Goal: Task Accomplishment & Management: Complete application form

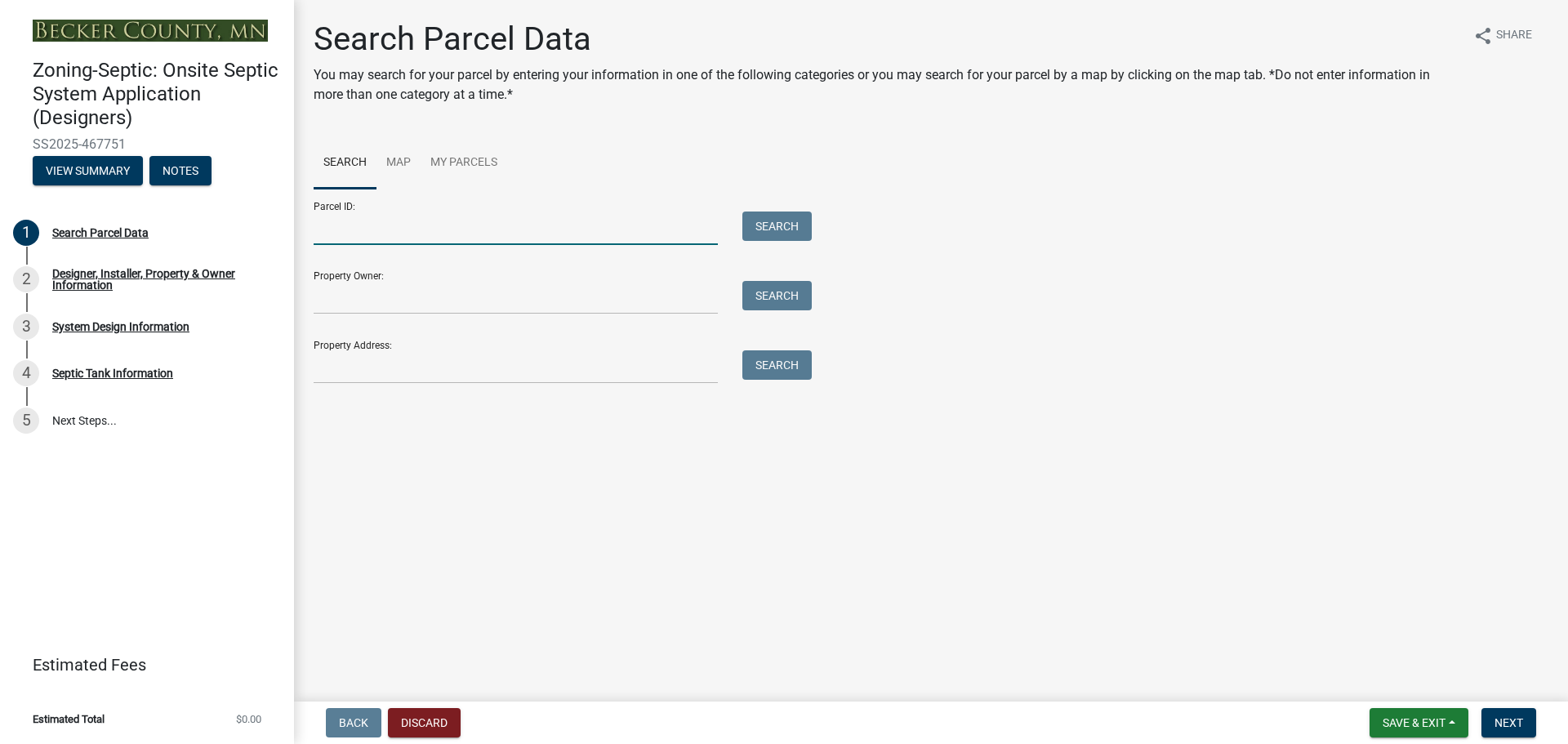
click at [347, 219] on input "Parcel ID:" at bounding box center [515, 228] width 404 height 33
type input "270214000"
click at [768, 225] on button "Search" at bounding box center [777, 226] width 70 height 30
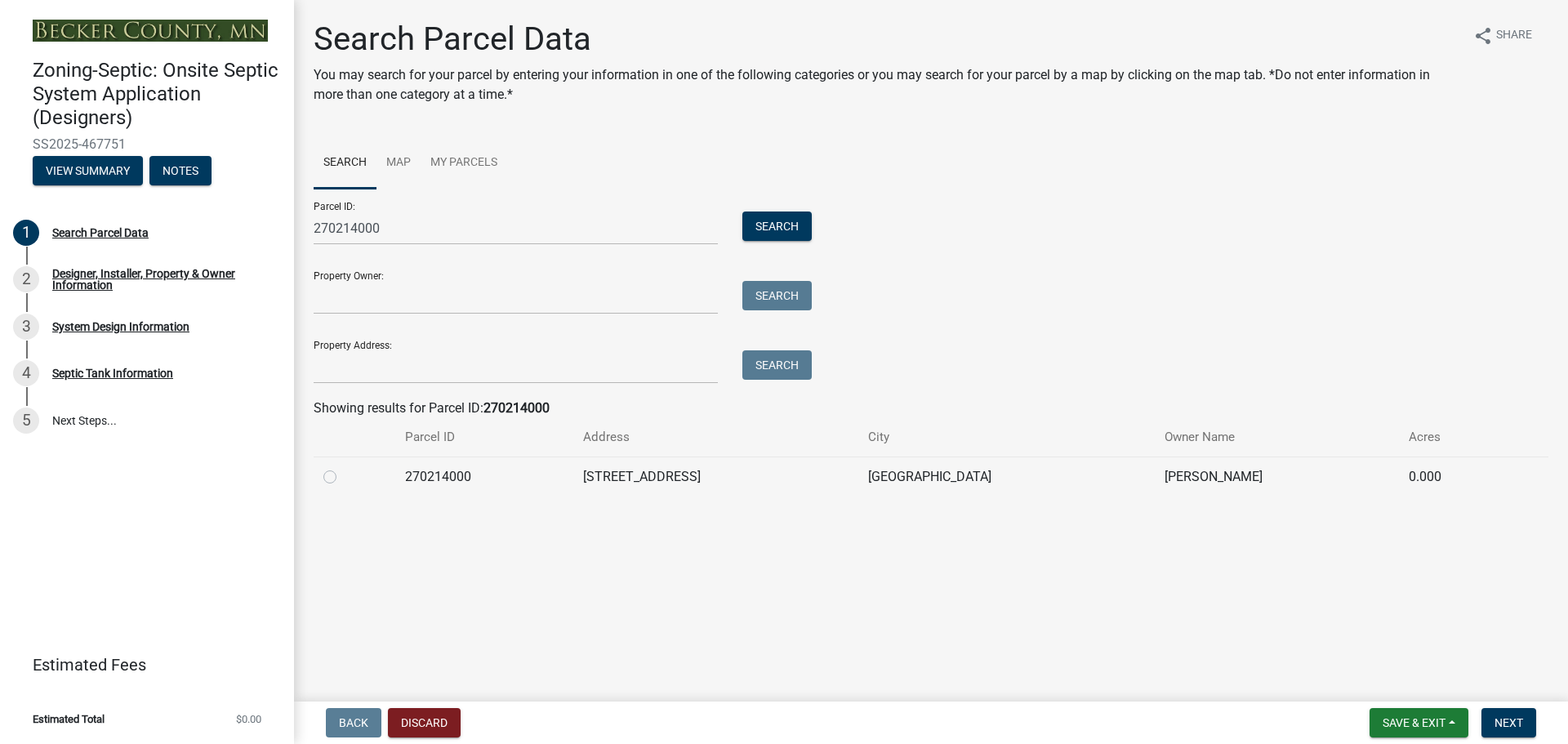
click at [343, 467] on label at bounding box center [343, 467] width 0 height 0
click at [343, 474] on input "radio" at bounding box center [348, 472] width 10 height 10
radio input "true"
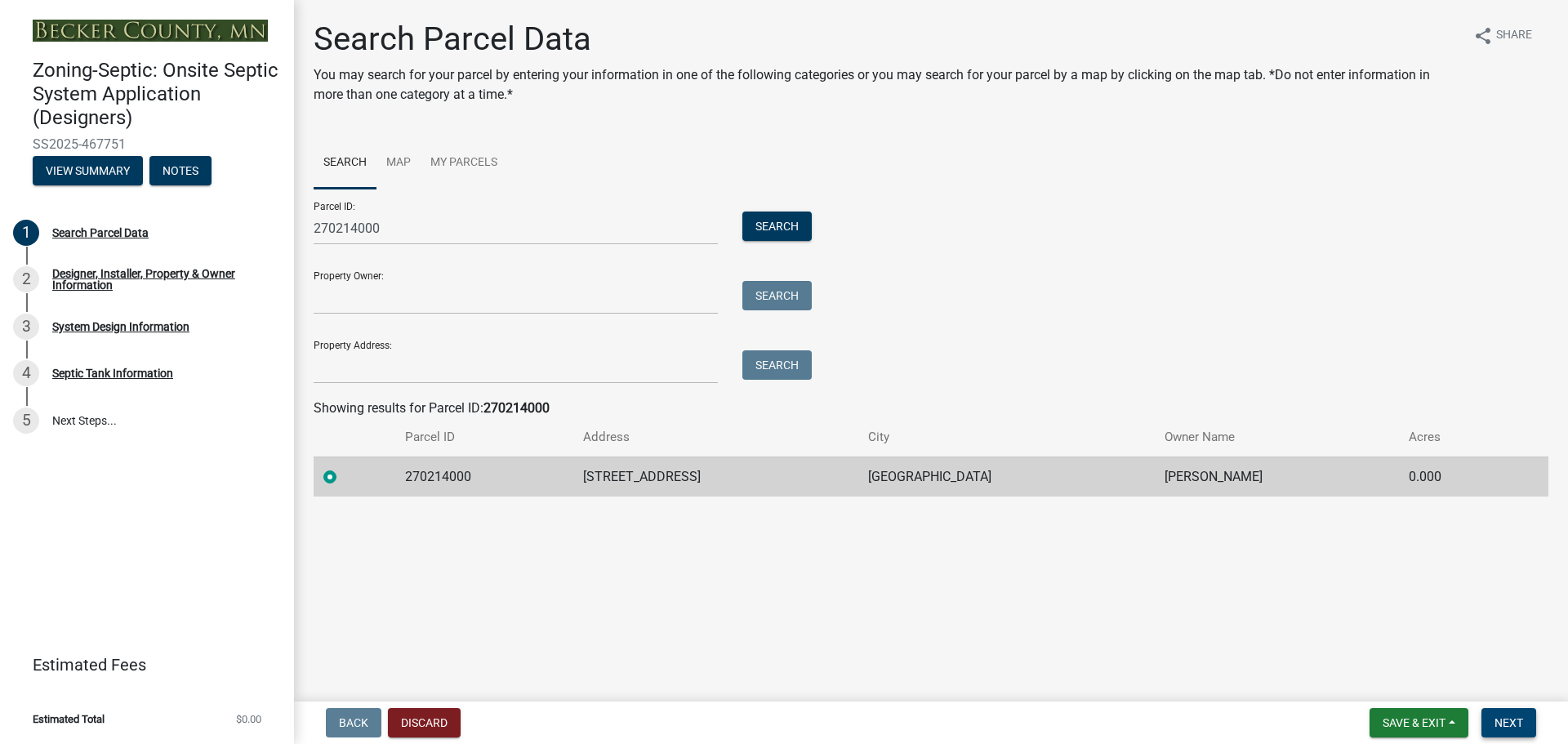
click at [1515, 716] on span "Next" at bounding box center [1509, 723] width 29 height 13
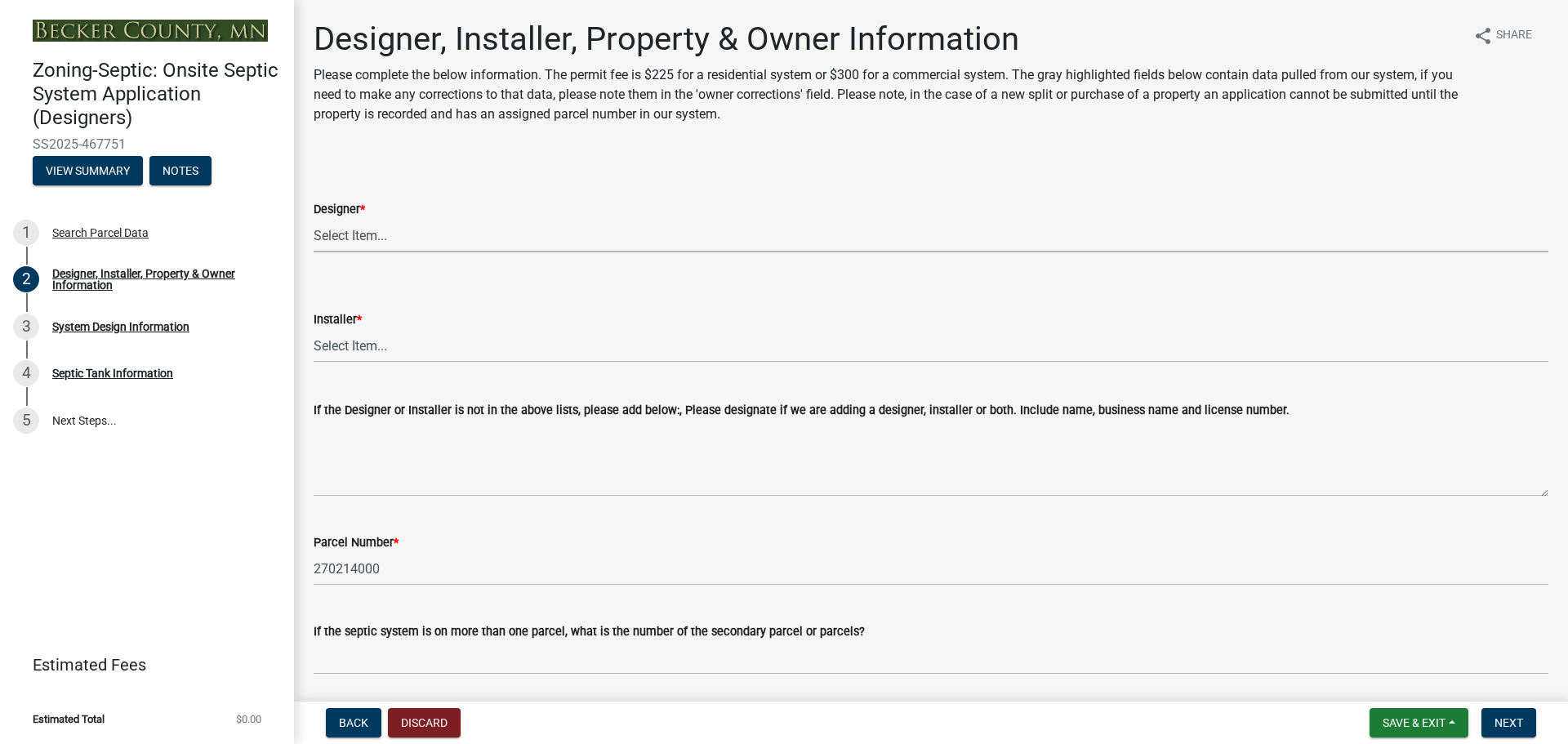
click at [355, 228] on select "Select Item... OTHER – Not listed (please add in next field and we will add to …" at bounding box center [930, 235] width 1235 height 33
click at [313, 219] on select "Select Item... OTHER – Not listed (please add in next field and we will add to …" at bounding box center [930, 235] width 1235 height 33
select select "052d1fee-637d-4579-bc4f-77fd165c753d"
click at [365, 346] on select "Select Item... OTHER – Not listed (please add in next field and we will add to …" at bounding box center [930, 346] width 1235 height 33
click at [313, 329] on select "Select Item... OTHER – Not listed (please add in next field and we will add to …" at bounding box center [930, 346] width 1235 height 33
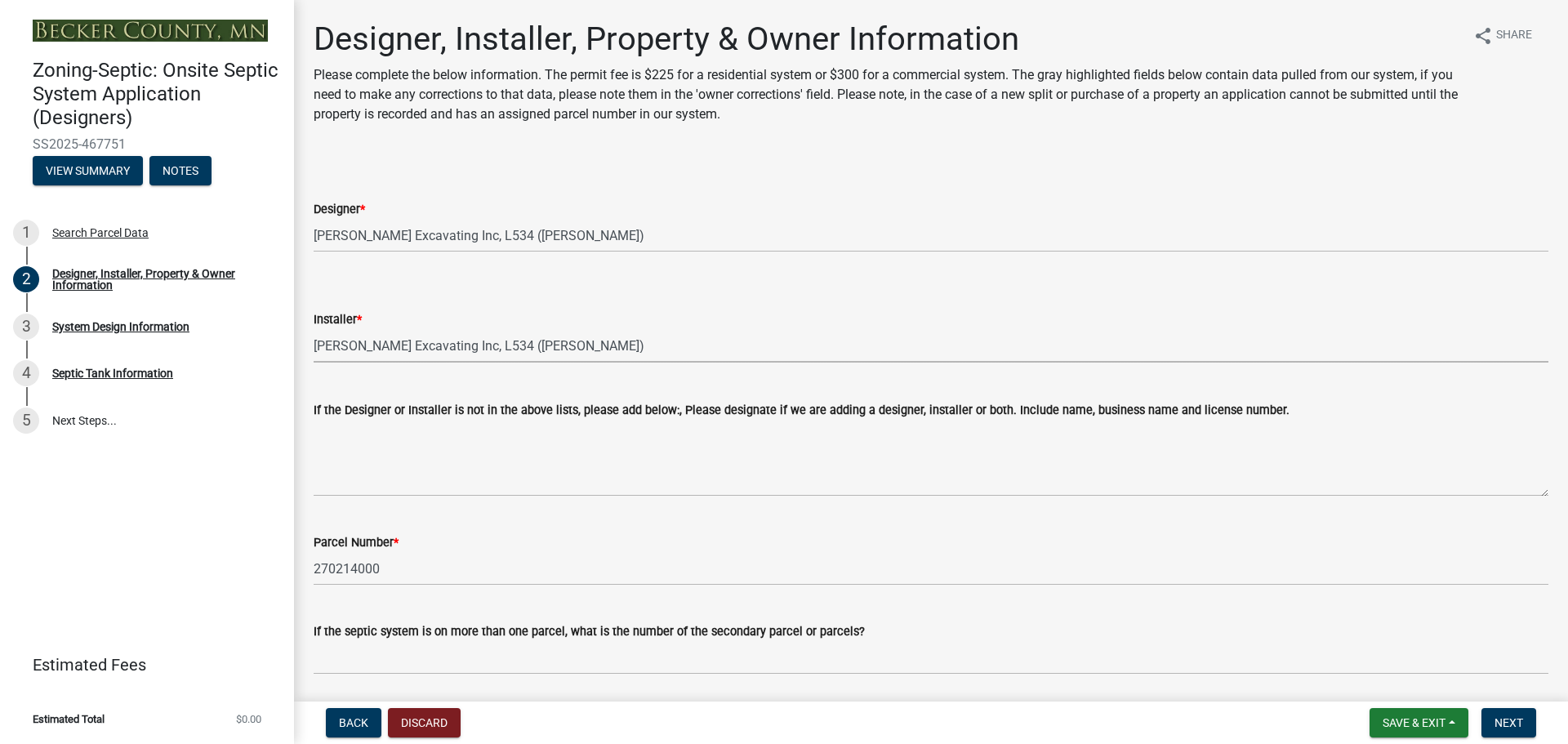
select select "962b3b7d-58ef-41da-b157-23648dcd342f"
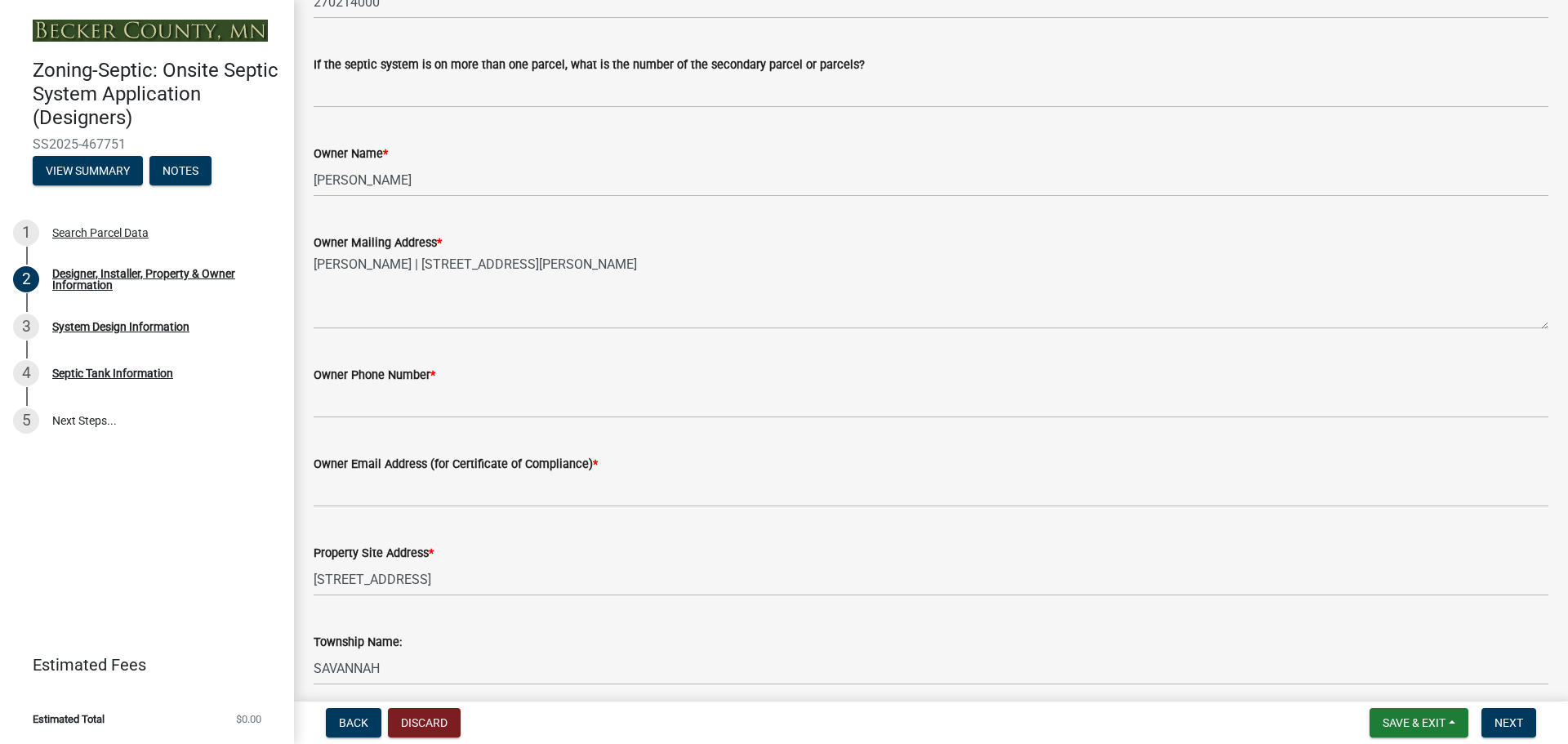
scroll to position [572, 0]
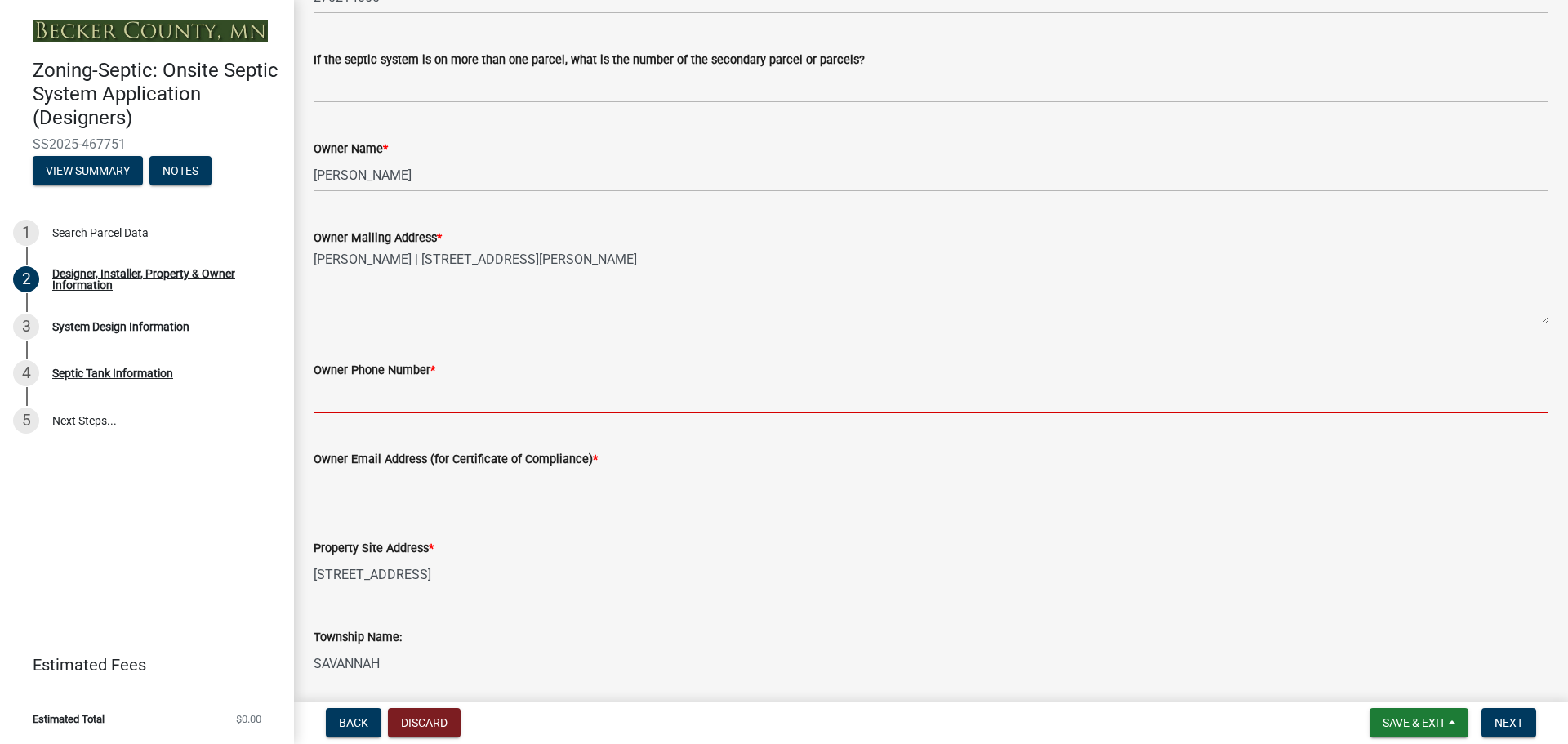
click at [397, 399] on input "Owner Phone Number *" at bounding box center [930, 397] width 1235 height 33
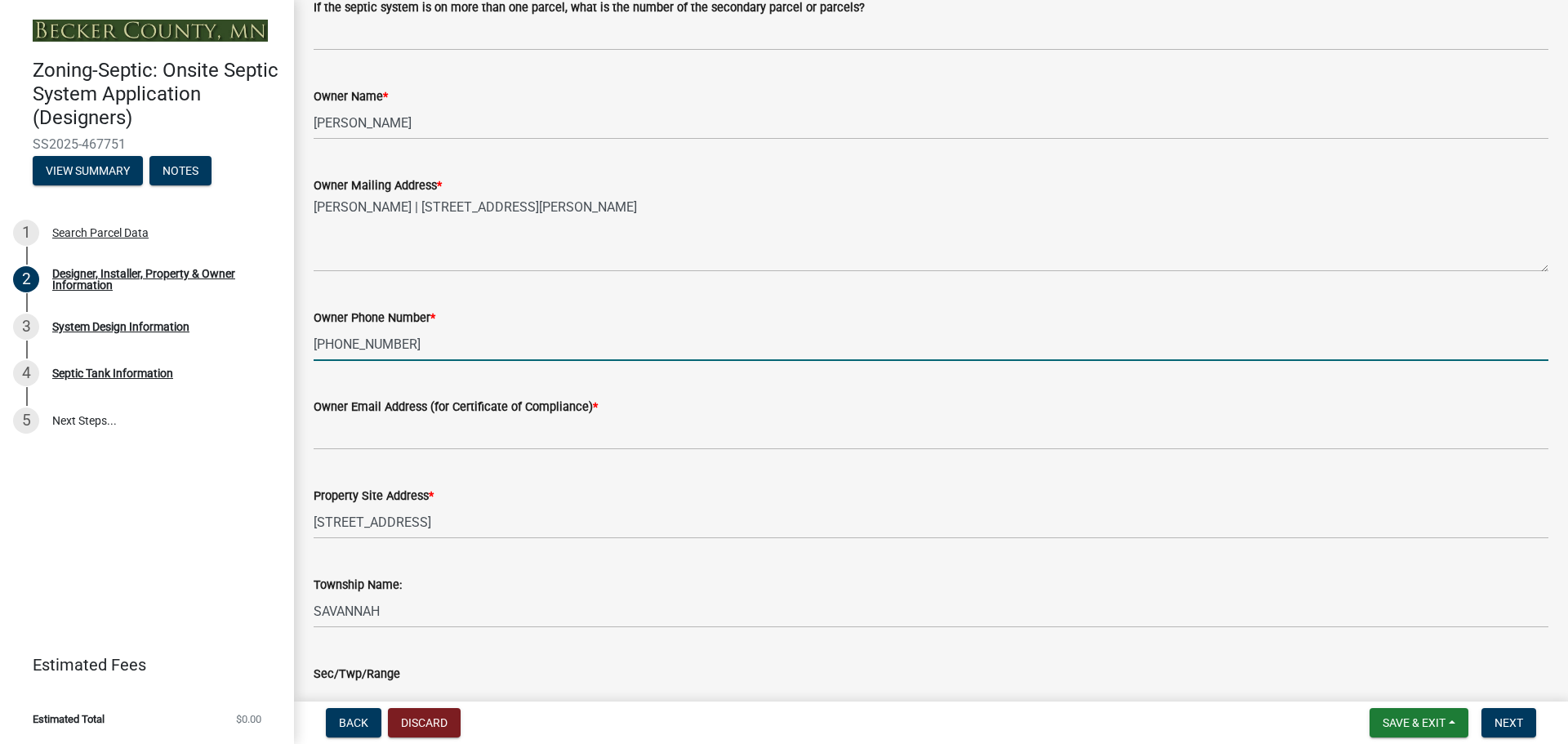
scroll to position [653, 0]
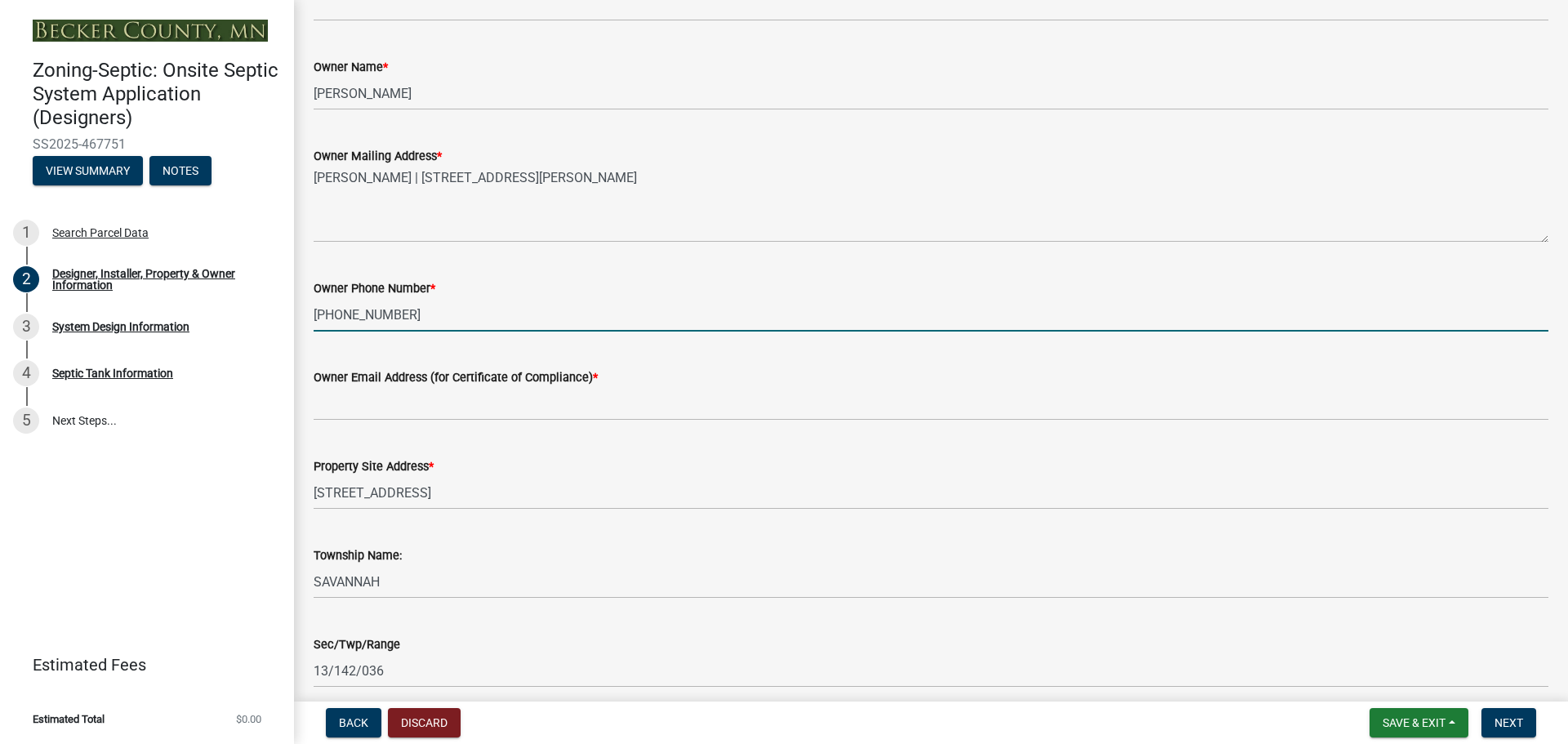
type input "[PHONE_NUMBER]"
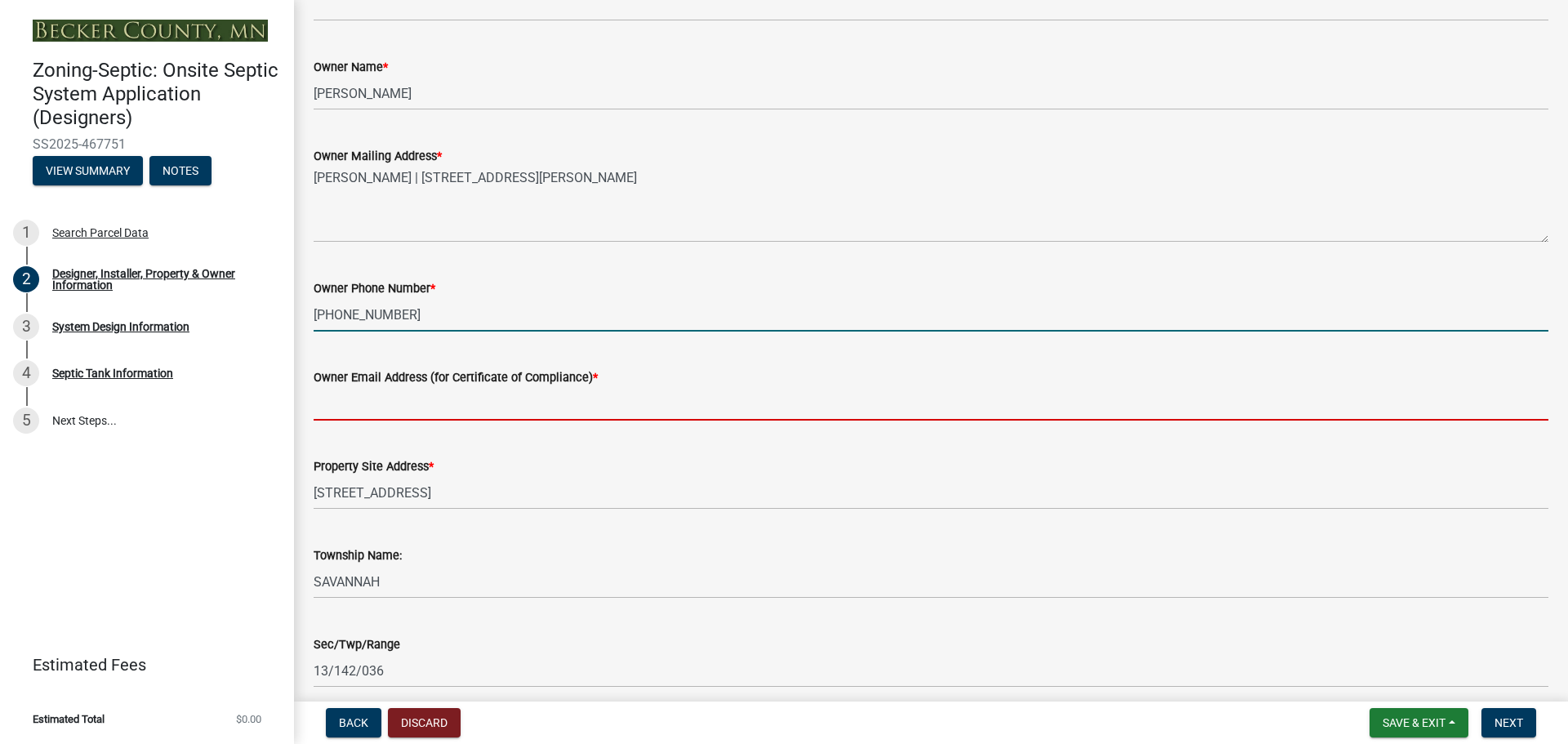
click at [376, 409] on input "Owner Email Address (for Certificate of Compliance) *" at bounding box center [930, 404] width 1235 height 33
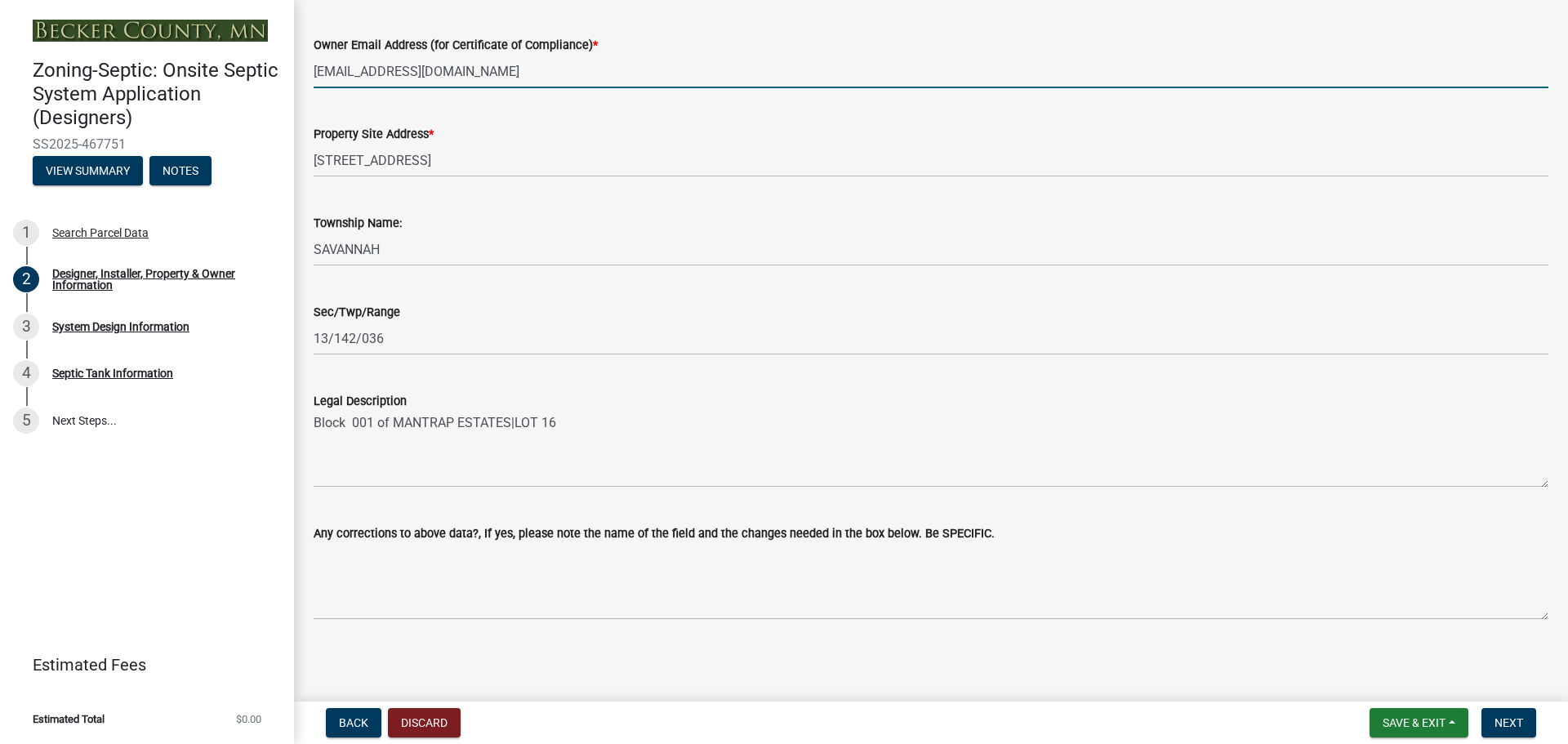
scroll to position [988, 0]
type input "[EMAIL_ADDRESS][DOMAIN_NAME]"
click at [1513, 725] on span "Next" at bounding box center [1509, 723] width 29 height 13
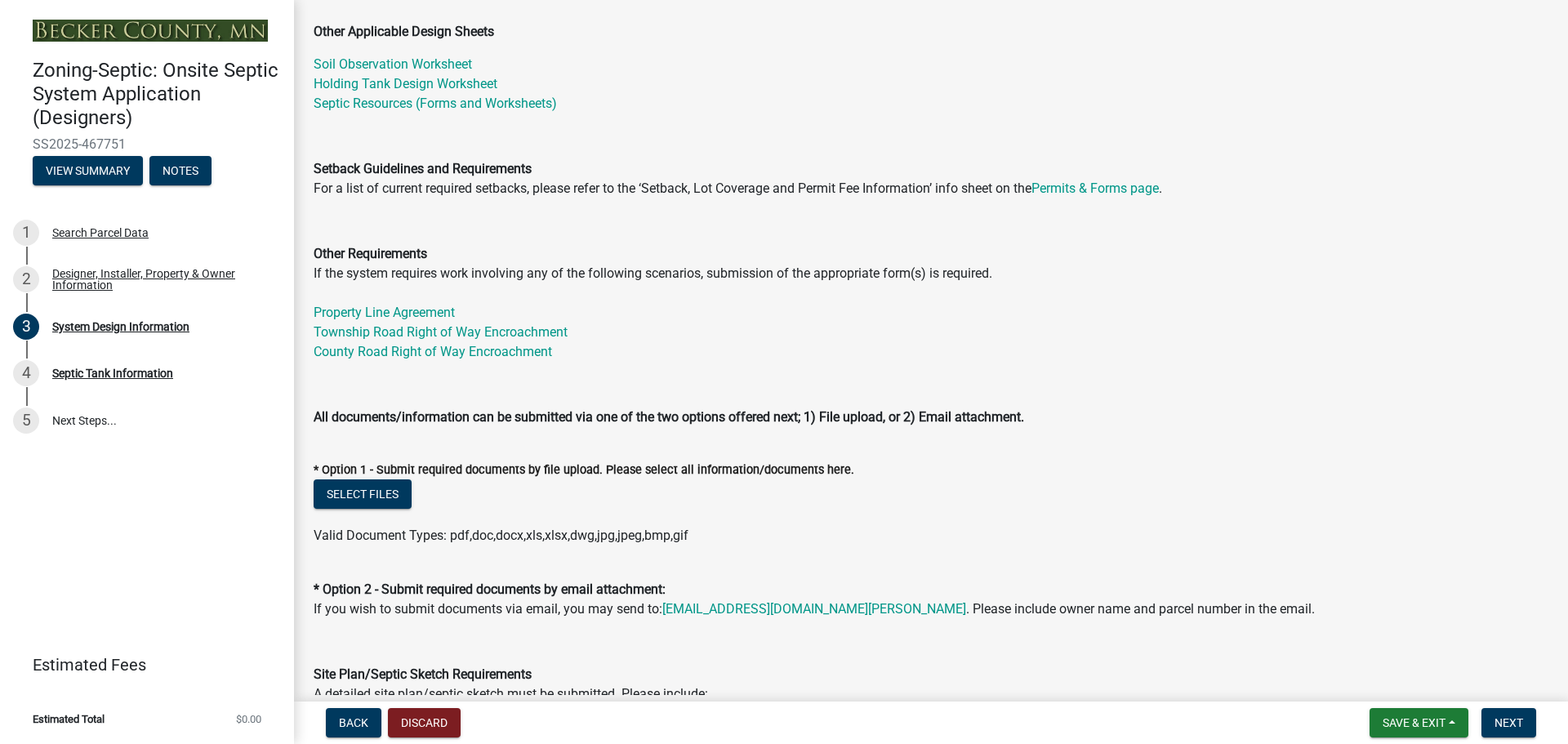
scroll to position [490, 0]
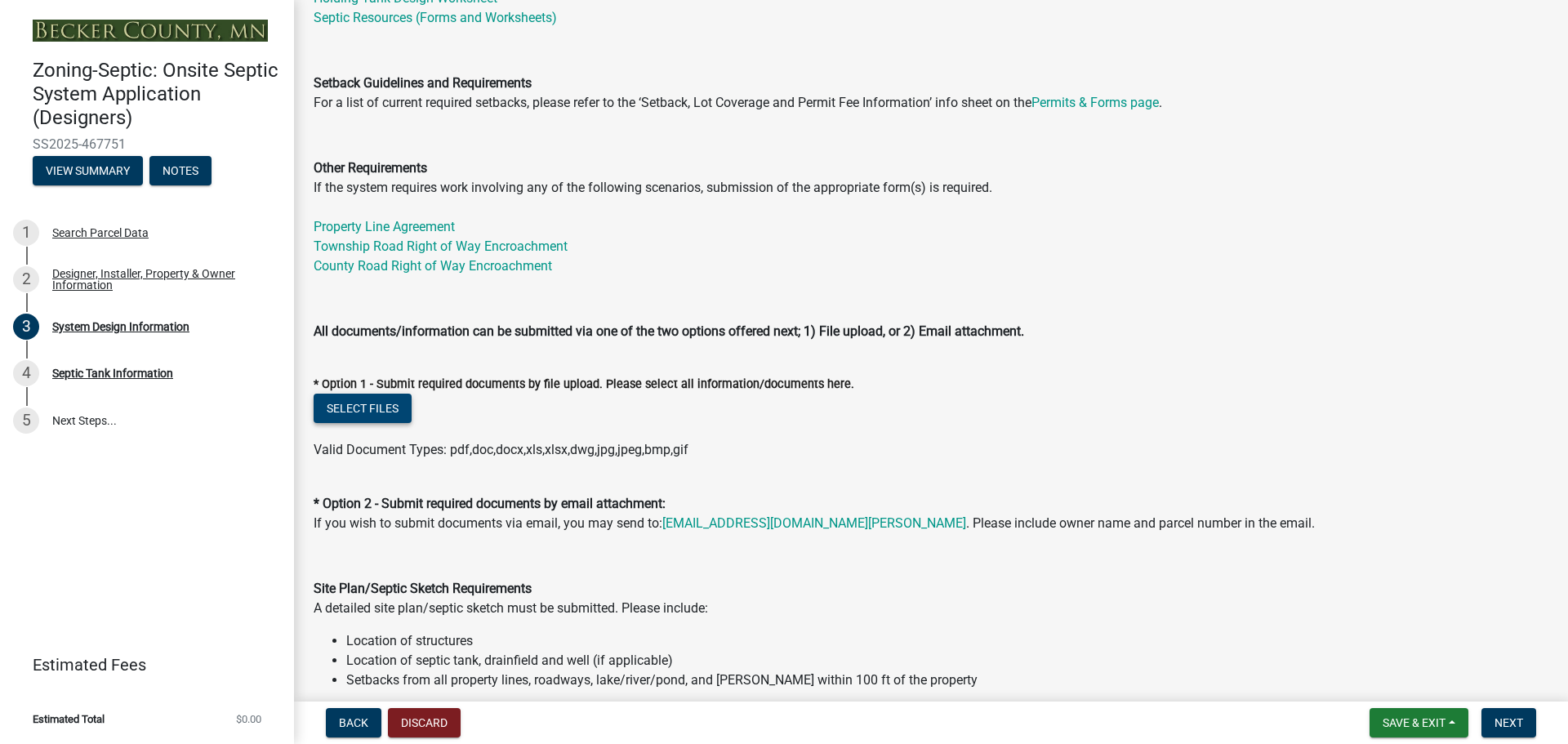
click at [361, 410] on button "Select files" at bounding box center [362, 409] width 98 height 30
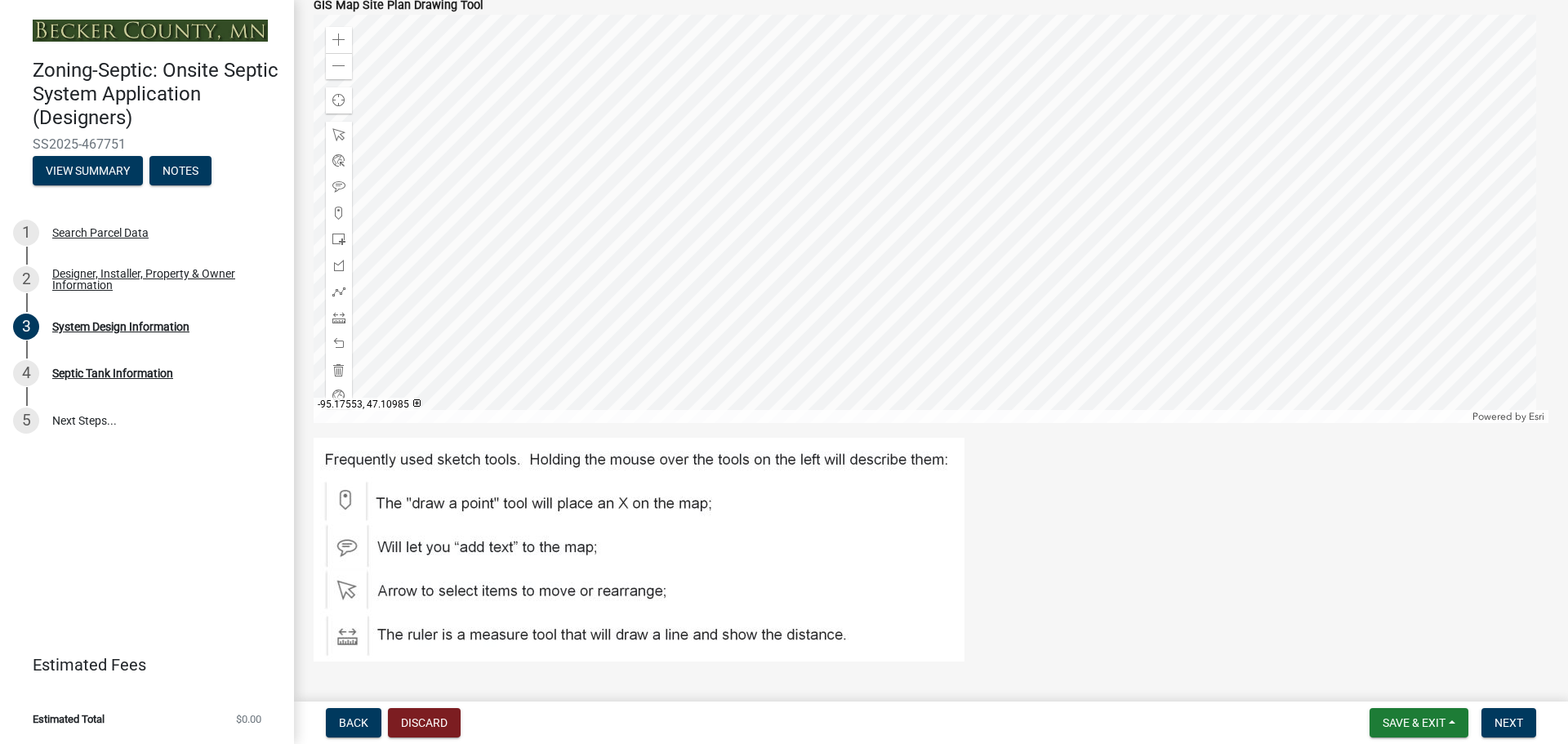
scroll to position [1306, 0]
click at [1512, 721] on span "Next" at bounding box center [1509, 723] width 29 height 13
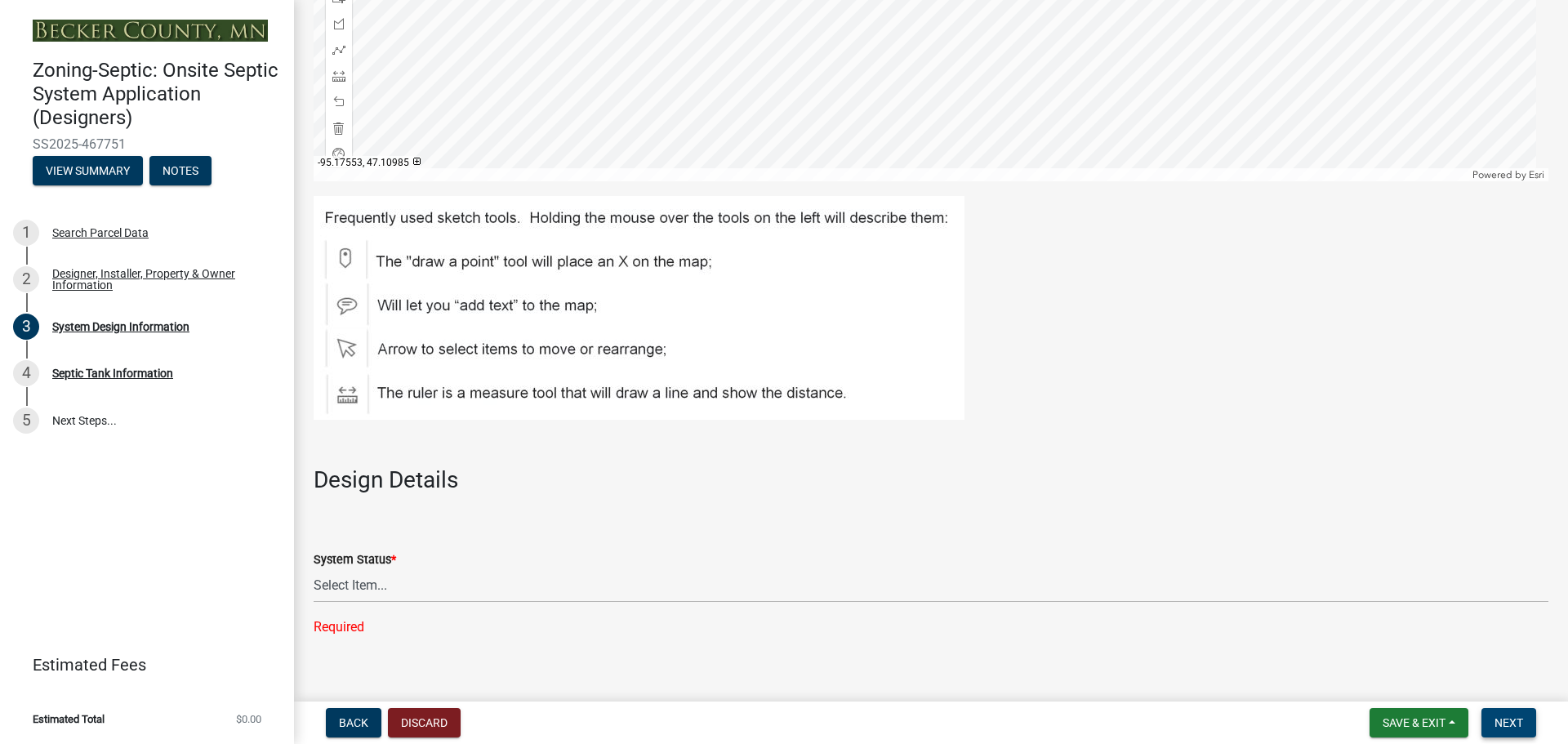
scroll to position [1715, 0]
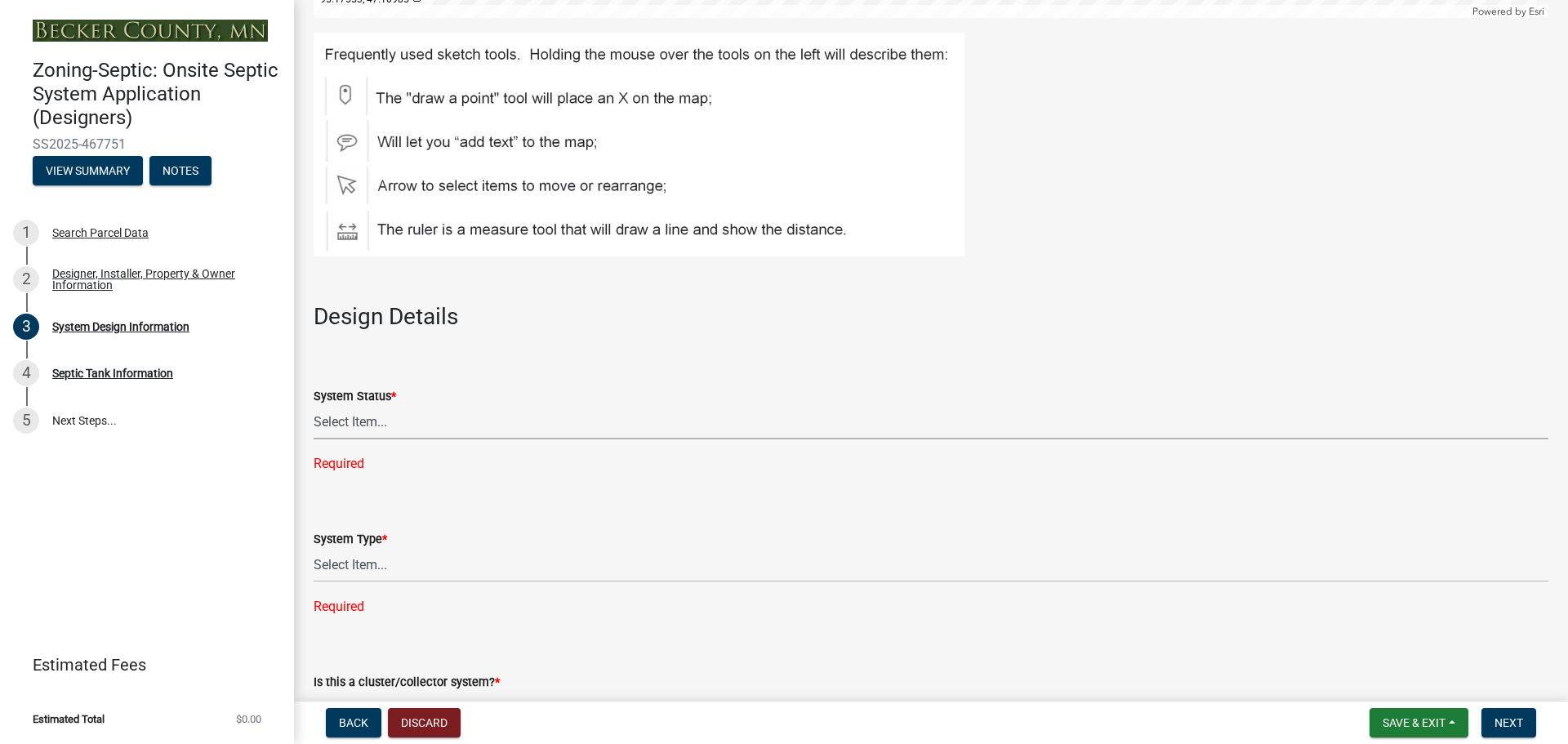
click at [372, 416] on select "Select Item... No Existing System Replacement System Failing System (Cesspool, …" at bounding box center [930, 422] width 1235 height 33
click at [313, 406] on select "Select Item... No Existing System Replacement System Failing System (Cesspool, …" at bounding box center [930, 422] width 1235 height 33
select select "55497d75-c43f-4635-a730-e0737ce05d56"
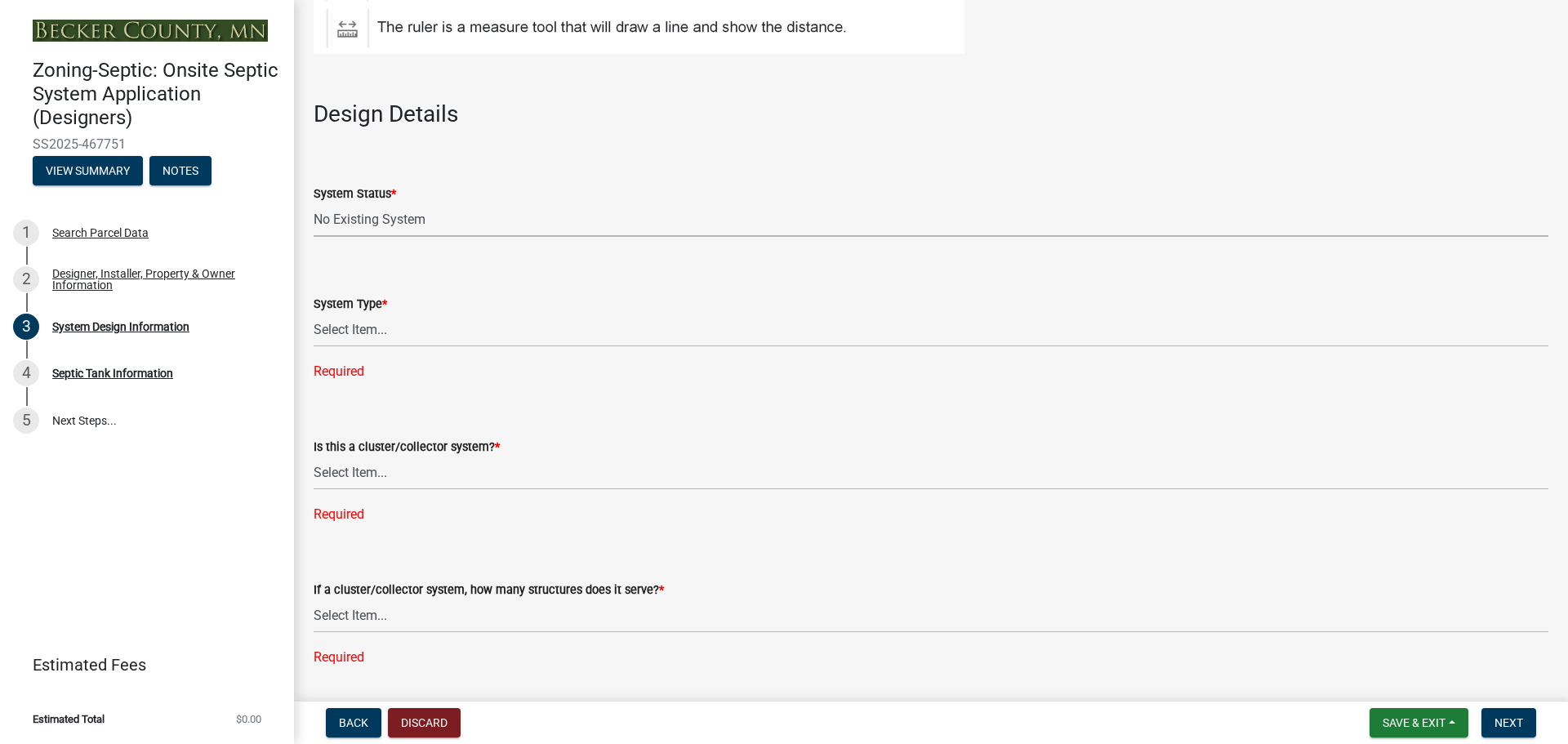
scroll to position [1960, 0]
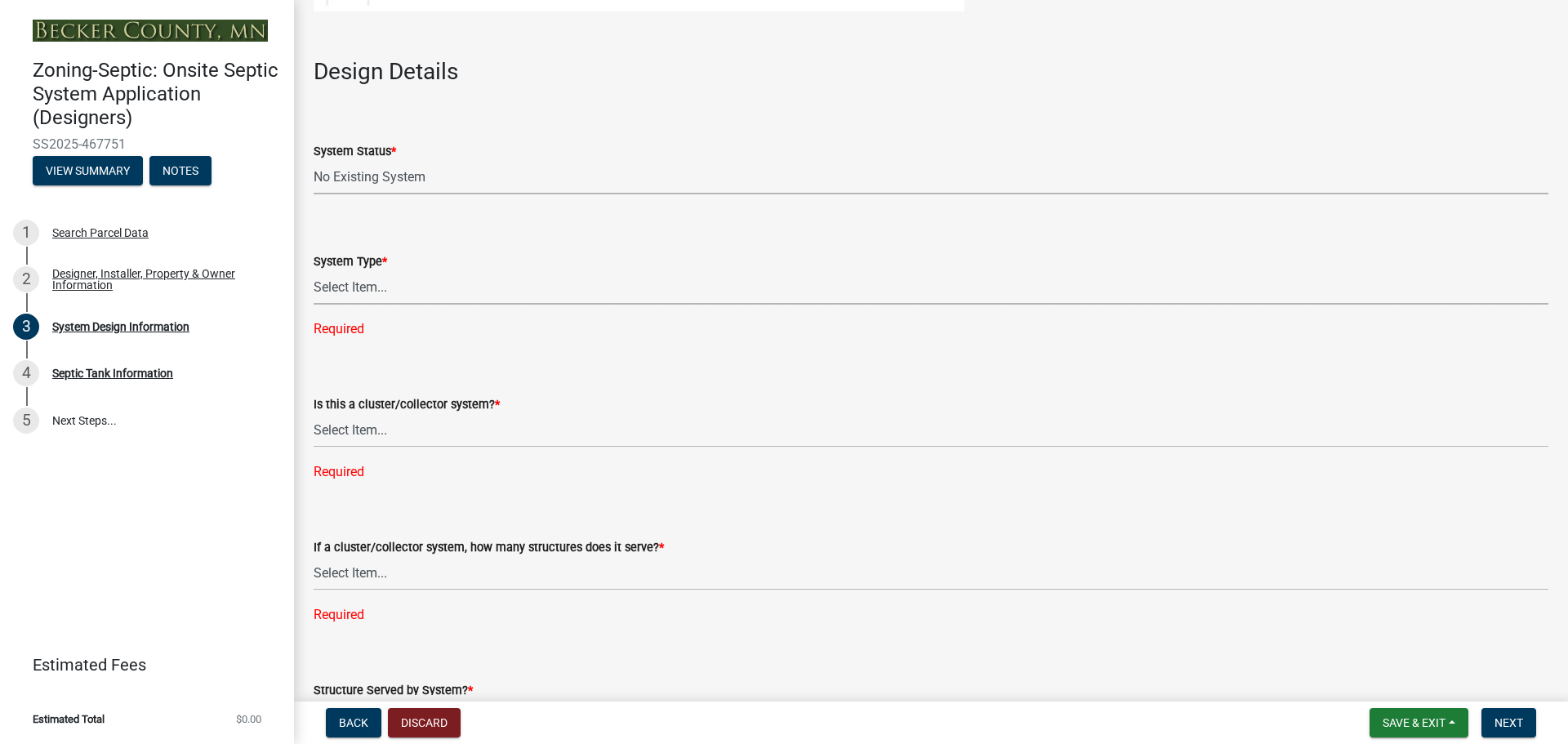
click at [386, 289] on select "Select Item... Type I Type II Type III Type IV Type V" at bounding box center [930, 288] width 1235 height 33
click at [313, 271] on select "Select Item... Type I Type II Type III Type IV Type V" at bounding box center [930, 288] width 1235 height 33
select select "25258e87-3ef9-4f1c-a5f1-75a1d463abfb"
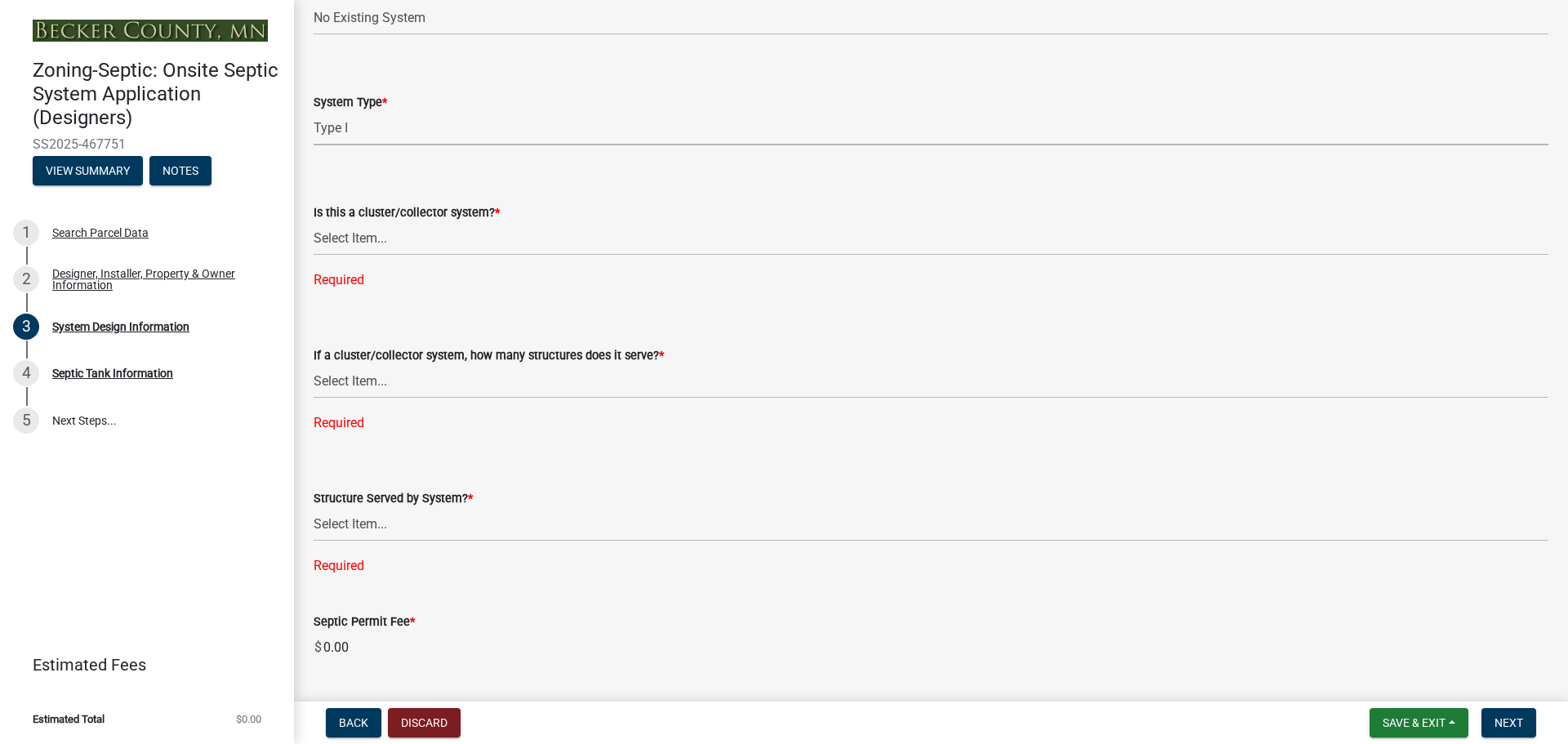
scroll to position [2124, 0]
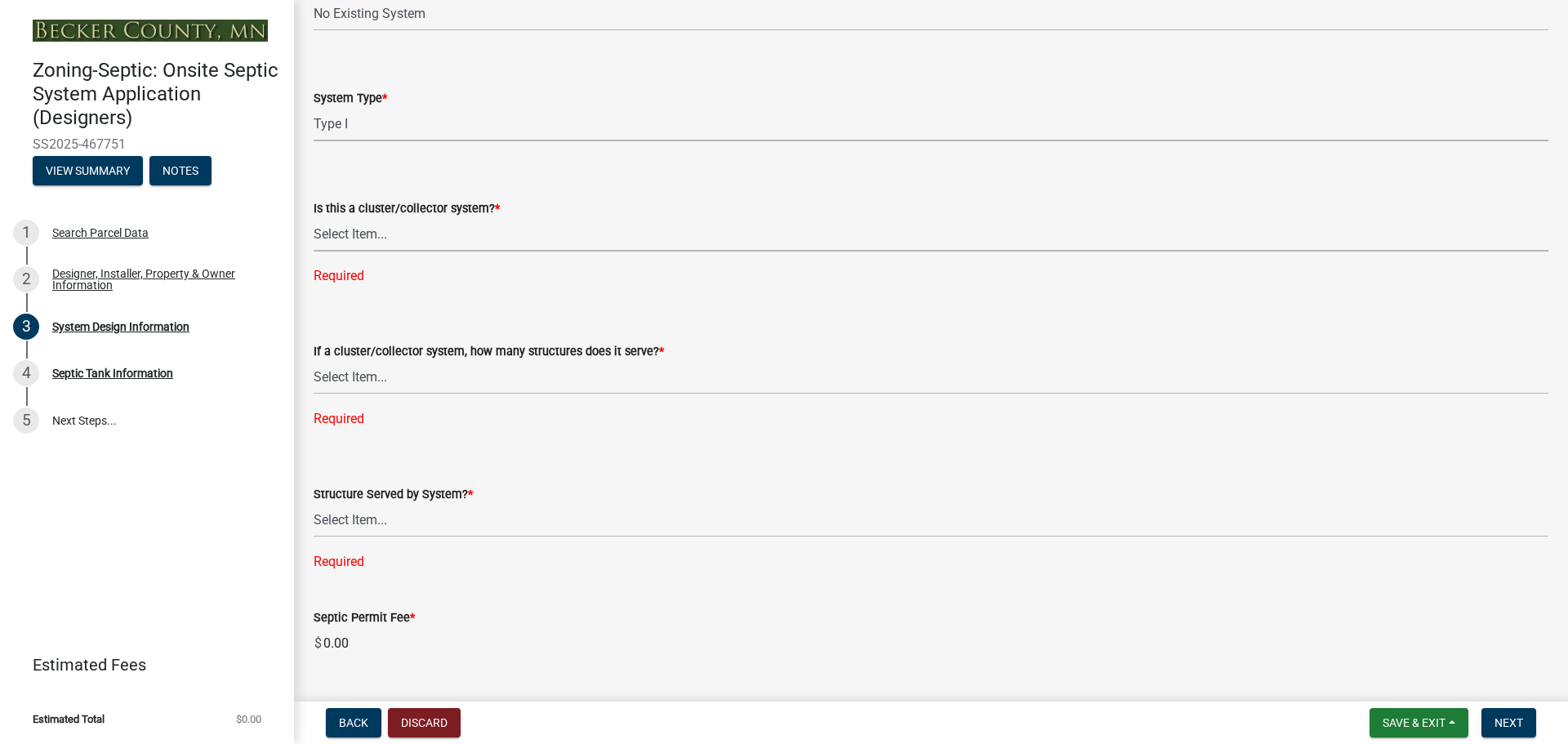
click at [398, 240] on select "Select Item... Yes No" at bounding box center [930, 234] width 1235 height 33
click at [313, 218] on select "Select Item... Yes No" at bounding box center [930, 234] width 1235 height 33
select select "011fbff4-a41d-4a75-9bd8-71c7e6c69e0d"
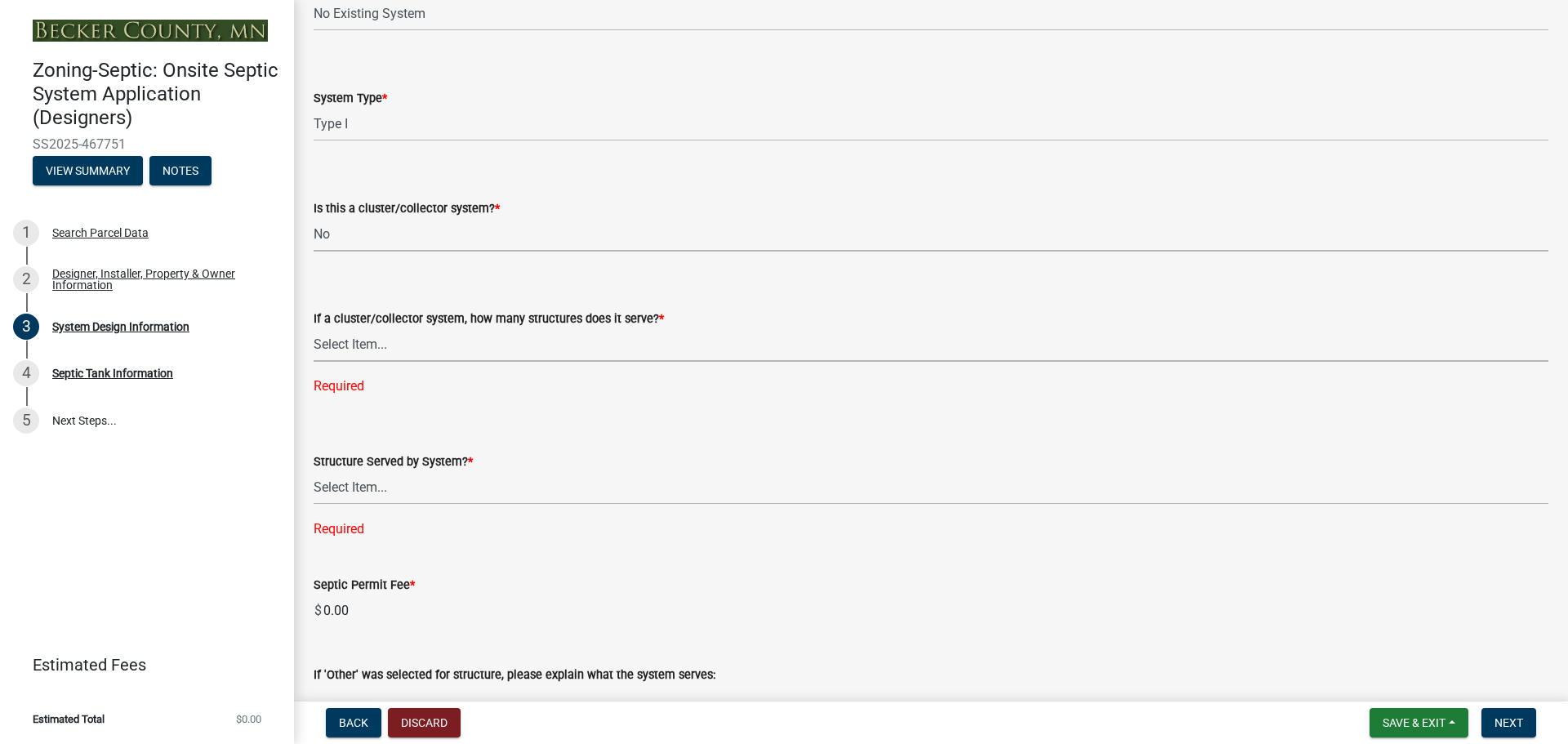
click at [440, 343] on select "Select Item... Not a cluster/collector system 1 2 3 4 5 6 7 8 9 10" at bounding box center [930, 345] width 1235 height 33
click at [313, 328] on select "Select Item... Not a cluster/collector system 1 2 3 4 5 6 7 8 9 10" at bounding box center [930, 345] width 1235 height 33
select select "85fdfef2-2683-4311-b5d5-5505f6411127"
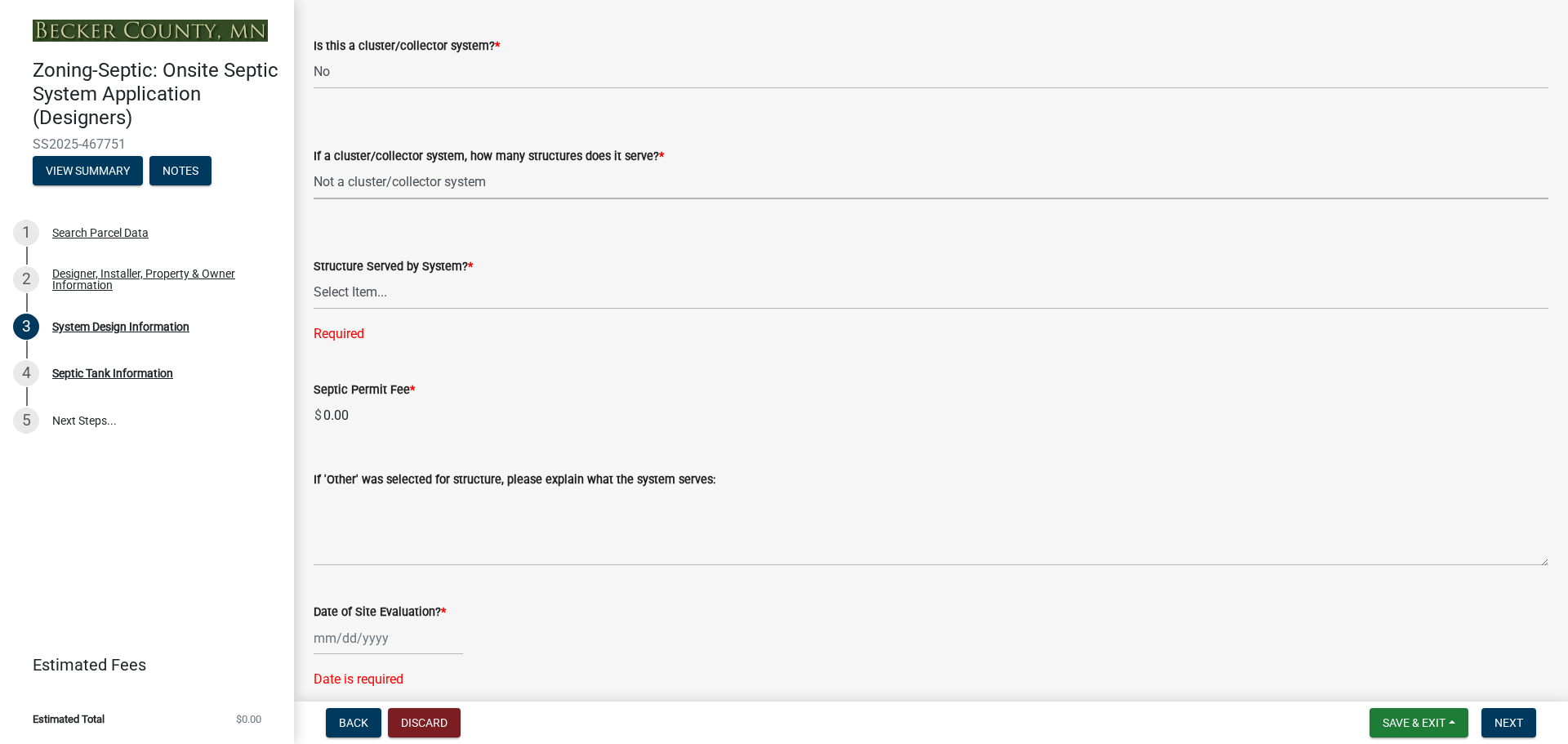
scroll to position [2287, 0]
click at [396, 289] on select "Select Item... Commercial Resort Commercial - Non Resort Other Full-Time Dwelli…" at bounding box center [930, 292] width 1235 height 33
click at [313, 275] on select "Select Item... Commercial Resort Commercial - Non Resort Other Full-Time Dwelli…" at bounding box center [930, 292] width 1235 height 33
select select "d95a9312-c8a1-4ec7-8581-25dbcf440a1f"
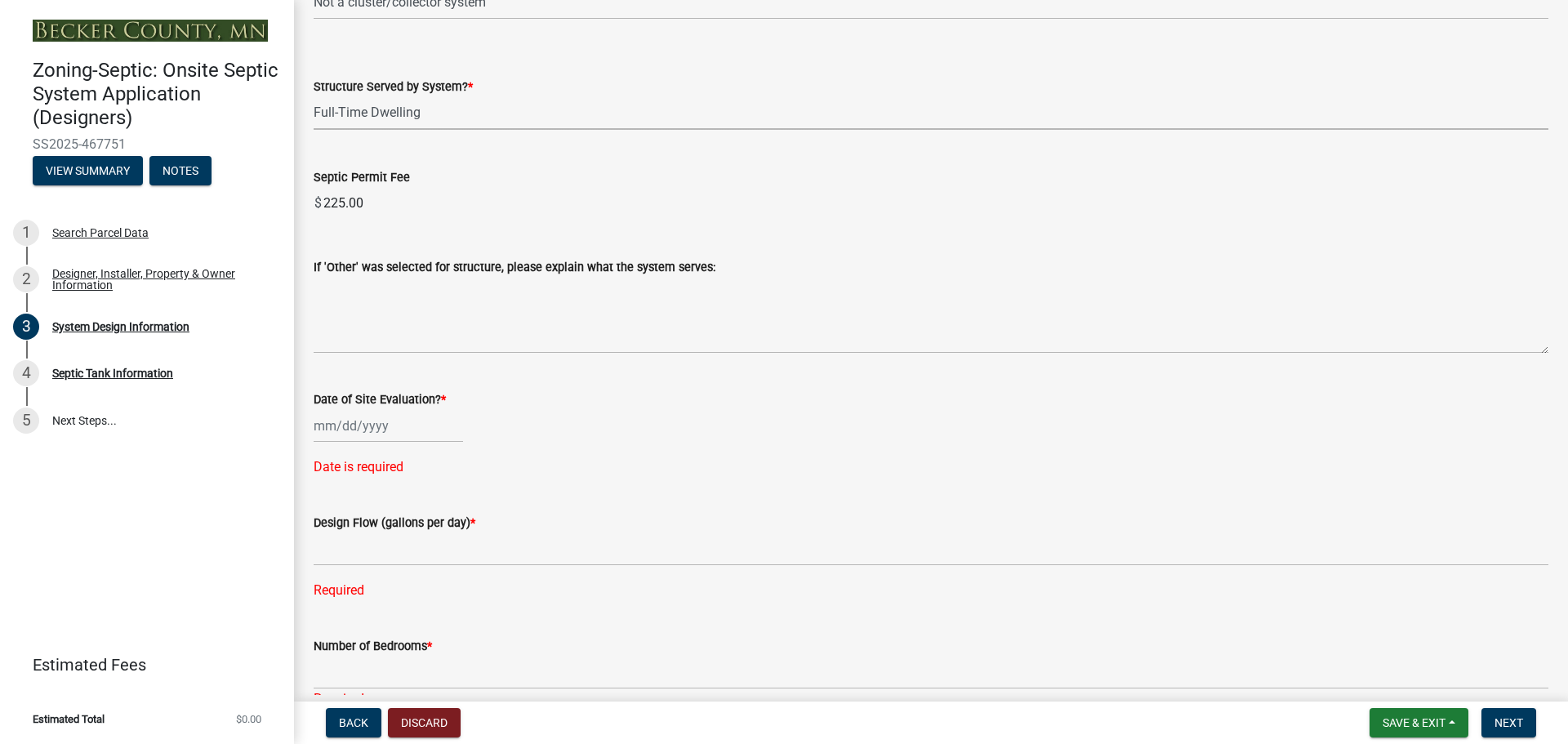
scroll to position [2531, 0]
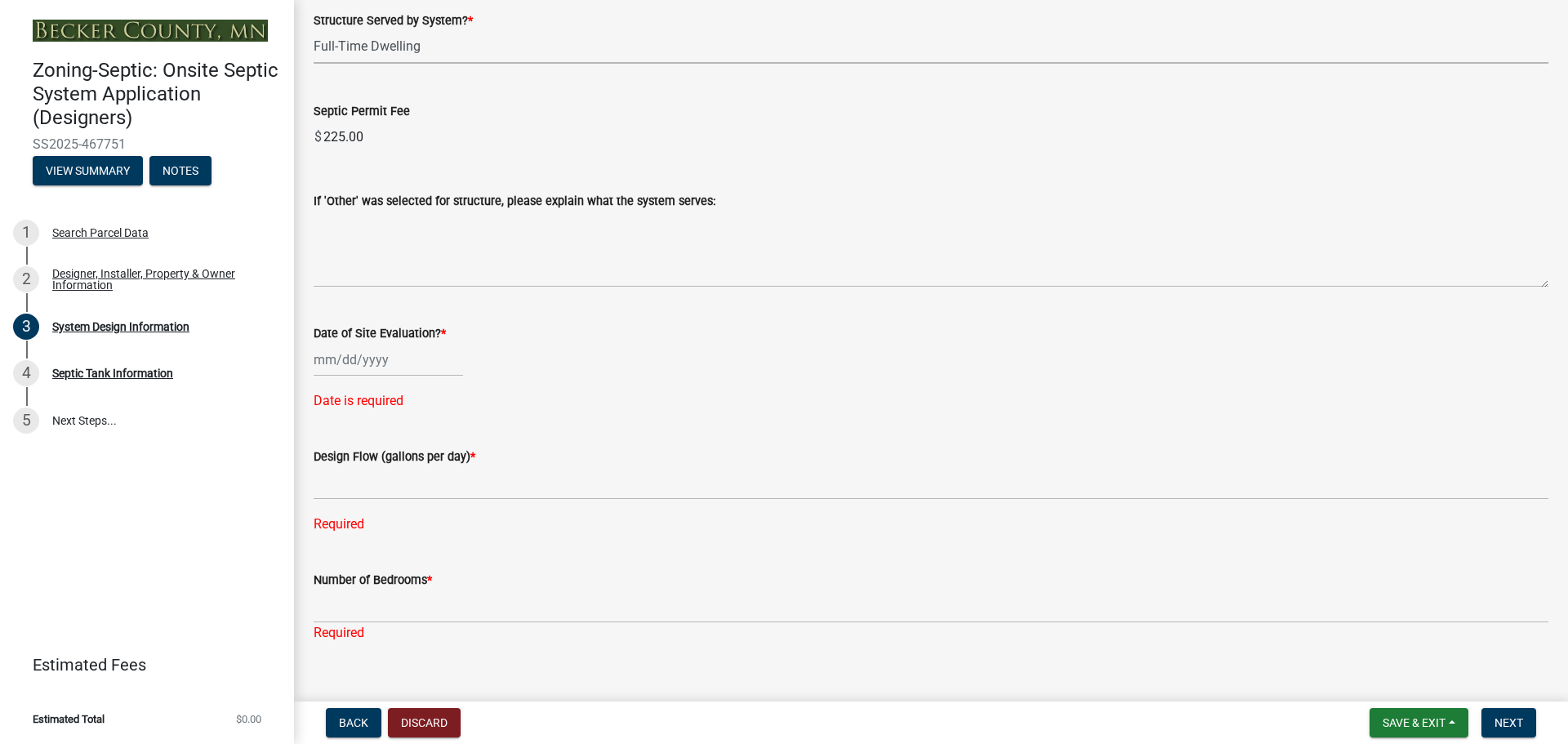
click at [355, 363] on div at bounding box center [387, 359] width 149 height 33
select select "8"
select select "2025"
click at [407, 526] on div "21" at bounding box center [409, 525] width 26 height 26
type input "[DATE]"
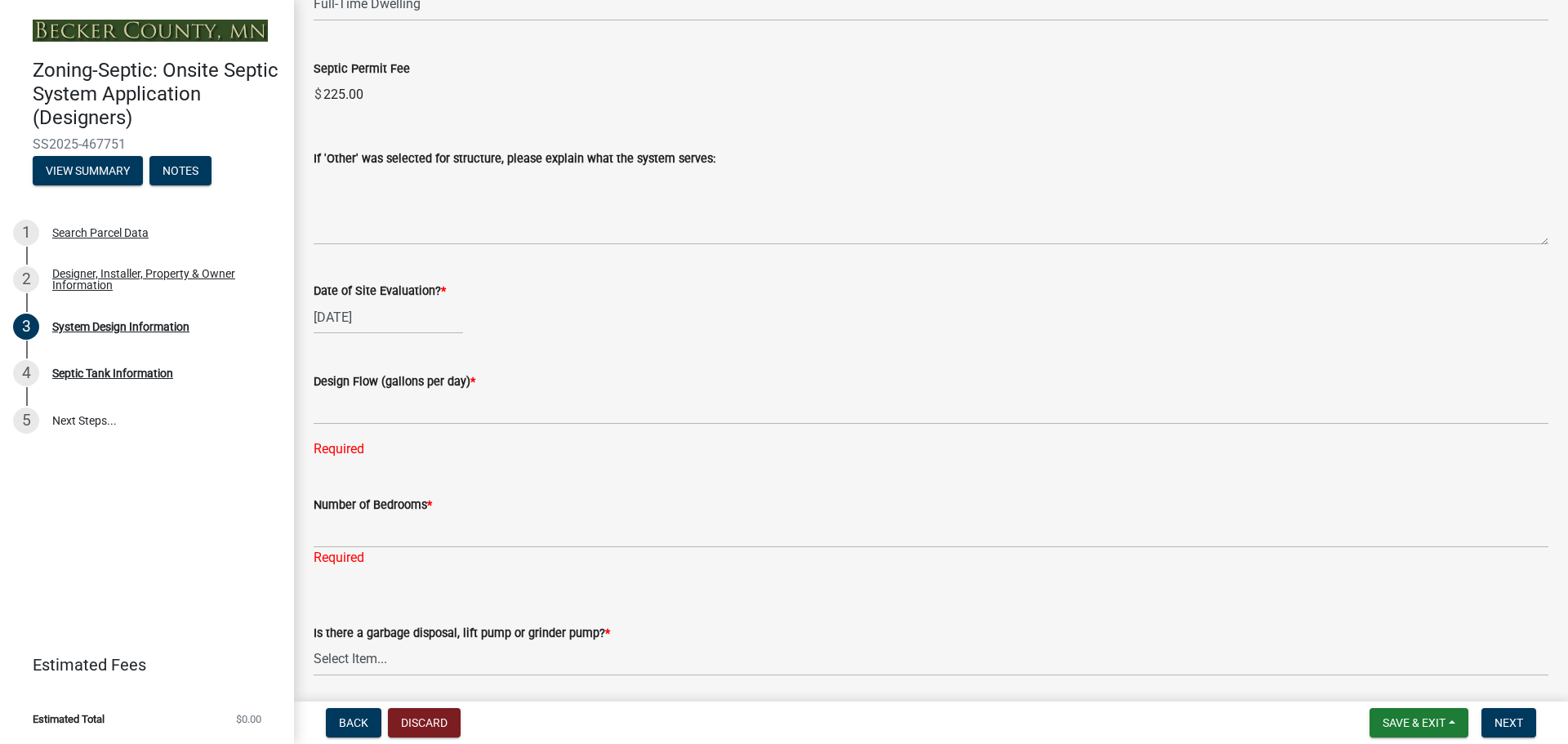
scroll to position [2613, 0]
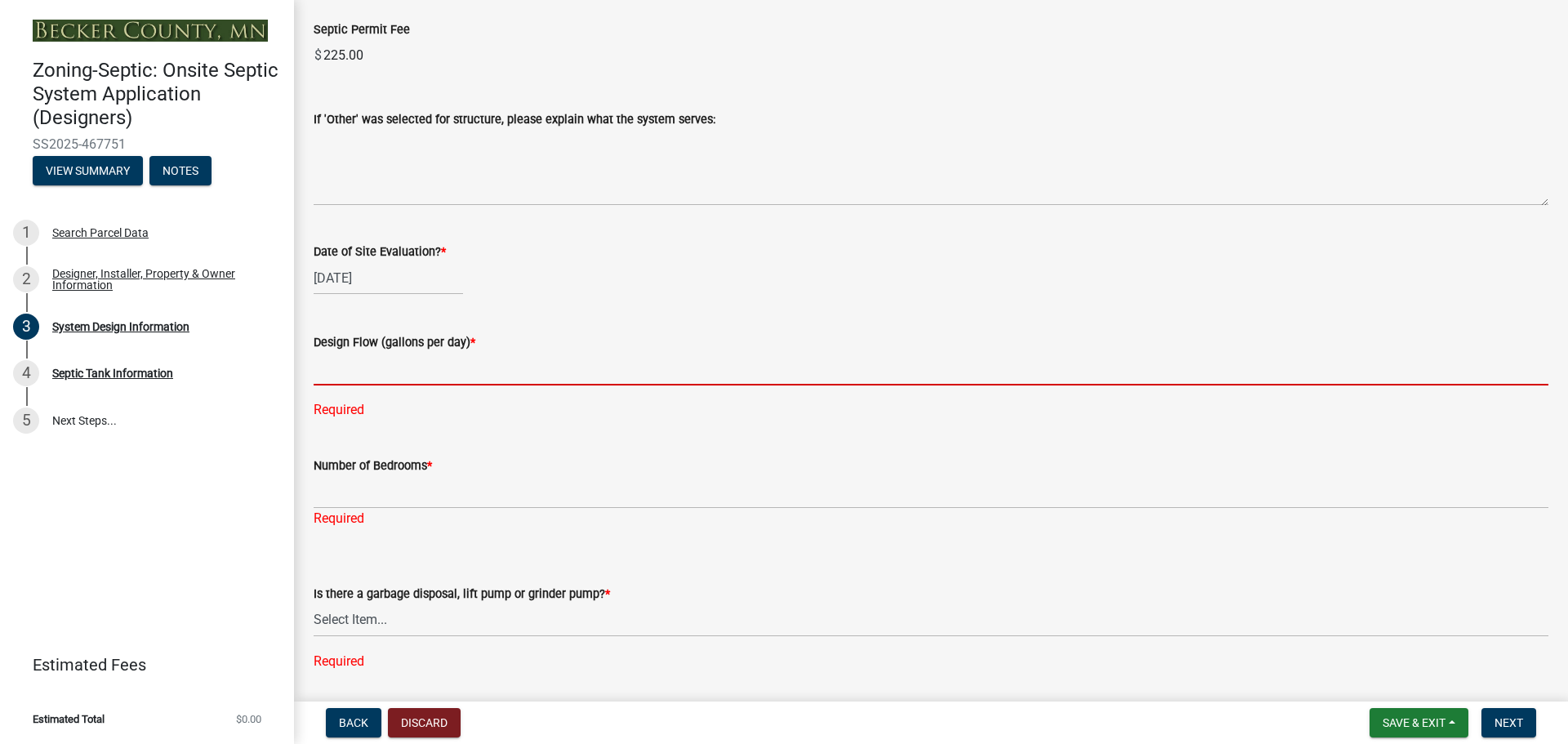
click at [348, 374] on input "text" at bounding box center [930, 369] width 1235 height 33
type input "300"
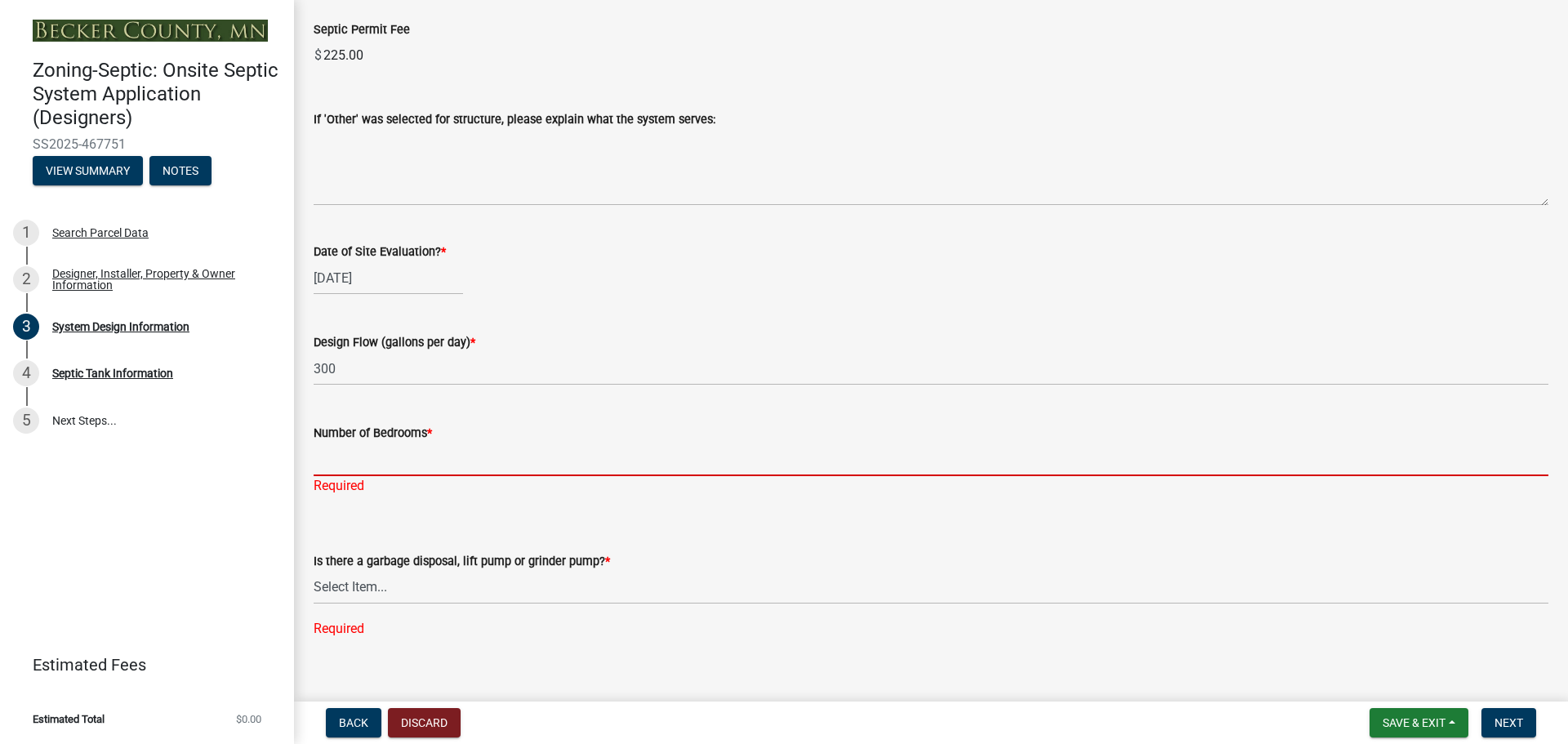
click at [407, 485] on div "Number of Bedrooms * Required" at bounding box center [930, 448] width 1235 height 95
type input "2"
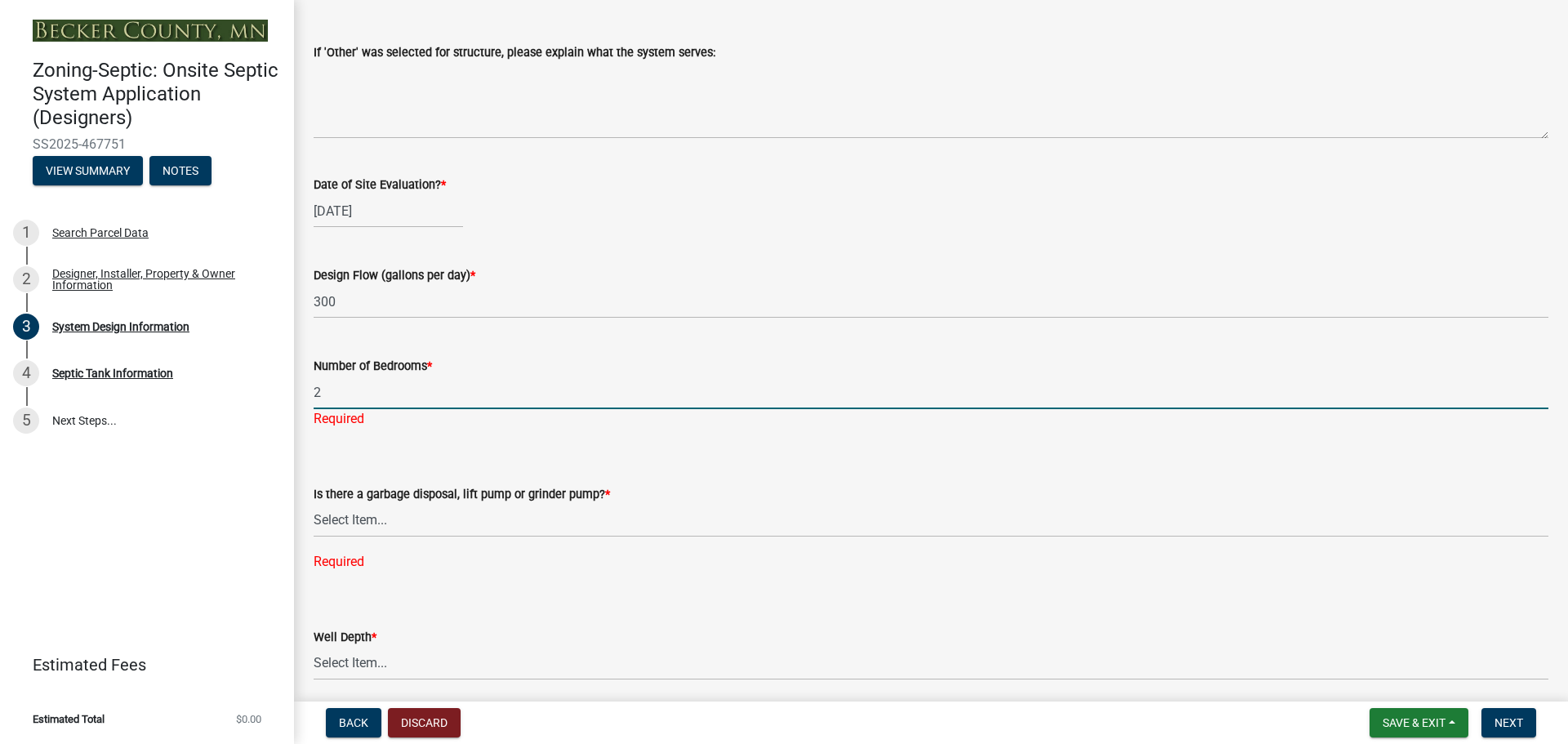
scroll to position [2777, 0]
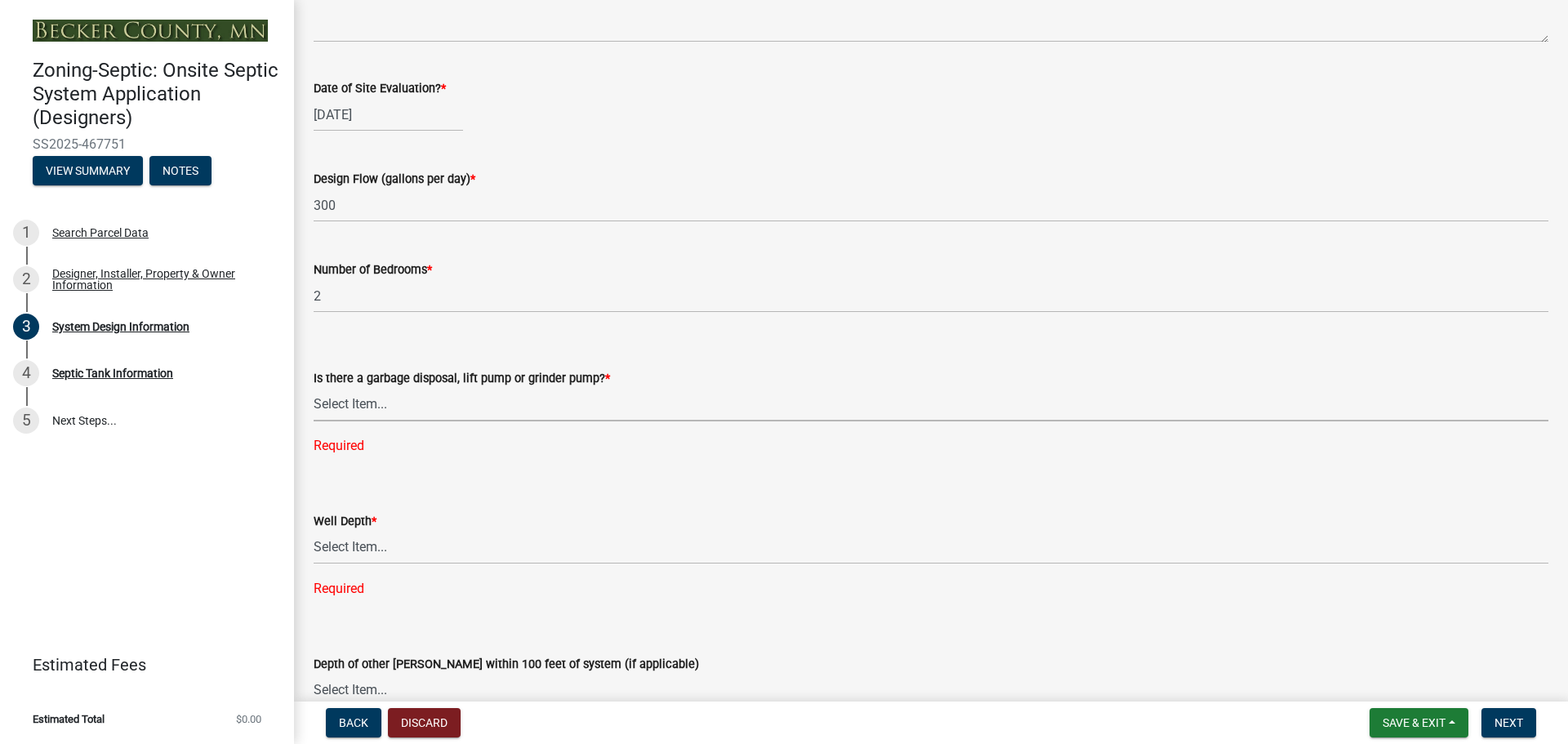
click at [369, 425] on div "Is there a garbage disposal, lift pump or grinder pump? * Select Item... Yes No…" at bounding box center [930, 391] width 1235 height 130
click at [313, 388] on select "Select Item... Yes No" at bounding box center [930, 405] width 1235 height 33
select select "ba735beb-519e-40f0-ae20-62d65fc4c46b"
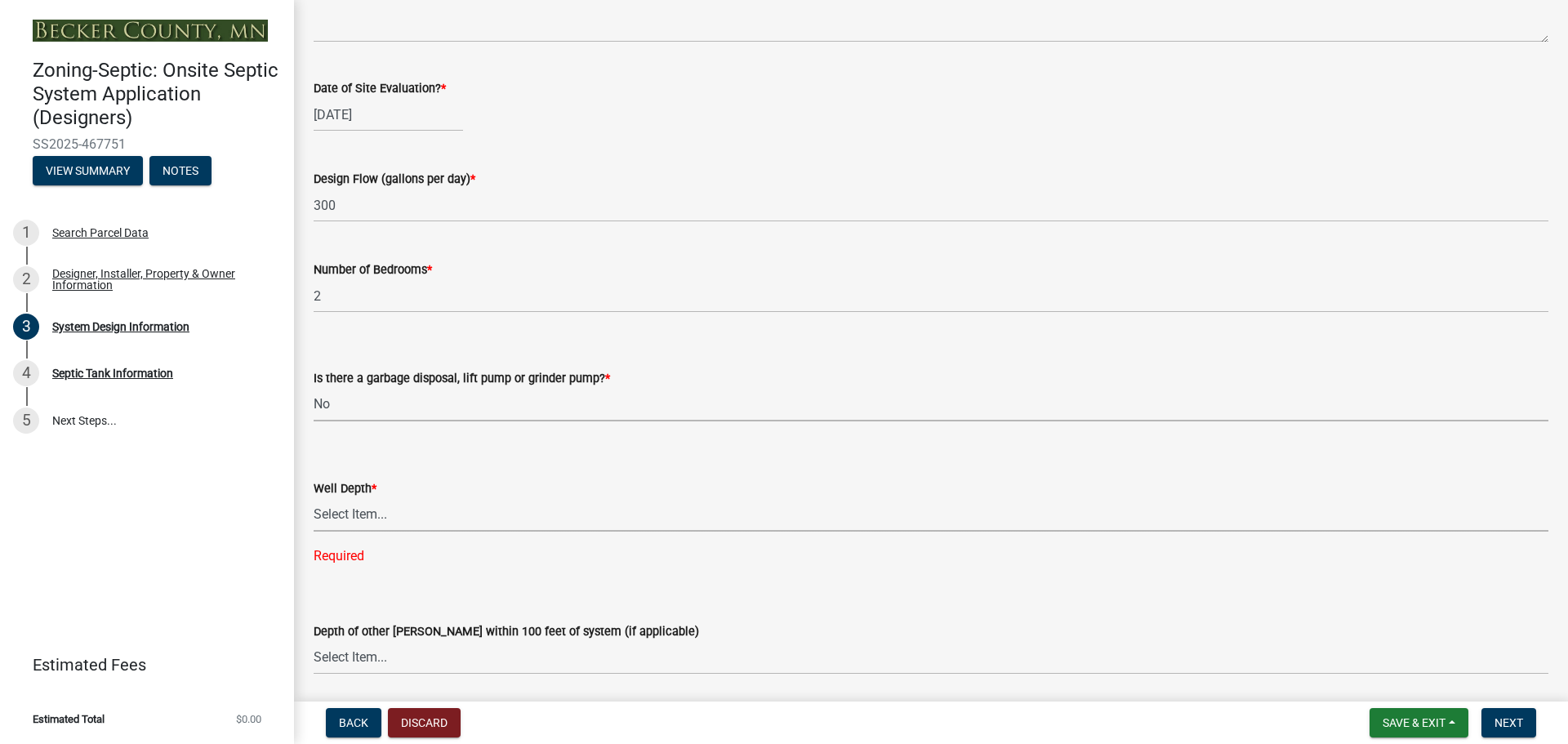
click at [361, 507] on select "Select Item... Deep Well Shallow Well Well not yet installed - To be drilled No…" at bounding box center [930, 515] width 1235 height 33
click at [313, 498] on select "Select Item... Deep Well Shallow Well Well not yet installed - To be drilled No…" at bounding box center [930, 515] width 1235 height 33
select select "ef698bf5-6172-44c1-9ffb-522c07469aed"
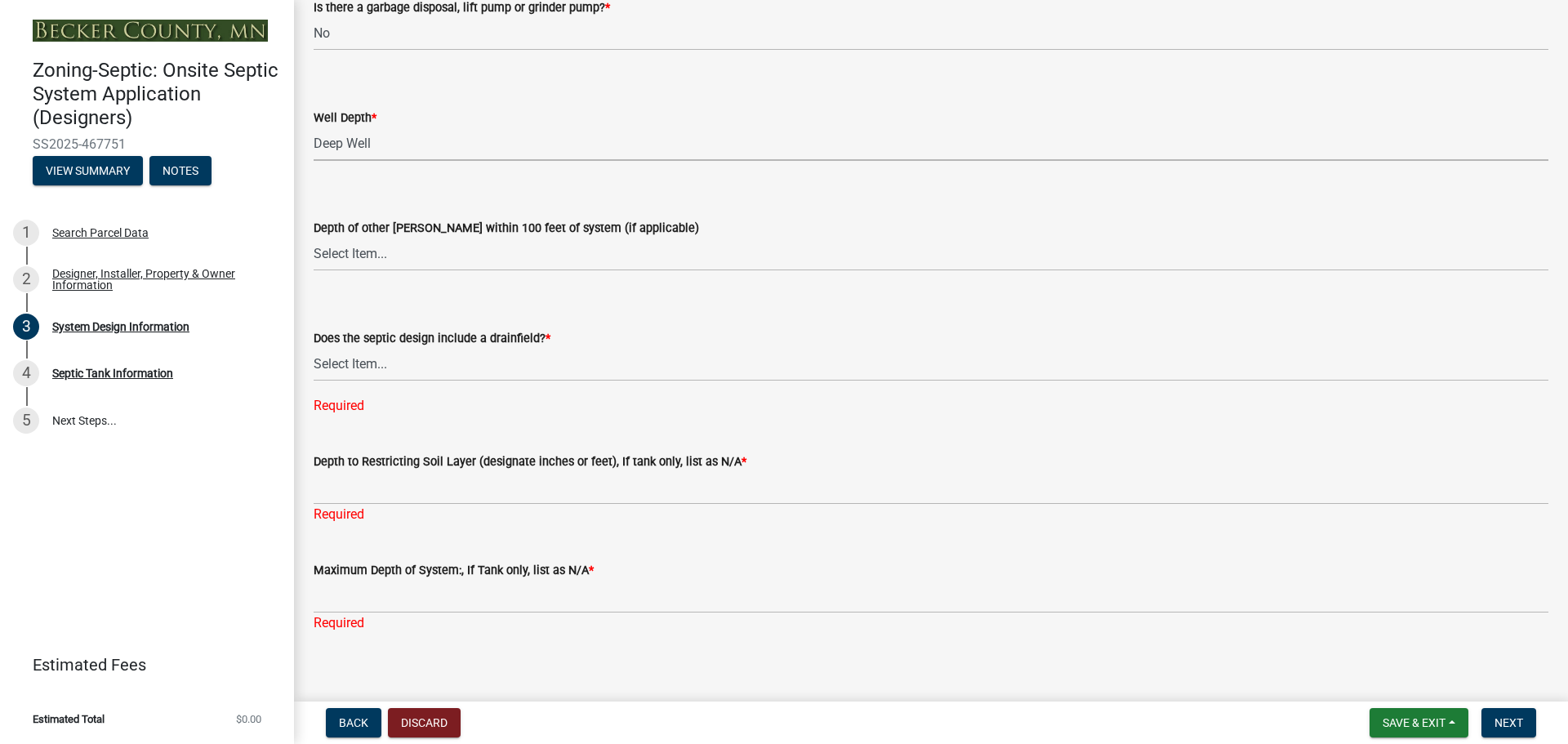
scroll to position [3162, 0]
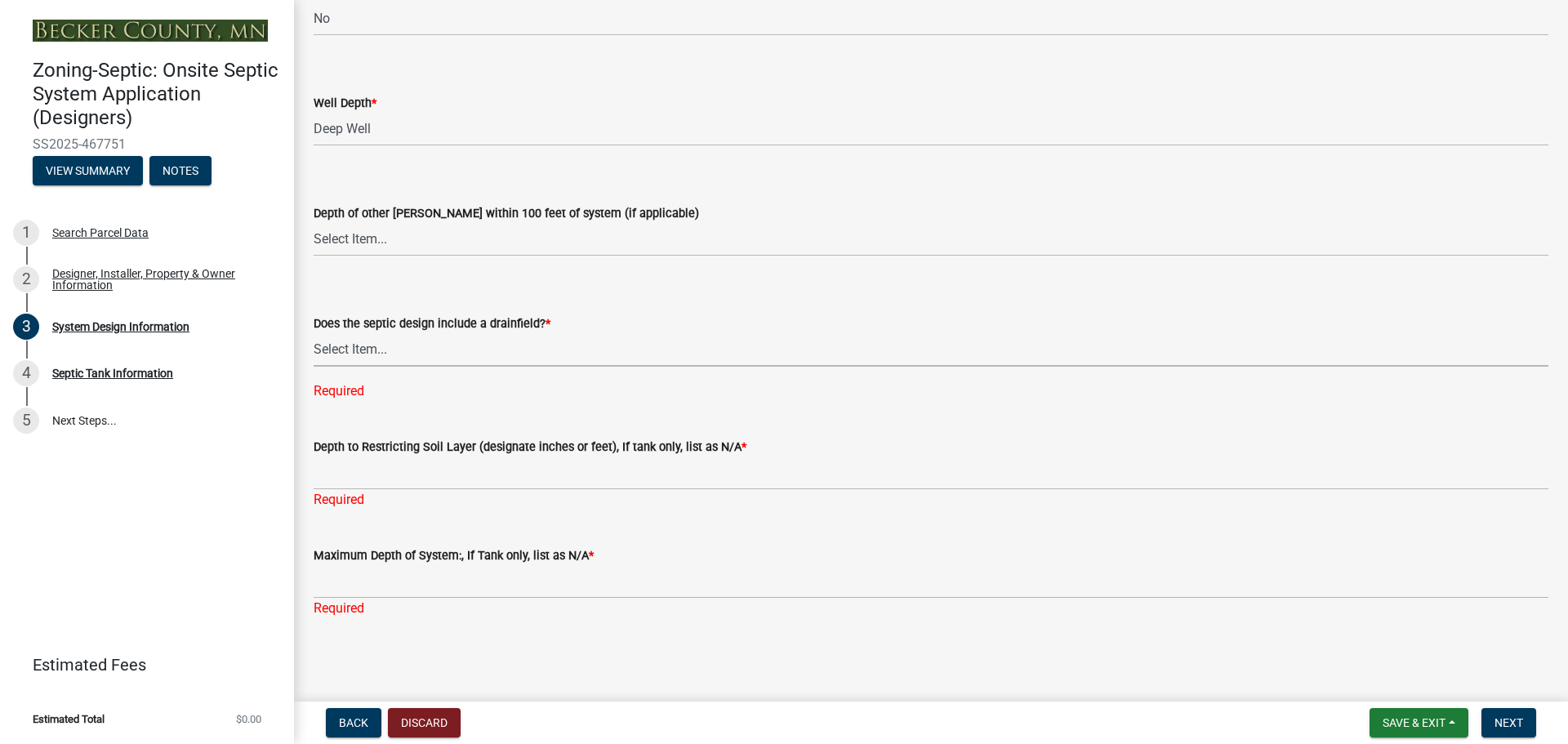
click at [373, 348] on select "Select Item... Yes No Existing - COC must by submitted" at bounding box center [930, 350] width 1235 height 33
click at [313, 365] on select "Select Item... Yes No Existing - COC must by submitted" at bounding box center [930, 350] width 1235 height 33
select select "a0c59fcd-b61c-4c3a-90a8-e70849750c47"
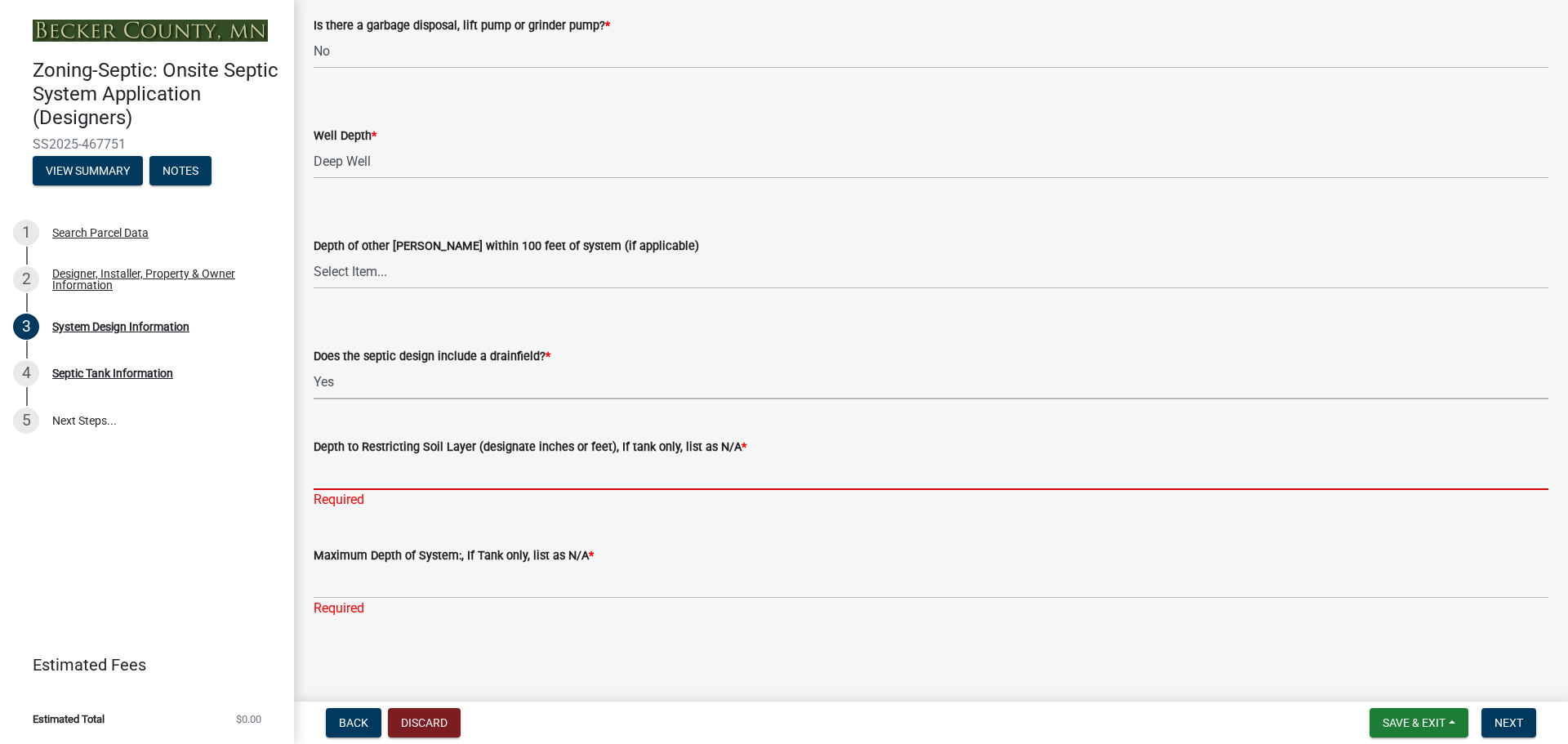
click at [385, 472] on input "Depth to Restricting Soil Layer (designate inches or feet), If tank only, list …" at bounding box center [930, 473] width 1235 height 33
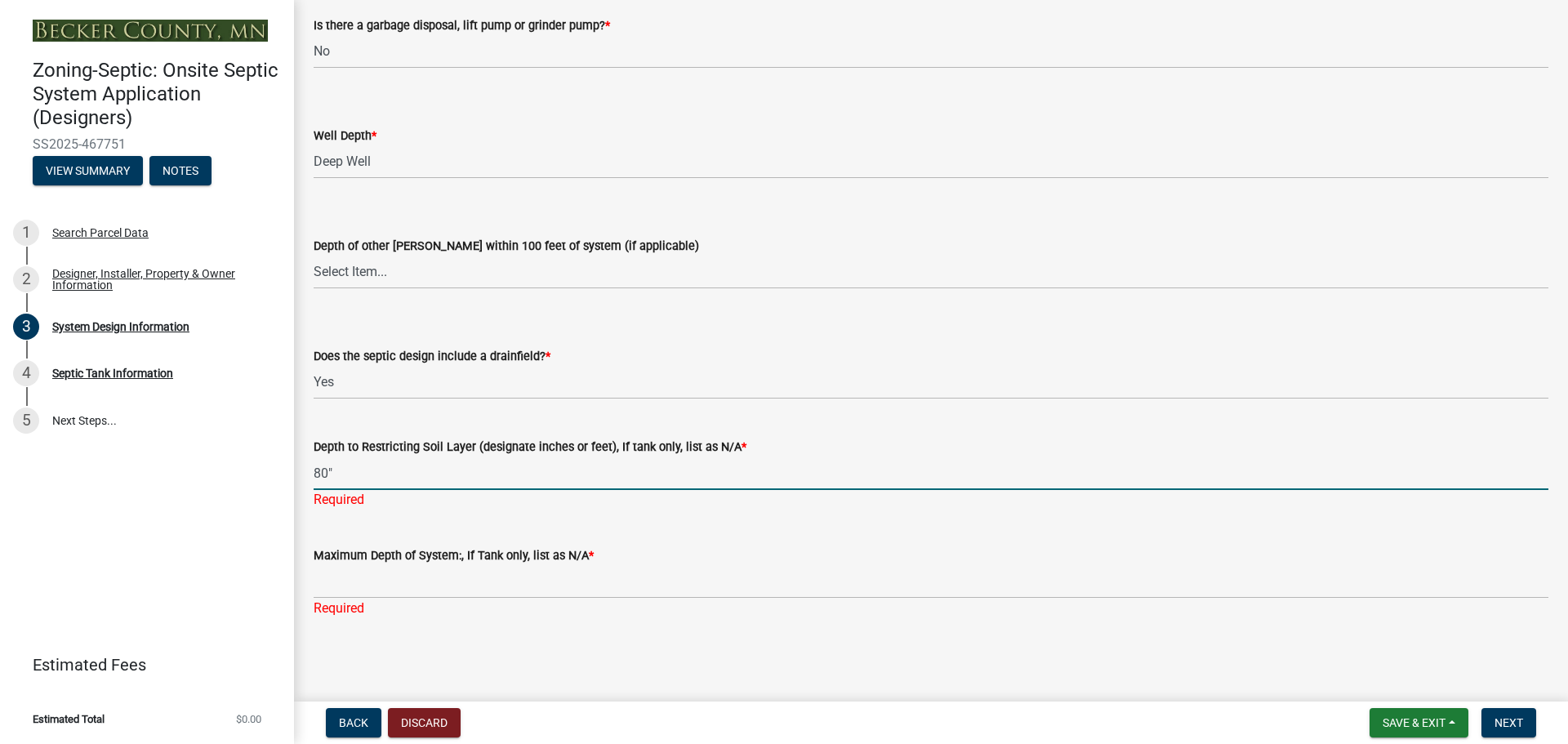
type input "80""
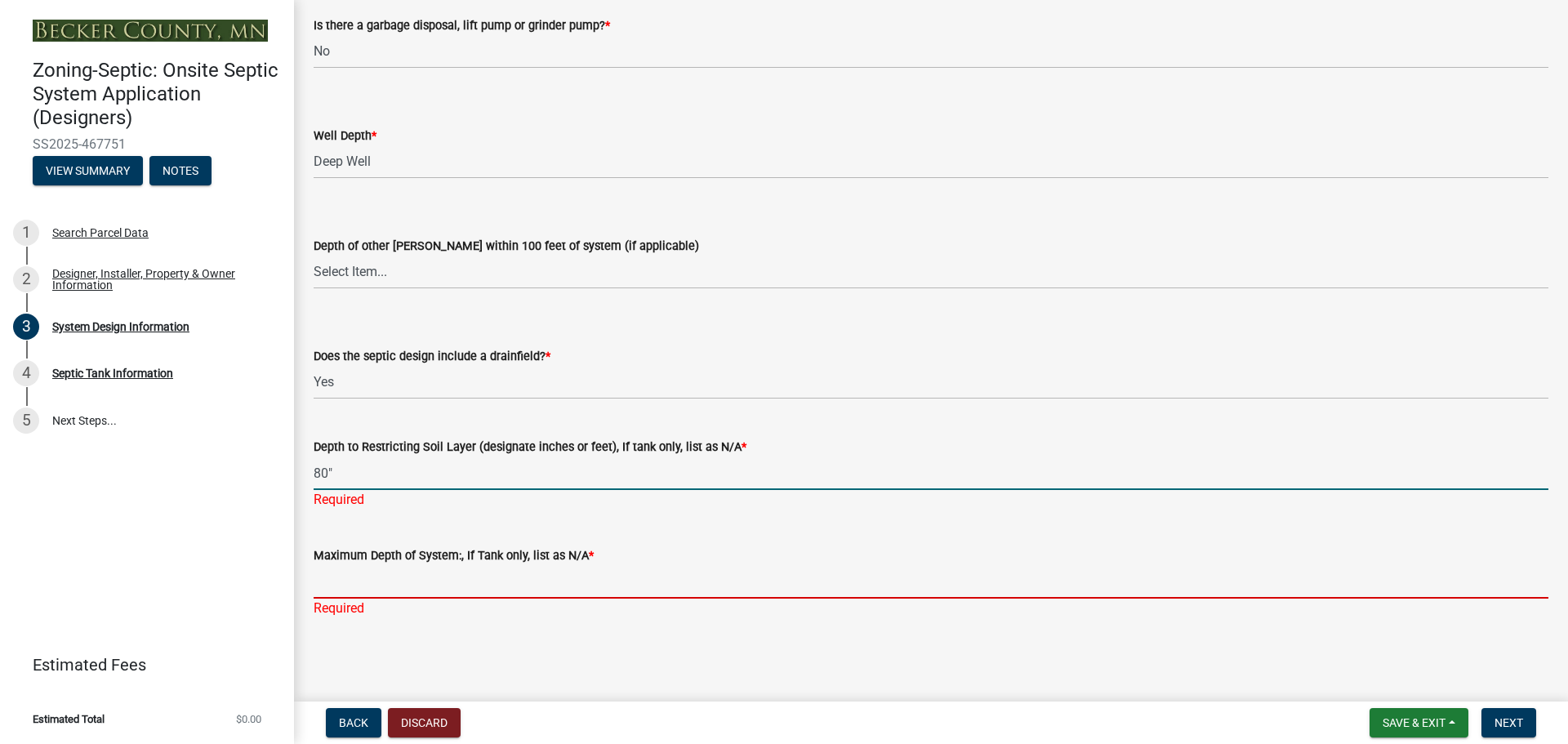
scroll to position [3109, 0]
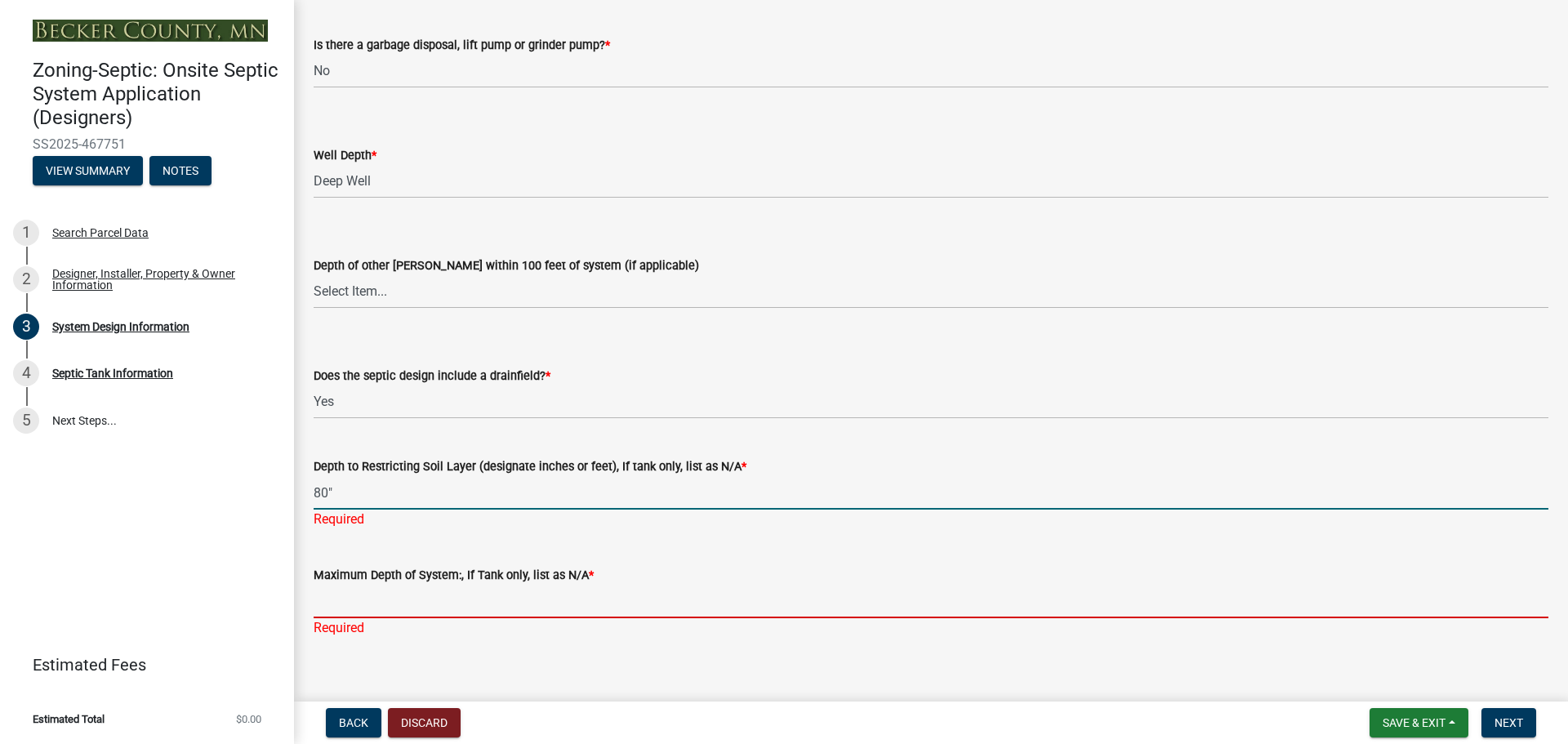
click at [353, 585] on input "Maximum Depth of System:, If Tank only, list as N/A *" at bounding box center [930, 601] width 1235 height 33
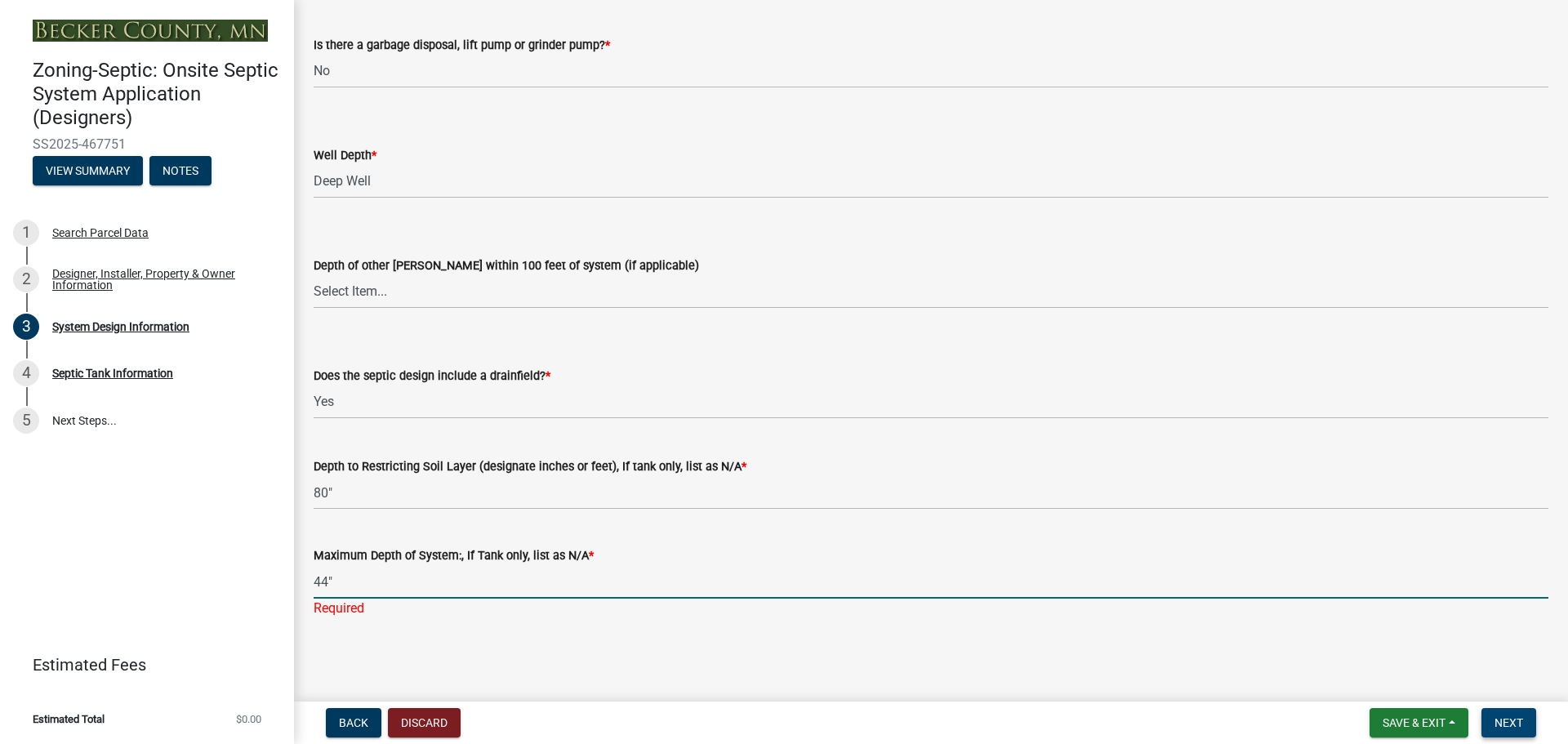
type input "44""
click at [1515, 724] on span "Next" at bounding box center [1509, 723] width 29 height 13
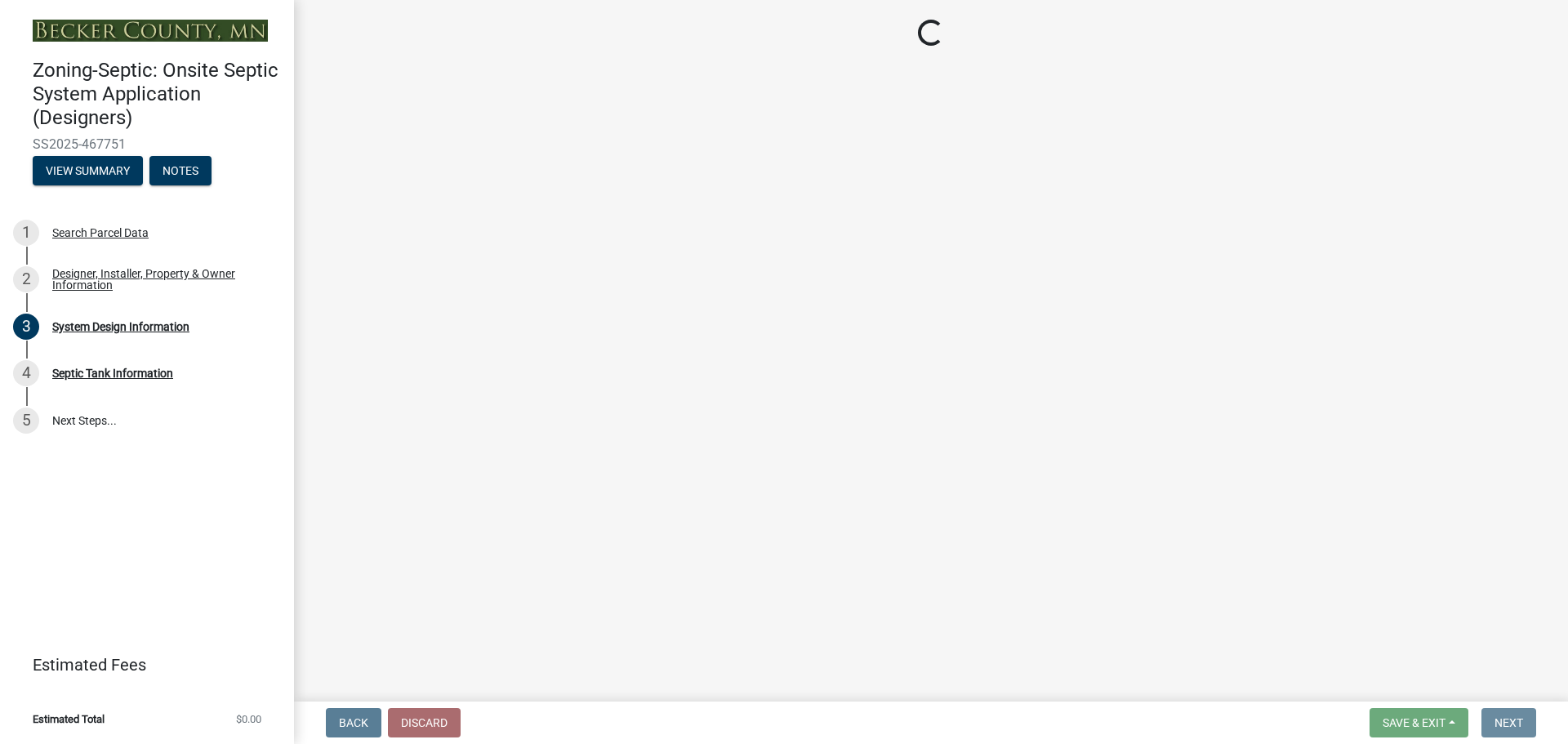
scroll to position [0, 0]
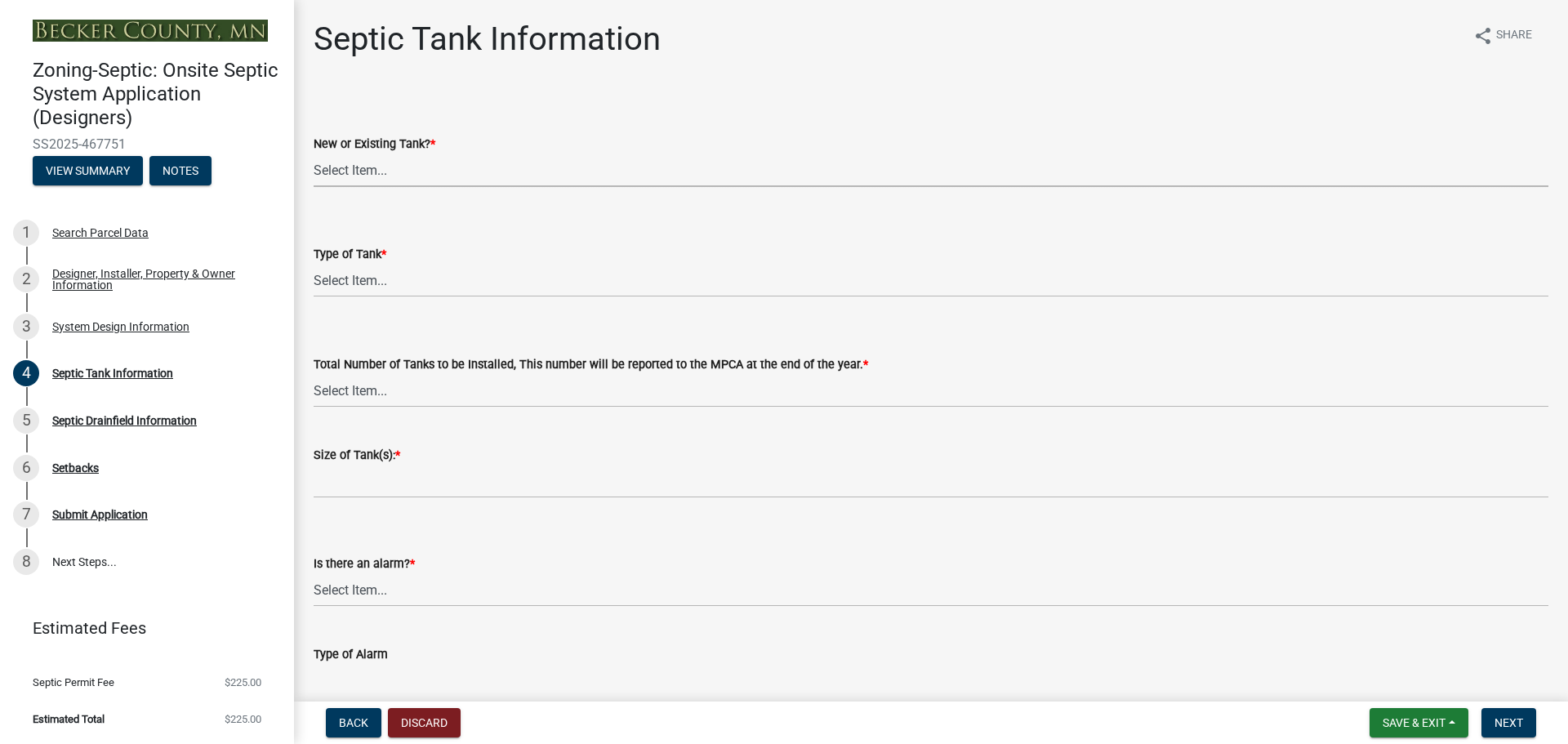
click at [363, 165] on select "Select Item... New Existing Both -New and Existing Tank" at bounding box center [930, 170] width 1235 height 33
click at [313, 154] on select "Select Item... New Existing Both -New and Existing Tank" at bounding box center [930, 170] width 1235 height 33
select select "f9fbe67c-c1cf-4a63-8ad4-799ce56b7f21"
click at [379, 280] on select "Select Item... Single Septic Tank Compartmented Tank Single Tank plus Compartme…" at bounding box center [930, 281] width 1235 height 33
click at [313, 264] on select "Select Item... Single Septic Tank Compartmented Tank Single Tank plus Compartme…" at bounding box center [930, 281] width 1235 height 33
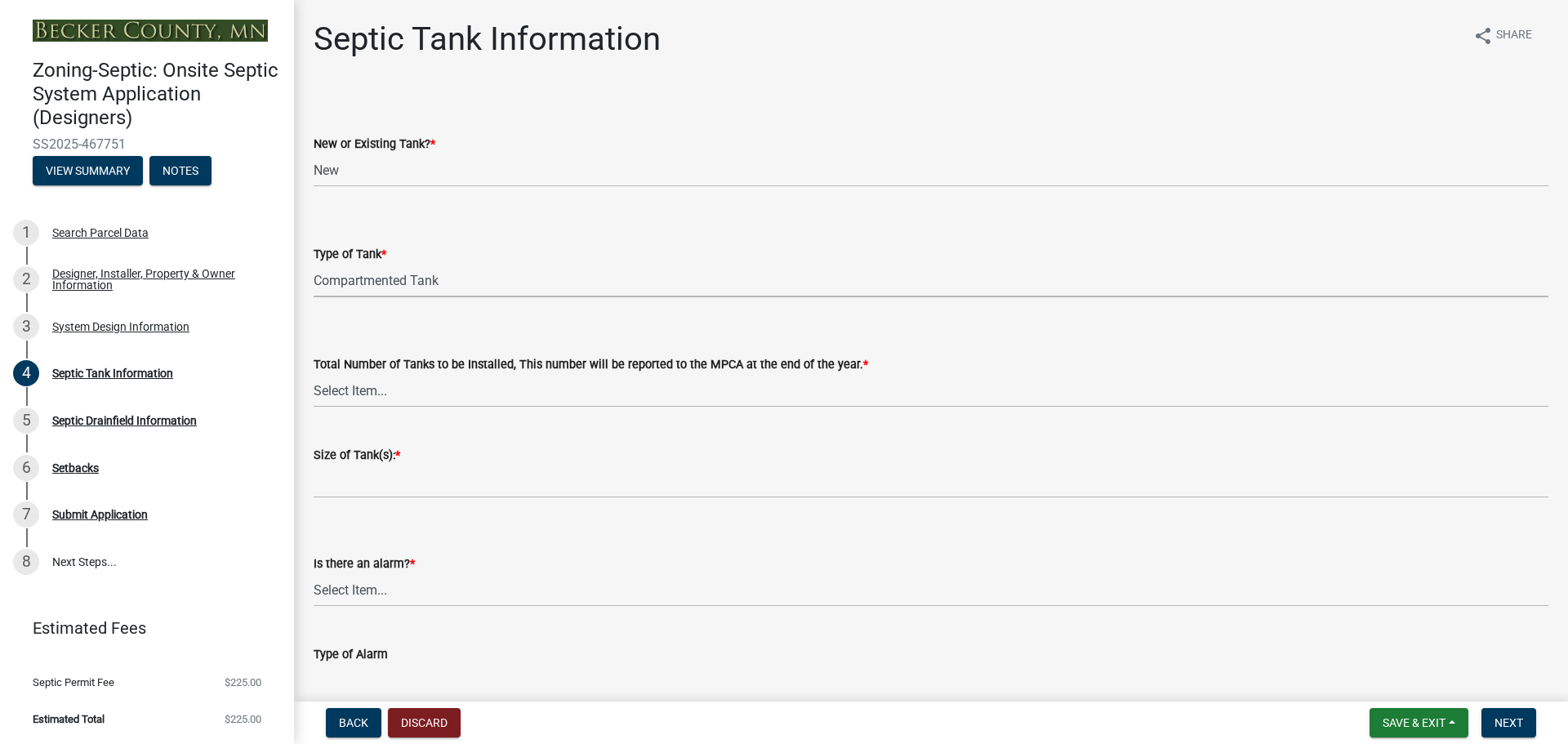
select select "8af00ff6-ccdf-43a1-aa9f-9d195177e029"
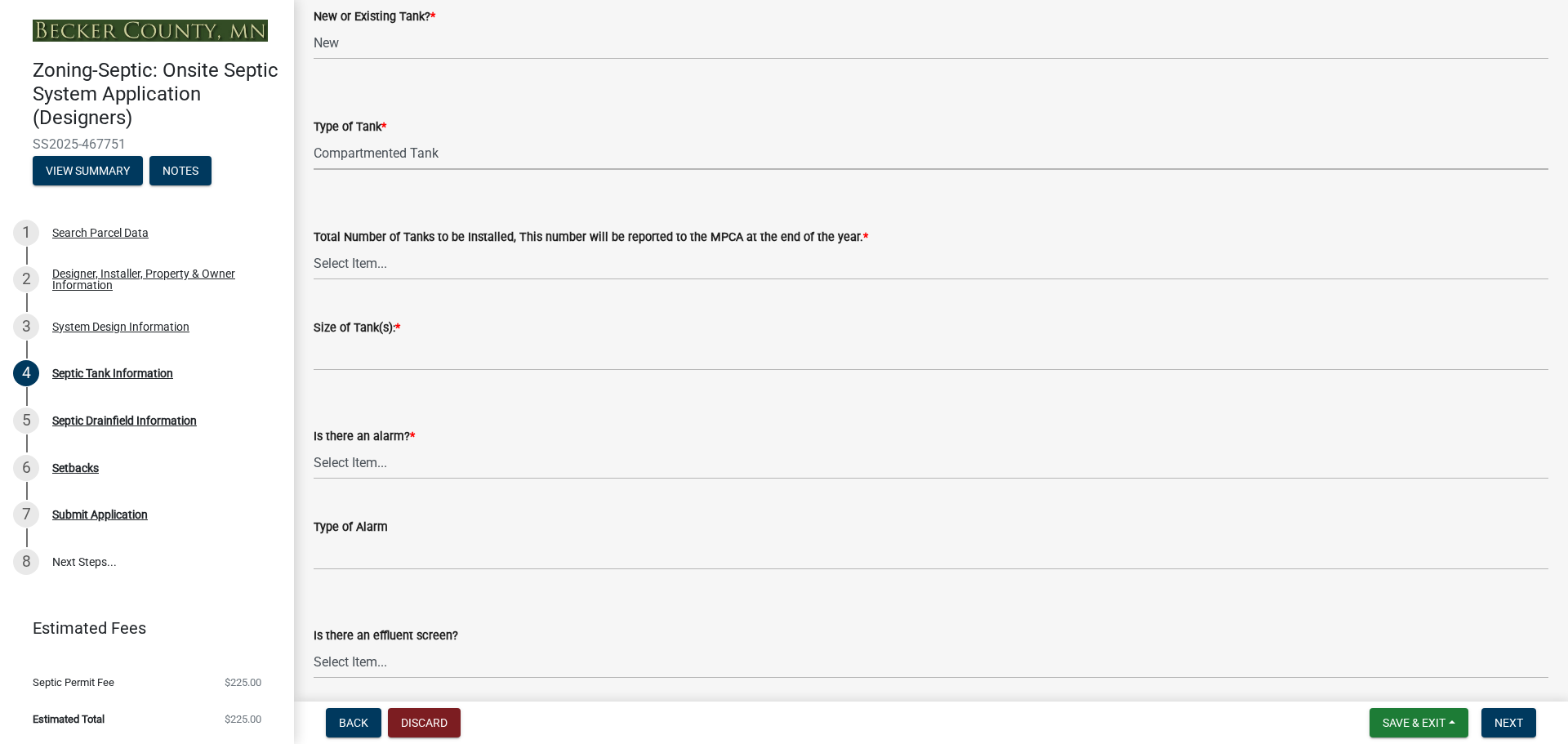
scroll to position [163, 0]
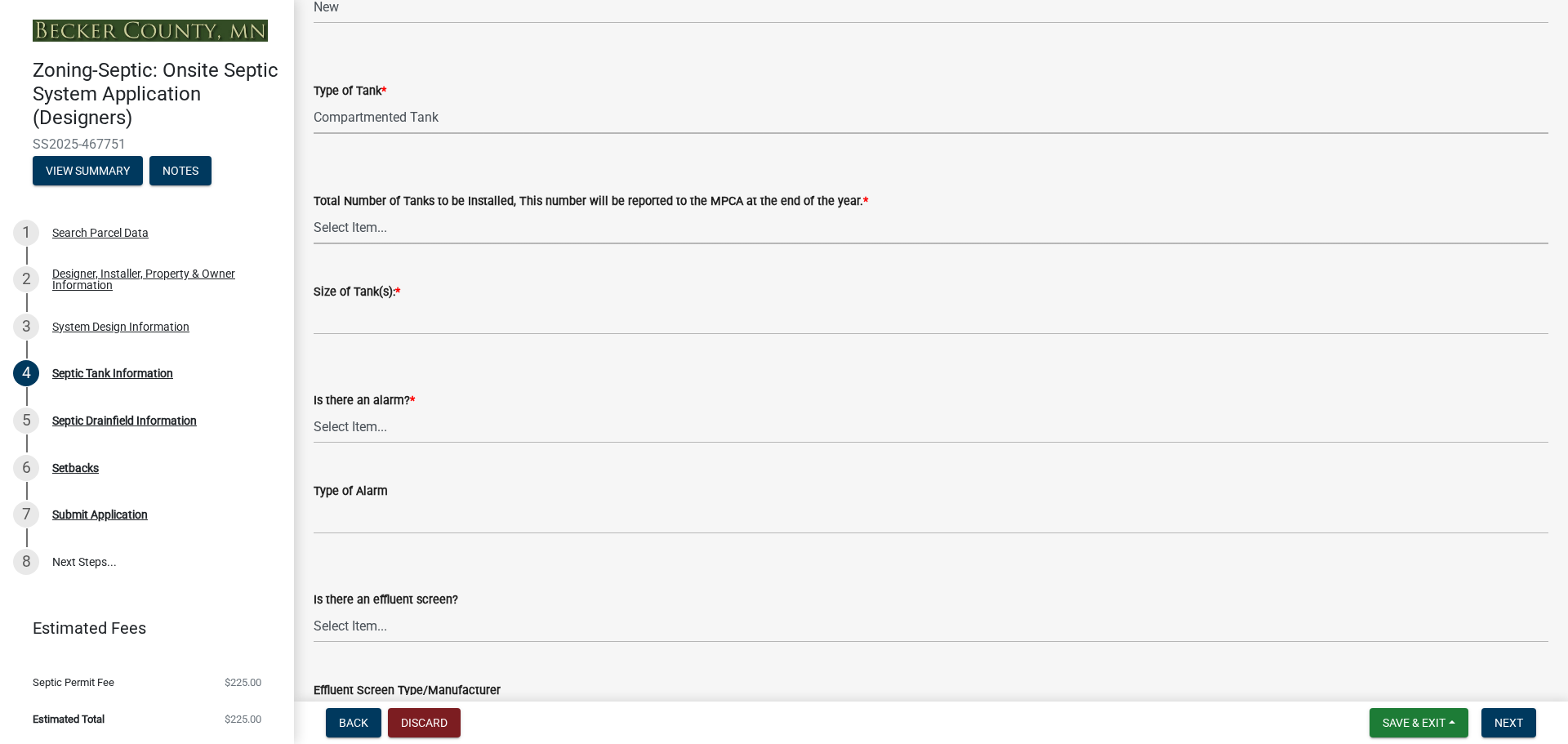
click at [352, 224] on select "Select Item... 0 1 2 3 4" at bounding box center [930, 227] width 1235 height 33
click at [313, 210] on select "Select Item... 0 1 2 3 4" at bounding box center [930, 227] width 1235 height 33
select select "52556460-45fa-4026-a6c2-c70bb0823cb5"
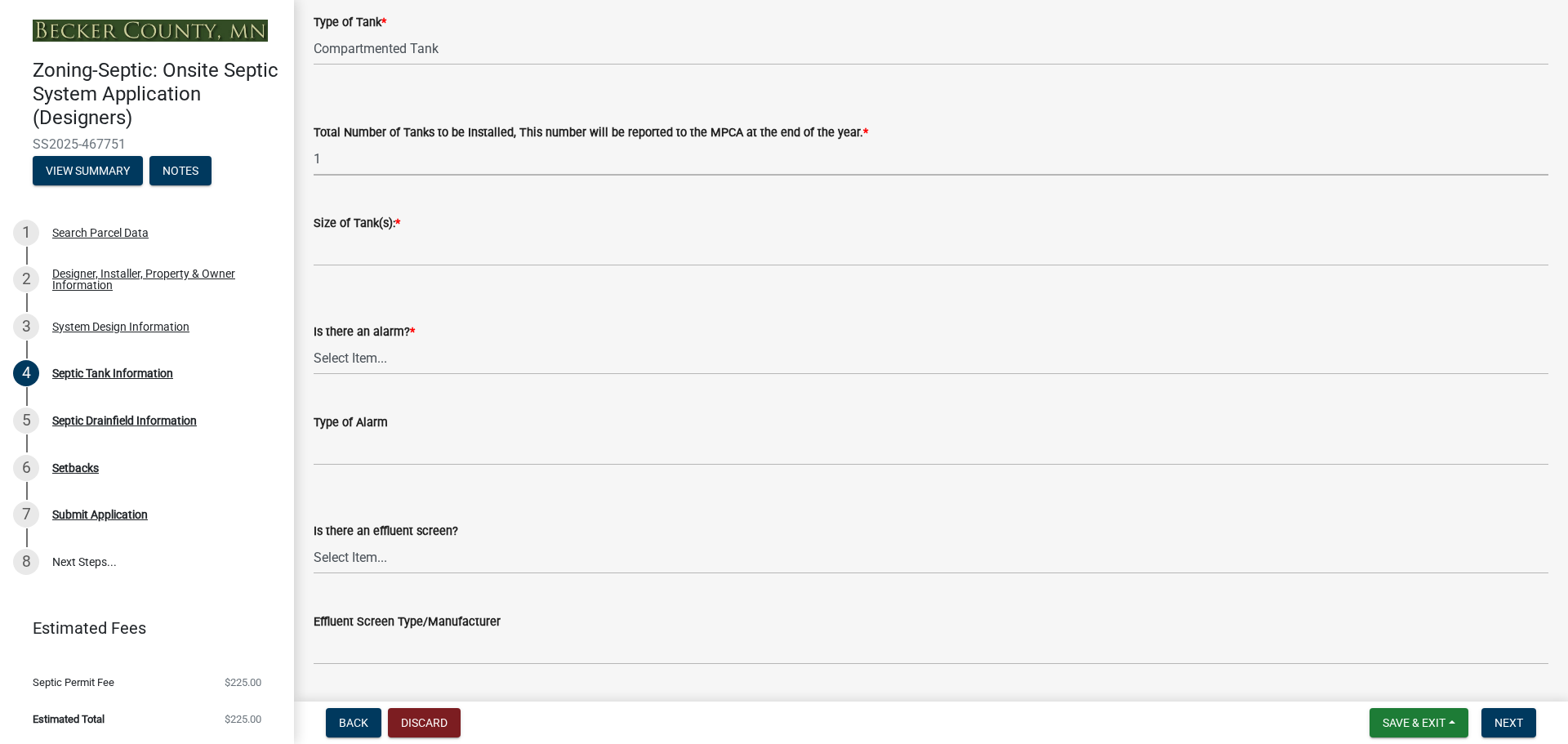
scroll to position [327, 0]
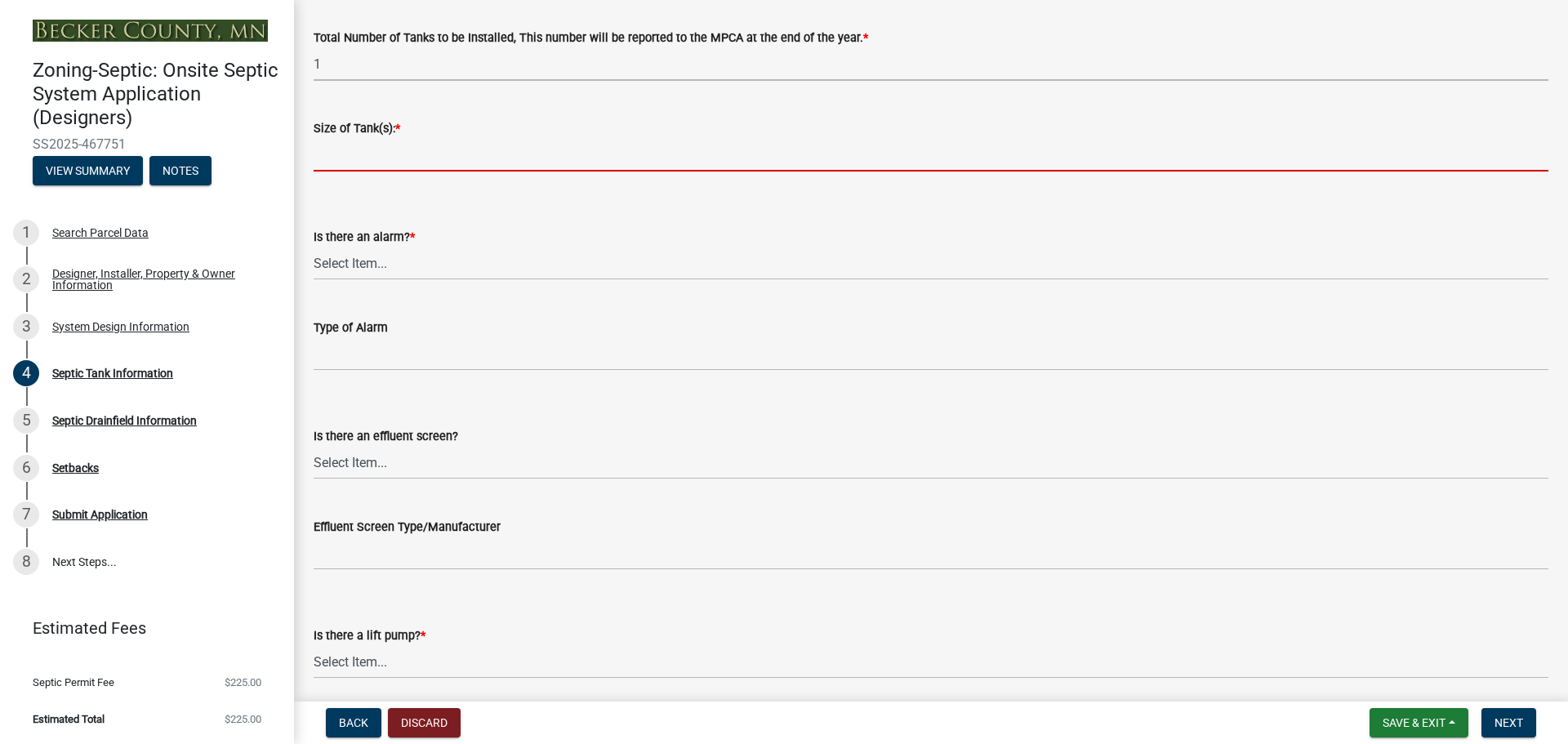
click at [355, 159] on input "Size of Tank(s): *" at bounding box center [930, 155] width 1235 height 33
type input "1500 combo"
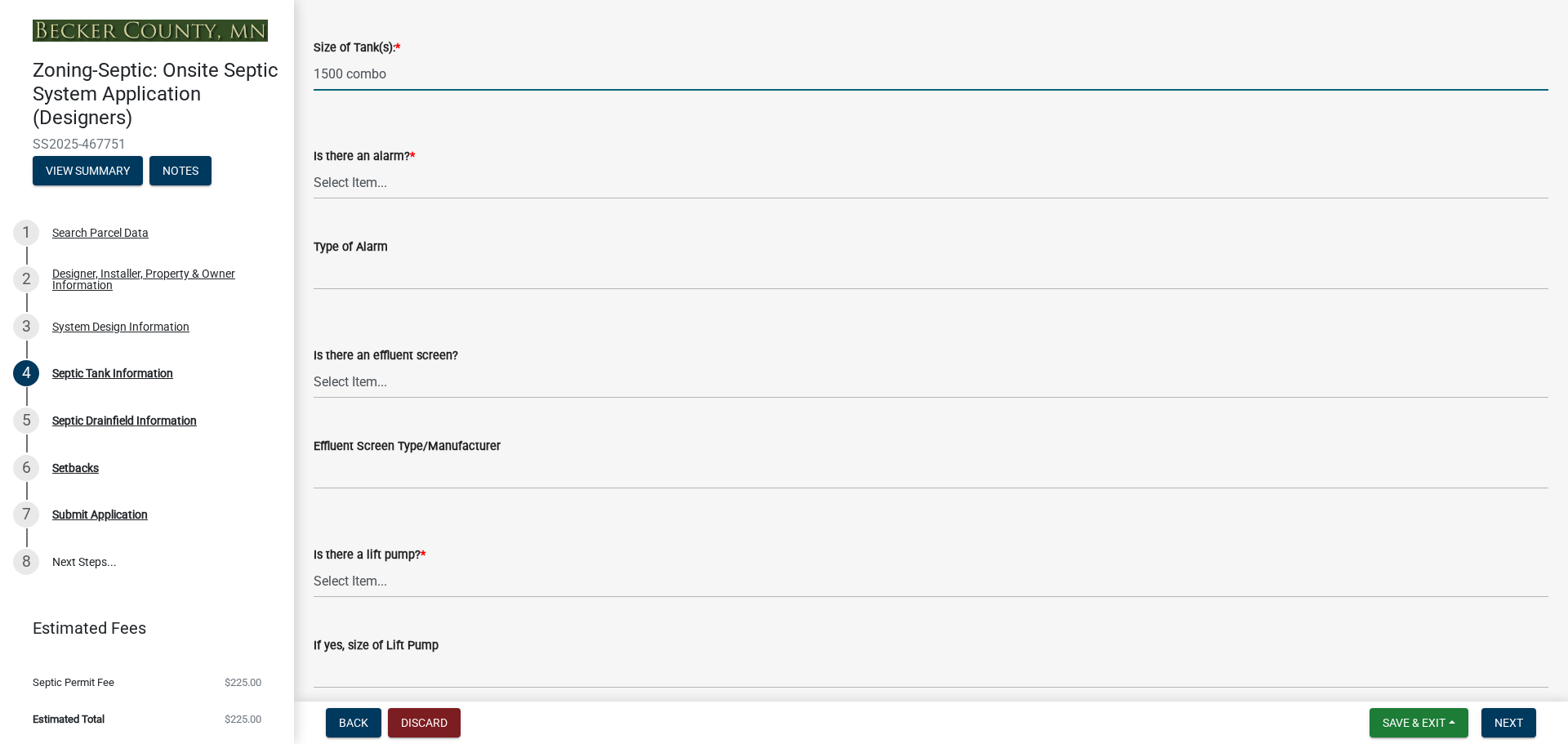
scroll to position [409, 0]
click at [365, 183] on select "Select Item... Yes No" at bounding box center [930, 182] width 1235 height 33
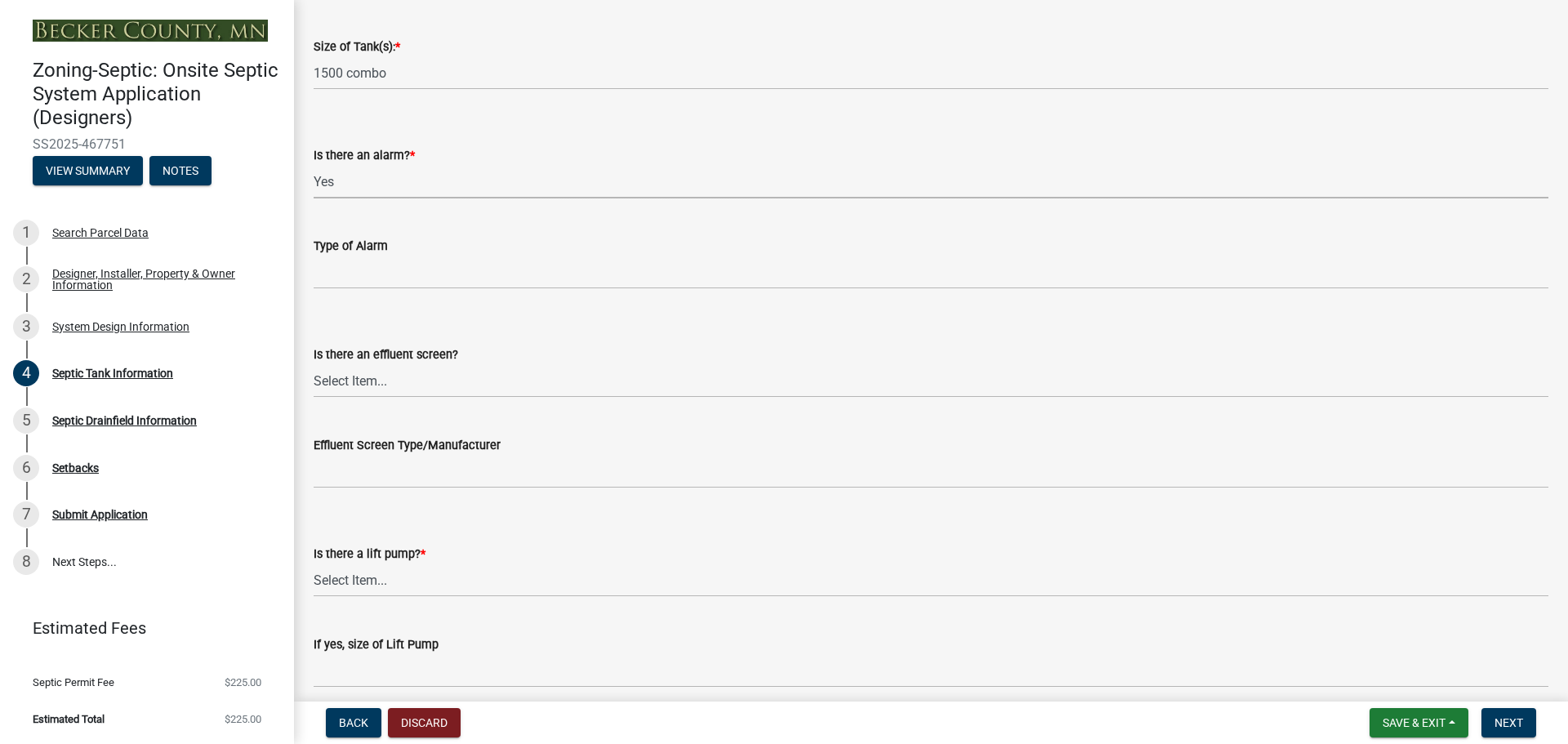
click at [313, 165] on select "Select Item... Yes No" at bounding box center [930, 182] width 1235 height 33
select select "c84d9e4c-2287-4d2e-9ef7-9874a7456ee3"
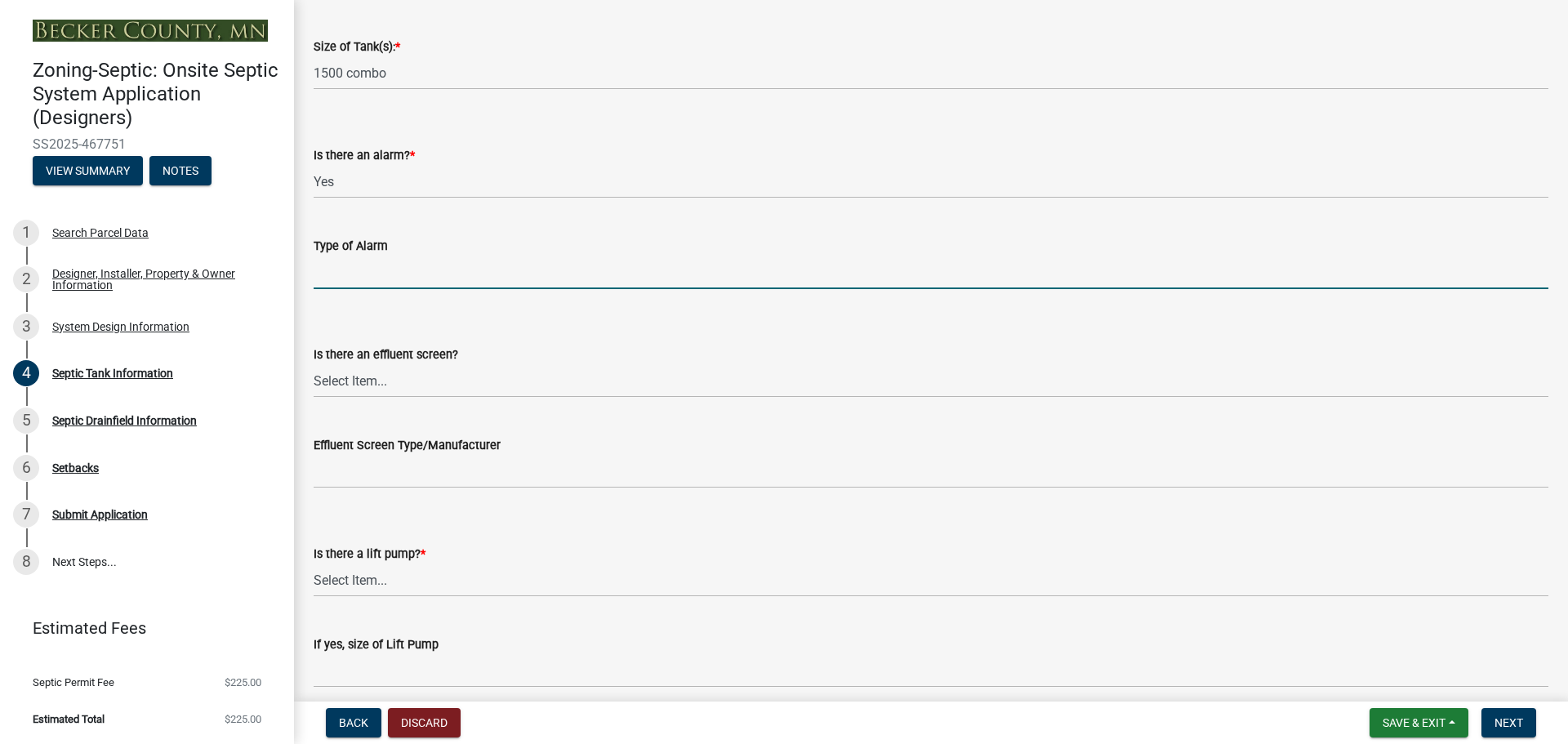
click at [390, 277] on input "Type of Alarm" at bounding box center [930, 272] width 1235 height 33
type input "Electric"
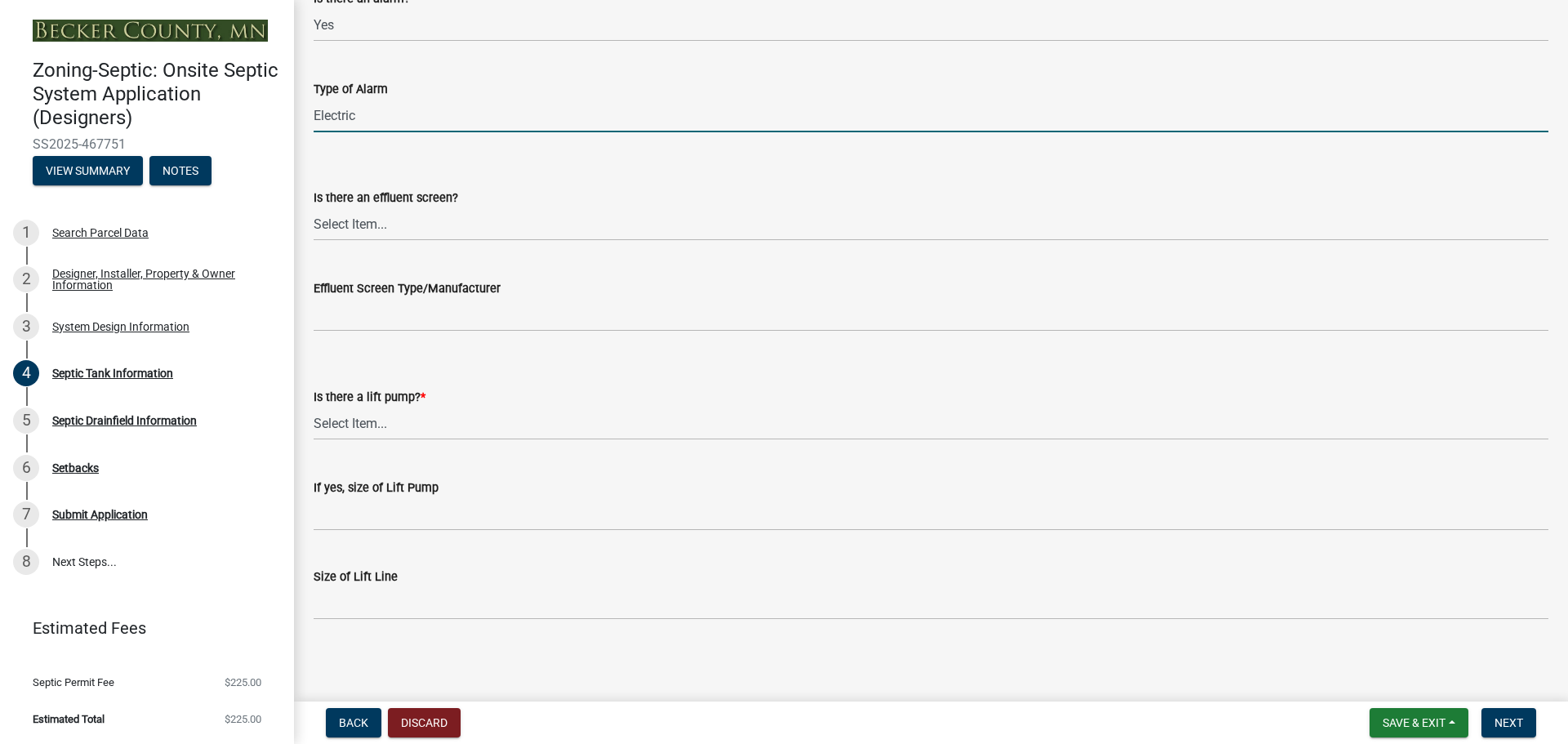
scroll to position [567, 0]
click at [375, 417] on select "Select Item... Yes No" at bounding box center [930, 422] width 1235 height 33
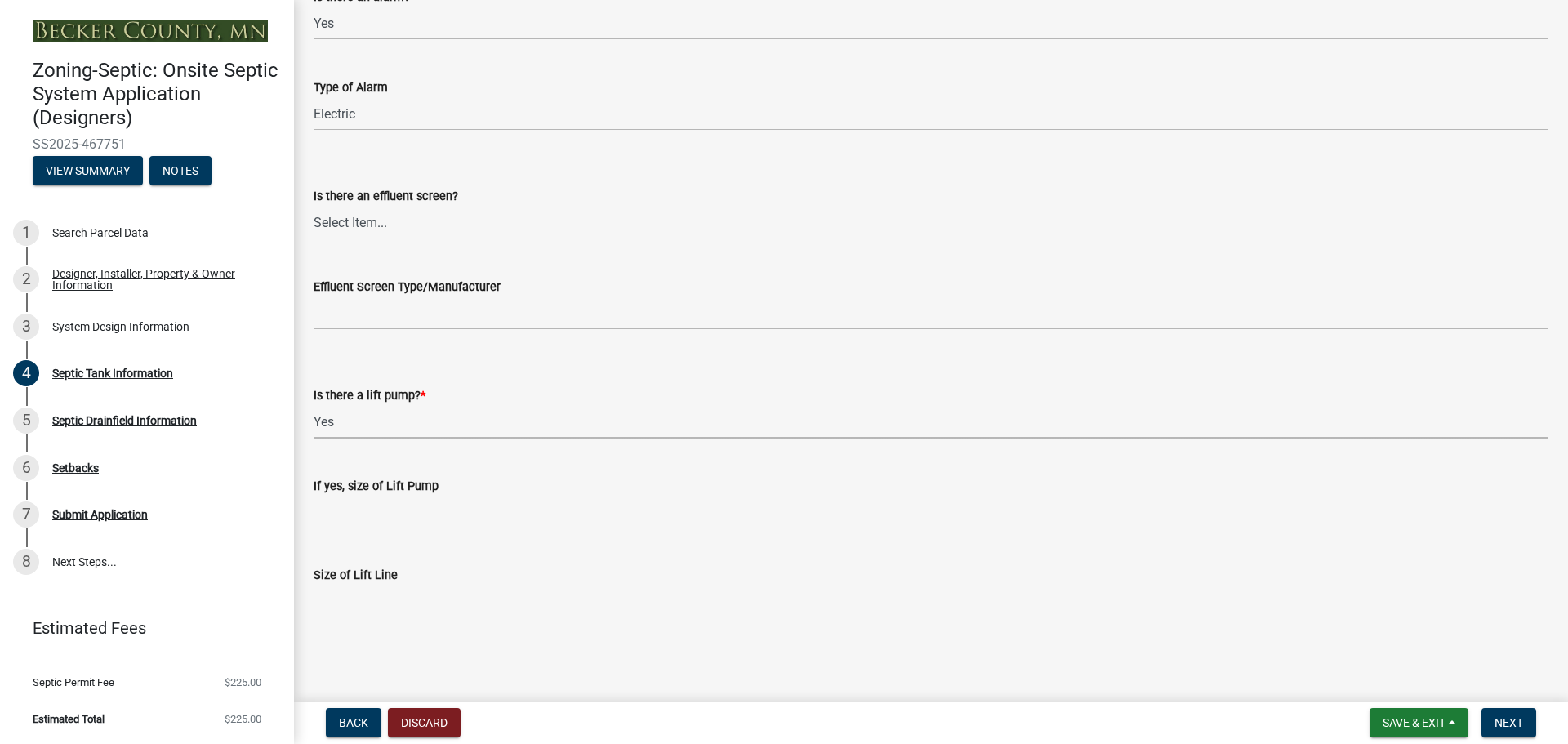
click at [313, 405] on select "Select Item... Yes No" at bounding box center [930, 422] width 1235 height 33
select select "7b57e397-6881-49c8-9b87-e40bdbeb8239"
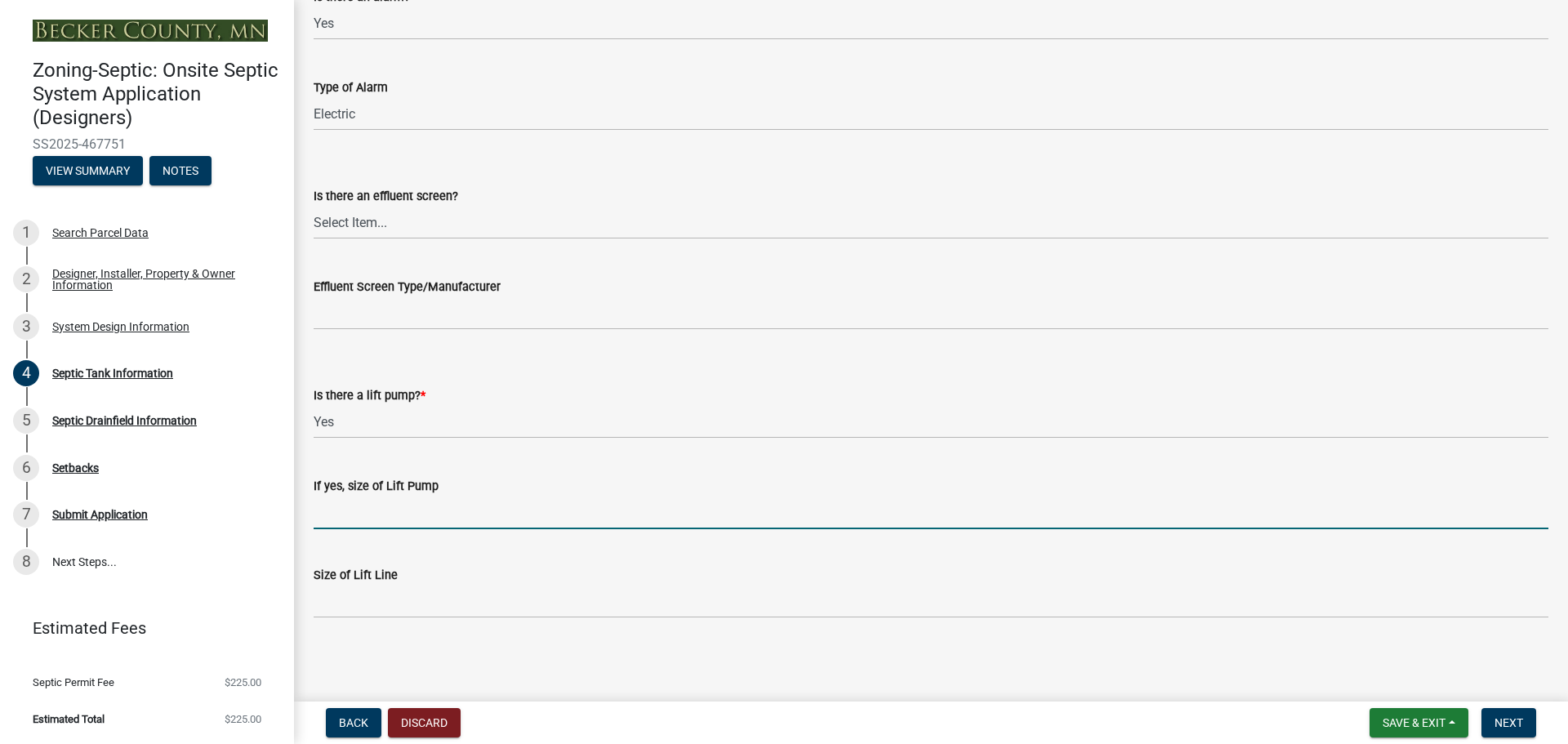
click at [373, 499] on input "If yes, size of Lift Pump" at bounding box center [930, 512] width 1235 height 33
type input "[PERSON_NAME] 137"
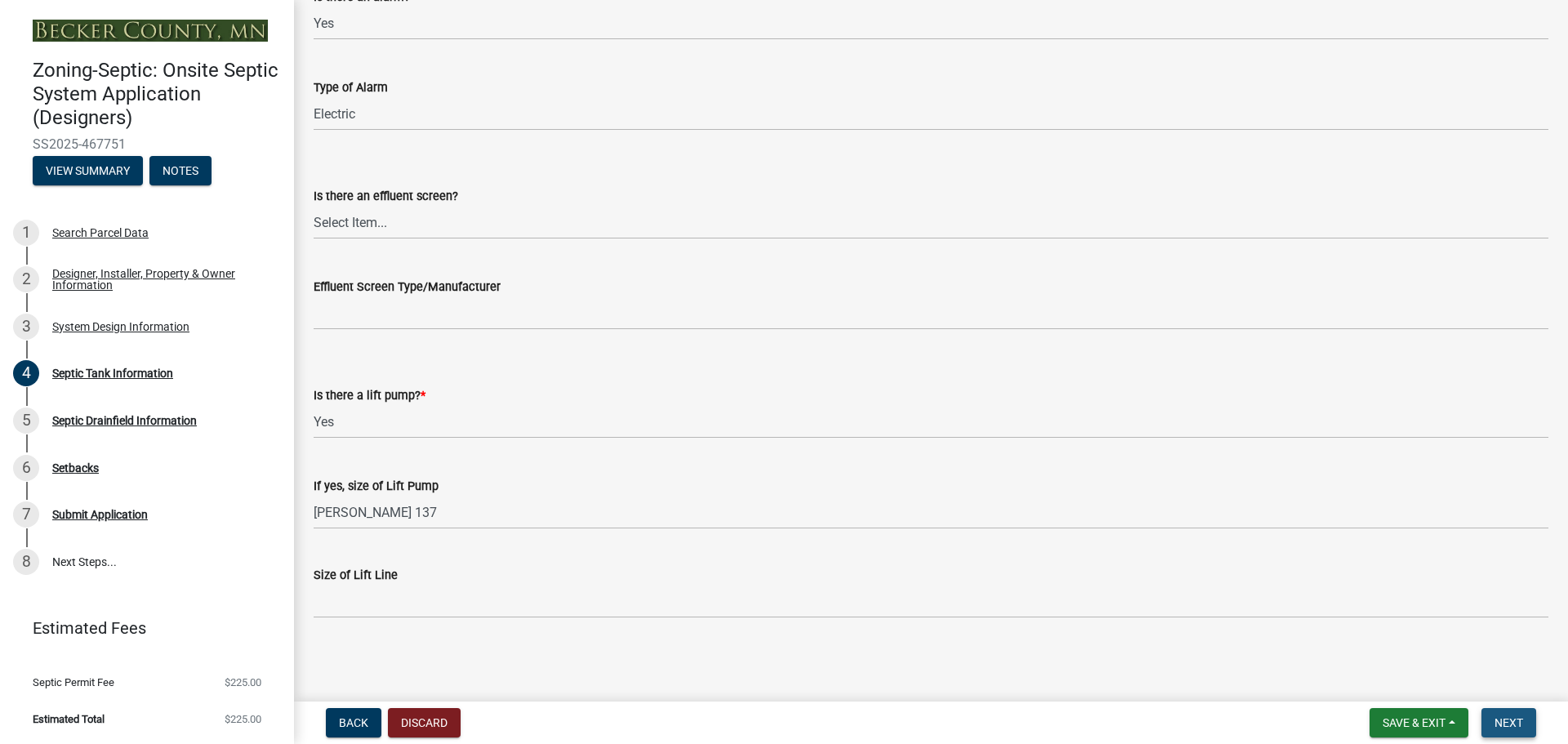
click at [1509, 721] on span "Next" at bounding box center [1509, 723] width 29 height 13
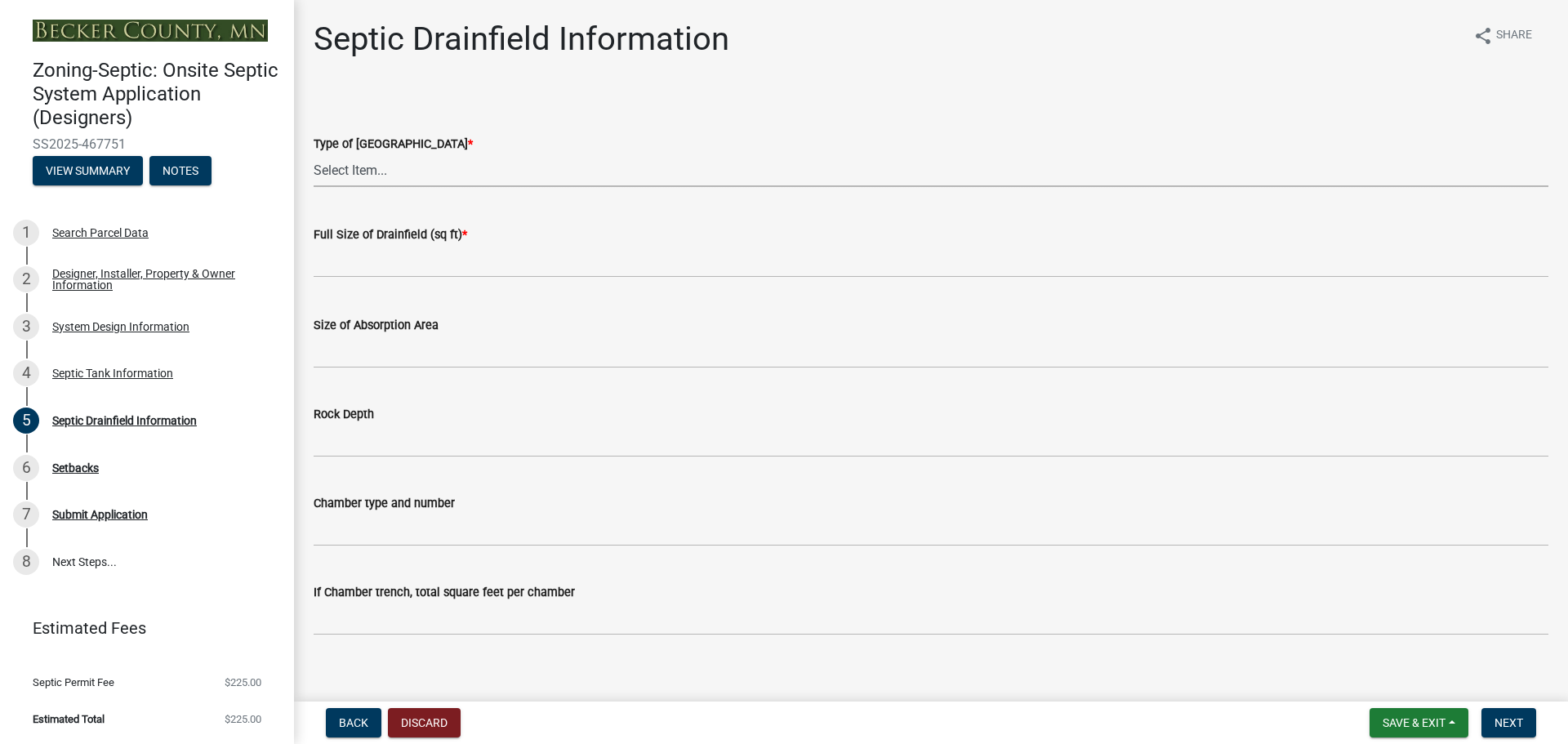
click at [358, 167] on select "Select Item... Chamber Trench Rock Trench Gravelless Mound Pressure Bed Seepage…" at bounding box center [930, 170] width 1235 height 33
click at [313, 154] on select "Select Item... Chamber Trench Rock Trench Gravelless Mound Pressure Bed Seepage…" at bounding box center [930, 170] width 1235 height 33
select select "10c93508-1a8b-43eb-9133-240e9762d1b5"
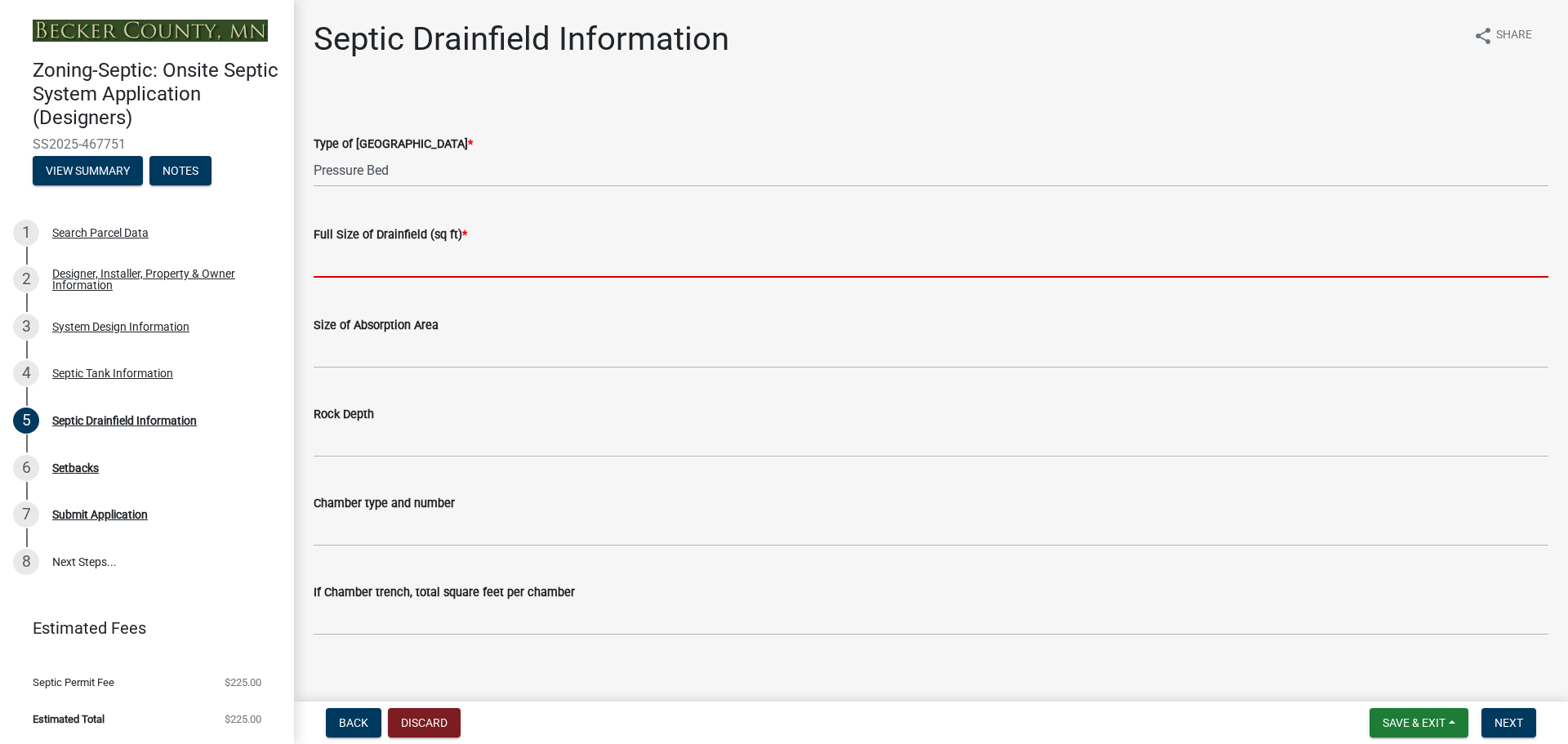
click at [388, 251] on input "text" at bounding box center [930, 261] width 1235 height 33
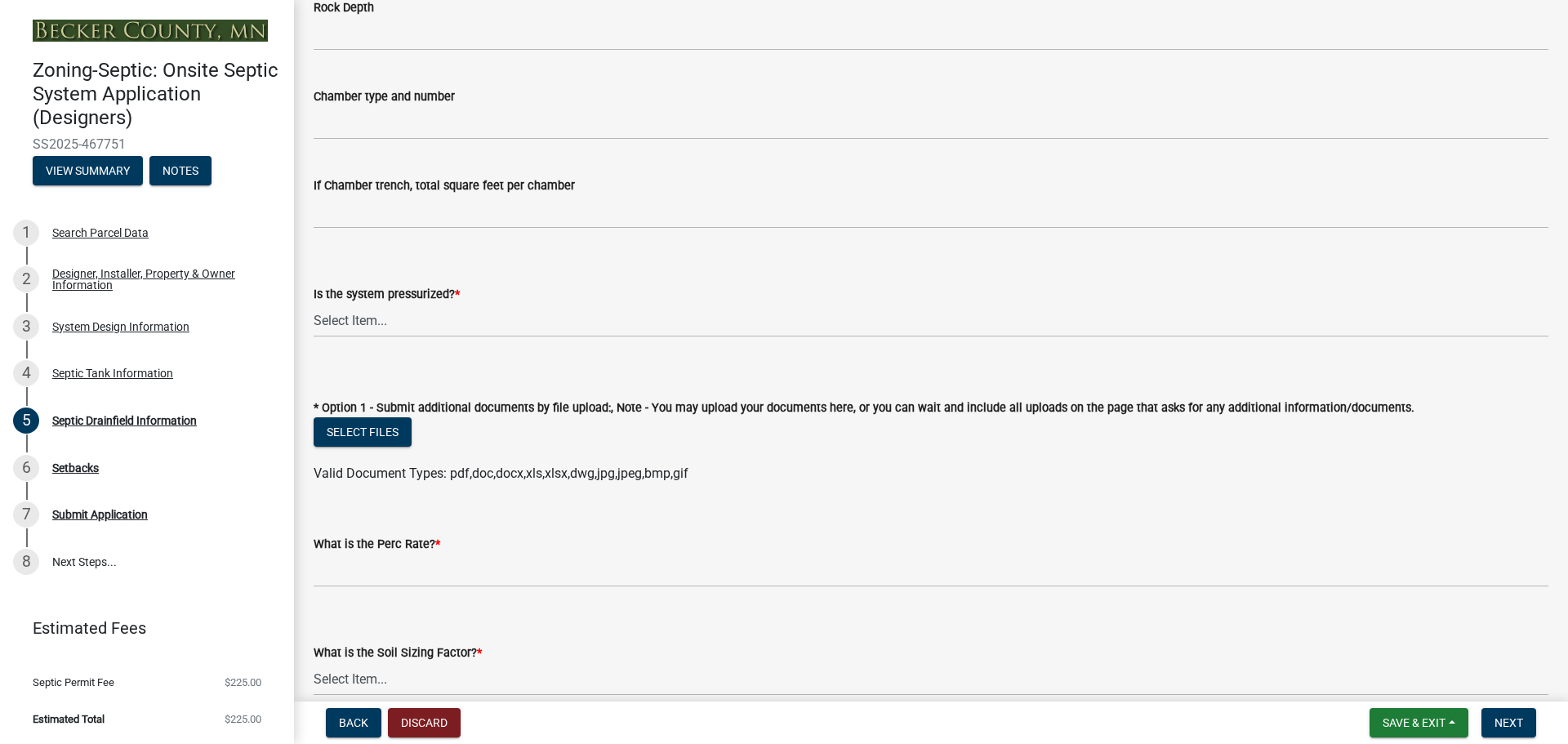
scroll to position [409, 0]
type input "400"
click at [398, 312] on select "Select Item... Yes No" at bounding box center [930, 319] width 1235 height 33
click at [313, 302] on select "Select Item... Yes No" at bounding box center [930, 319] width 1235 height 33
select select "366d546d-8bc3-42fb-bca7-8a9455861f61"
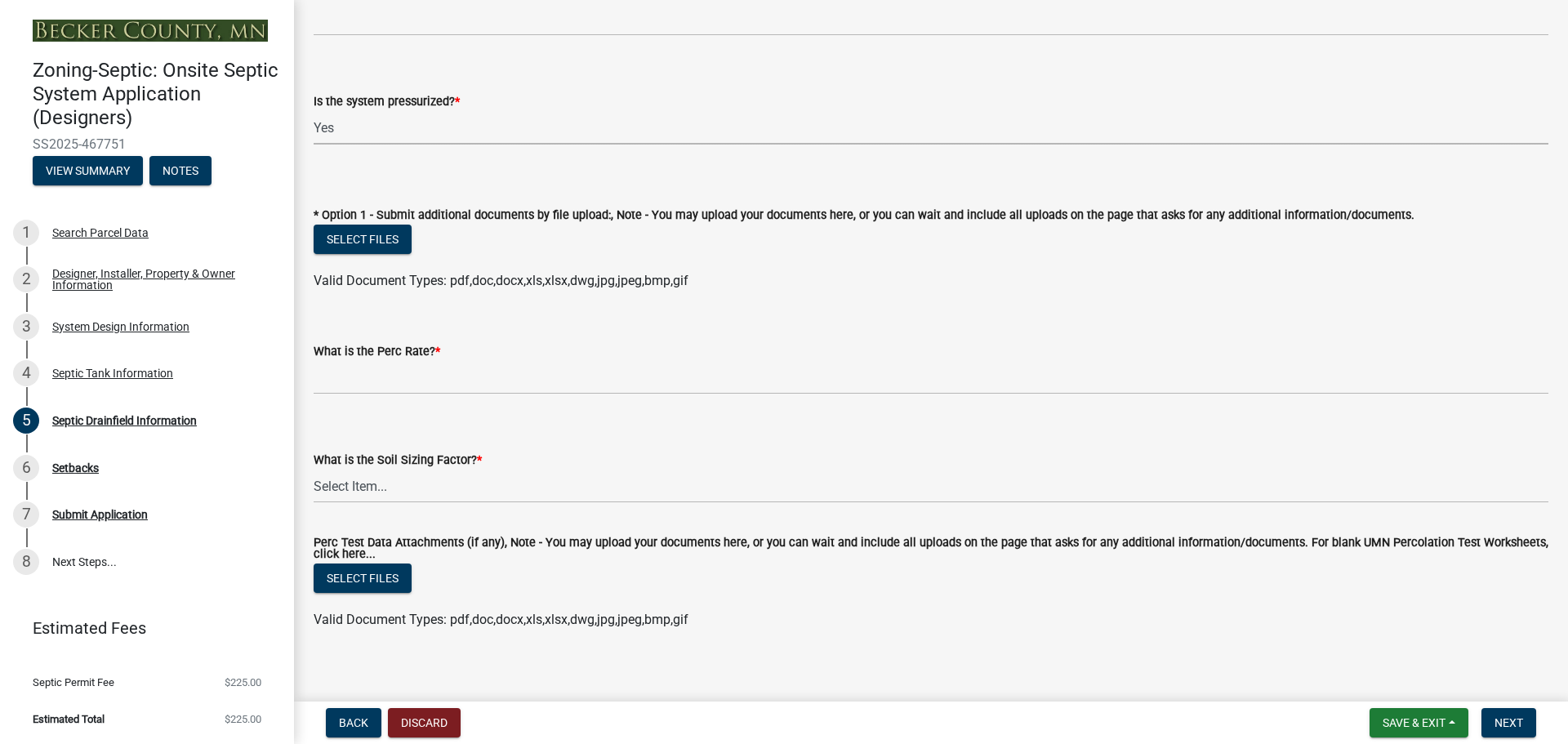
scroll to position [613, 0]
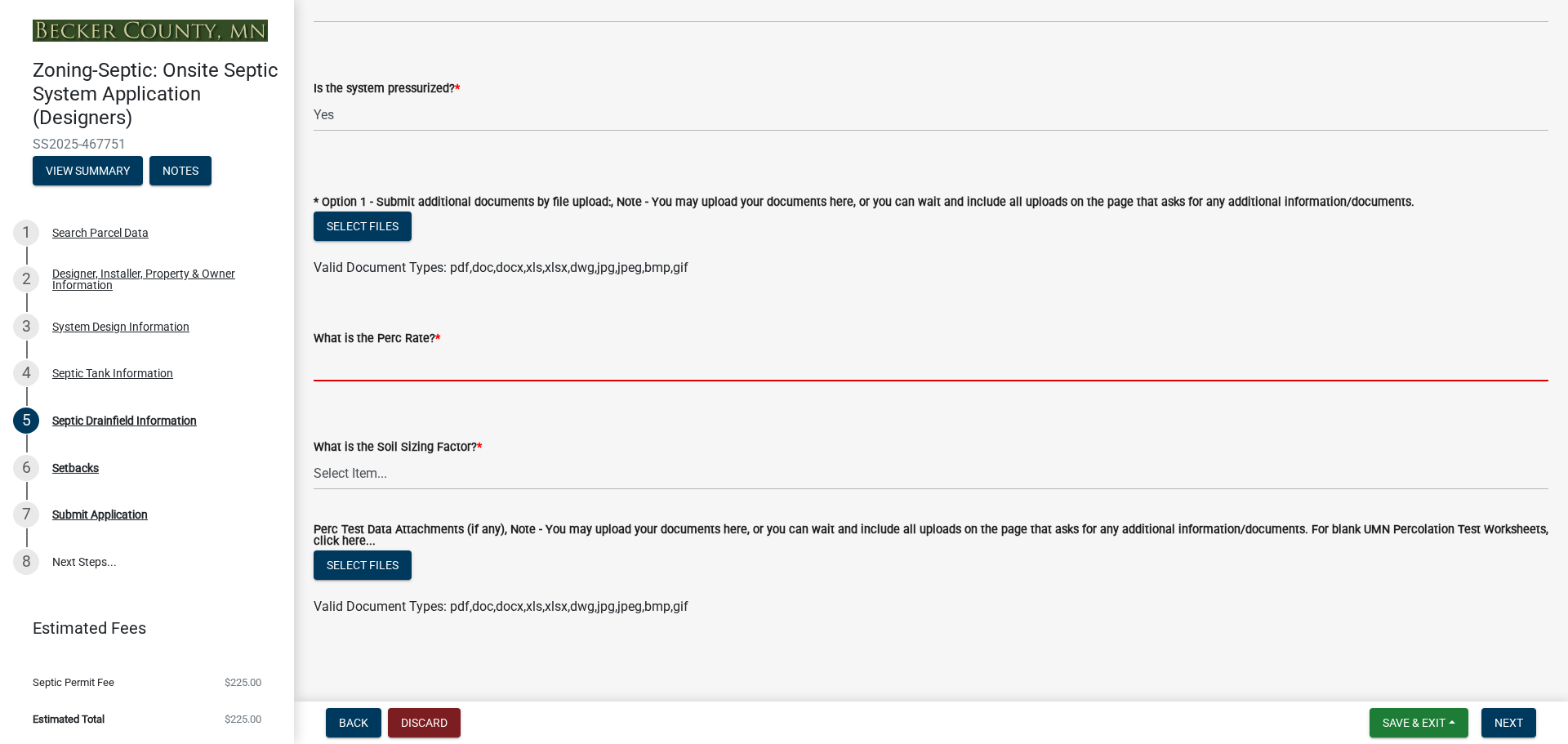
click at [378, 357] on input "What is the Perc Rate? *" at bounding box center [930, 364] width 1235 height 33
type input "N/A"
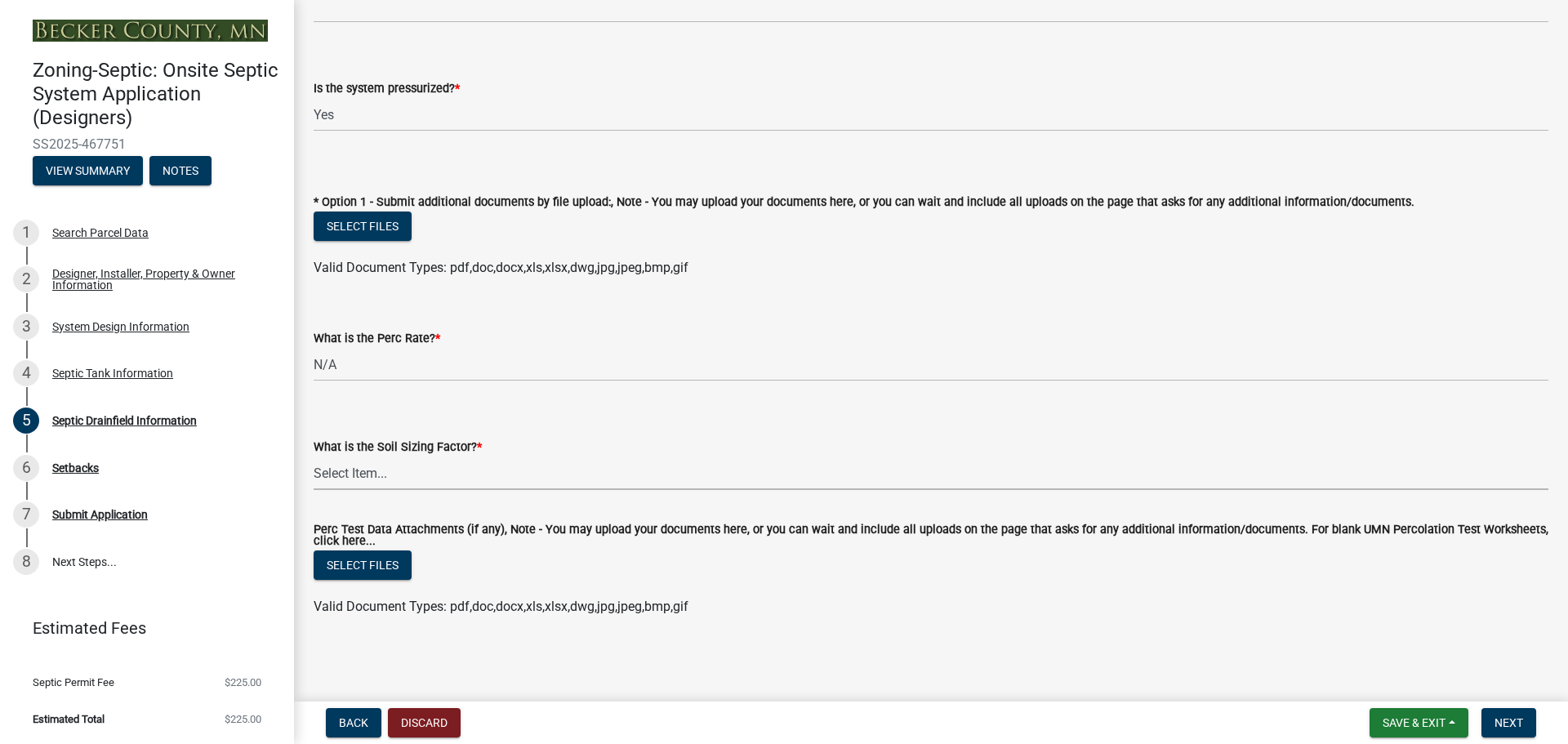
click at [433, 455] on div "What is the Soil Sizing Factor? * Select Item... 0.00 0.24 0.45 0.50 0.60 0.78 …" at bounding box center [930, 463] width 1235 height 53
click at [313, 457] on select "Select Item... 0.00 0.24 0.45 0.50 0.60 0.78 .83 1.27 1.67" at bounding box center [930, 473] width 1235 height 33
select select "52684610-3c7f-46a6-906a-038873286f5a"
click at [1503, 717] on span "Next" at bounding box center [1509, 723] width 29 height 13
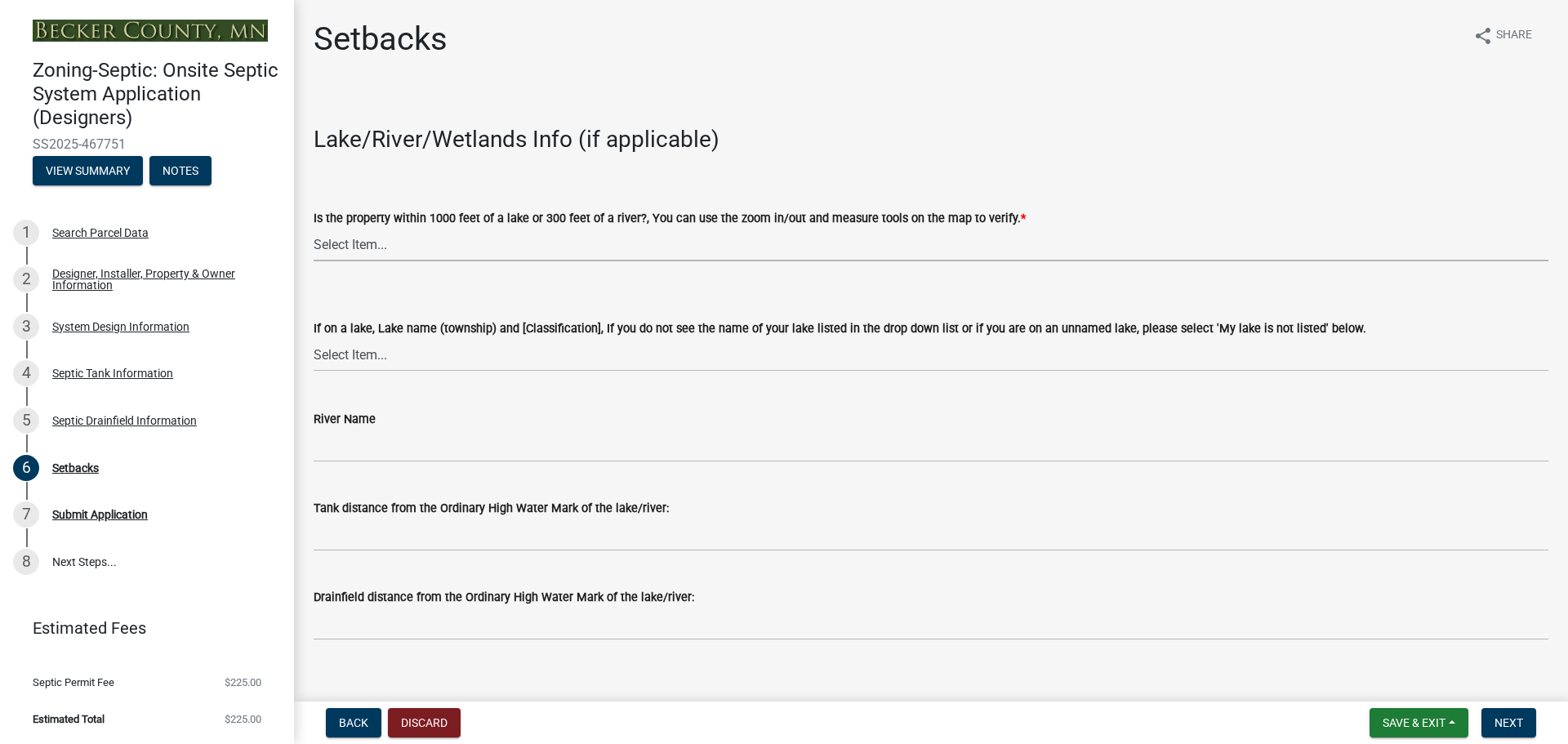
click at [410, 240] on select "Select Item... Yes No" at bounding box center [930, 245] width 1235 height 33
click at [313, 228] on select "Select Item... Yes No" at bounding box center [930, 245] width 1235 height 33
select select "c245ec0d-8d6f-4710-ab2b-b3aa70611708"
click at [417, 355] on select "Select Item... [GEOGRAPHIC_DATA] is not listed below [GEOGRAPHIC_DATA] ([GEOGRA…" at bounding box center [930, 355] width 1235 height 33
click at [313, 338] on select "Select Item... [GEOGRAPHIC_DATA] is not listed below [GEOGRAPHIC_DATA] ([GEOGRA…" at bounding box center [930, 355] width 1235 height 33
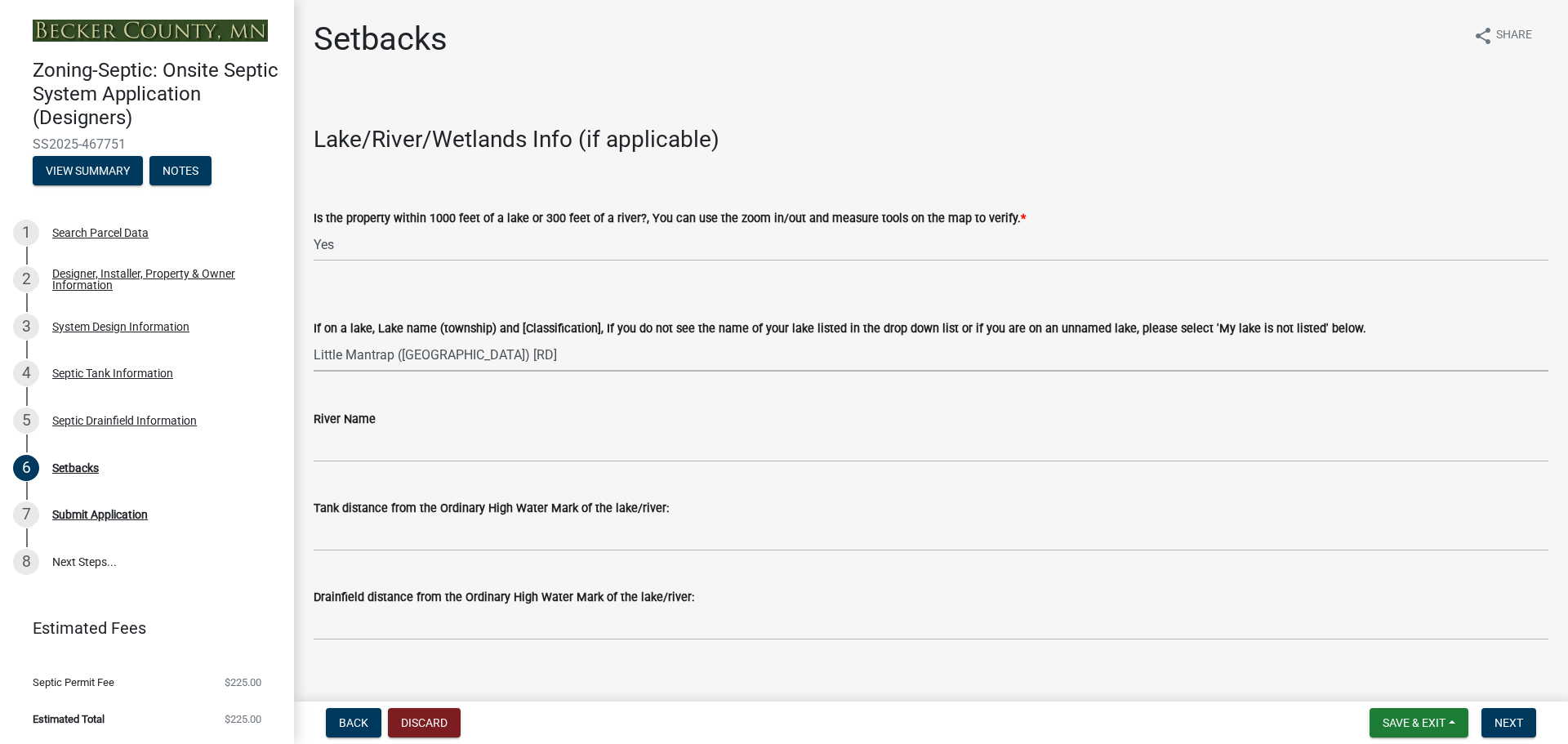
select select "07681829-ae63-4e1d-8968-618be344a407"
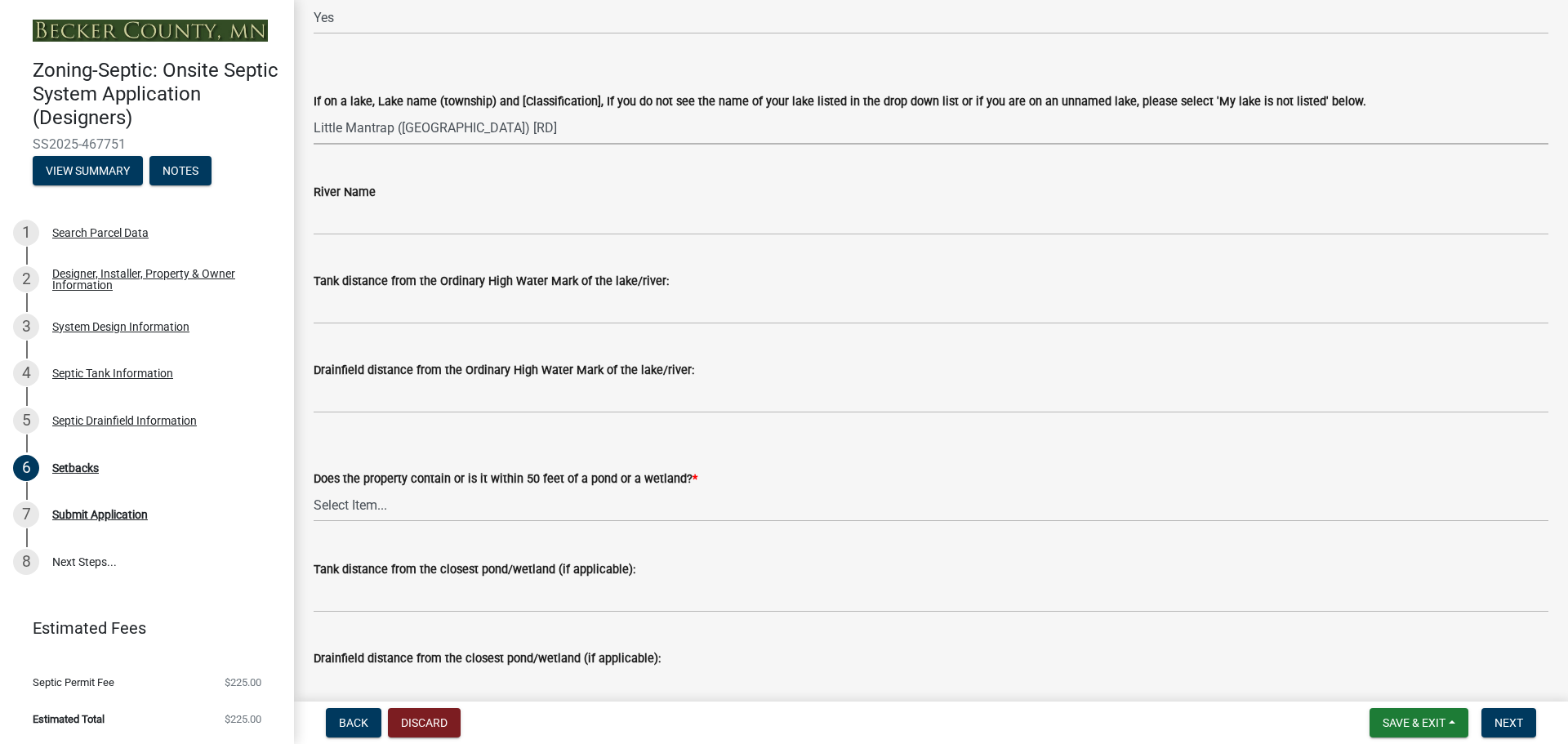
scroll to position [327, 0]
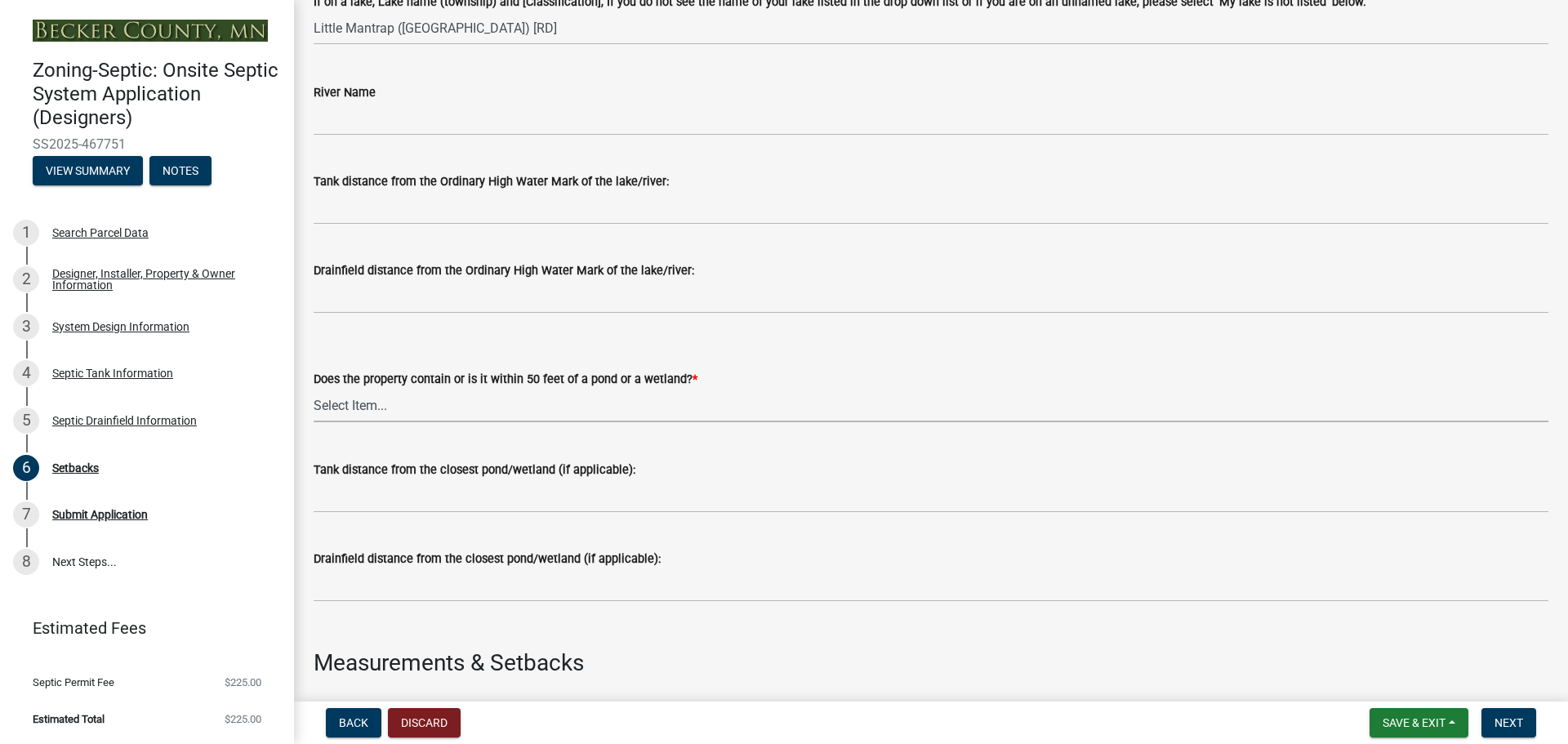
click at [403, 401] on select "Select Item... Yes No" at bounding box center [930, 406] width 1235 height 33
click at [313, 389] on select "Select Item... Yes No" at bounding box center [930, 406] width 1235 height 33
select select "23044af5-43bb-4cf5-8aef-2716db2ce5fc"
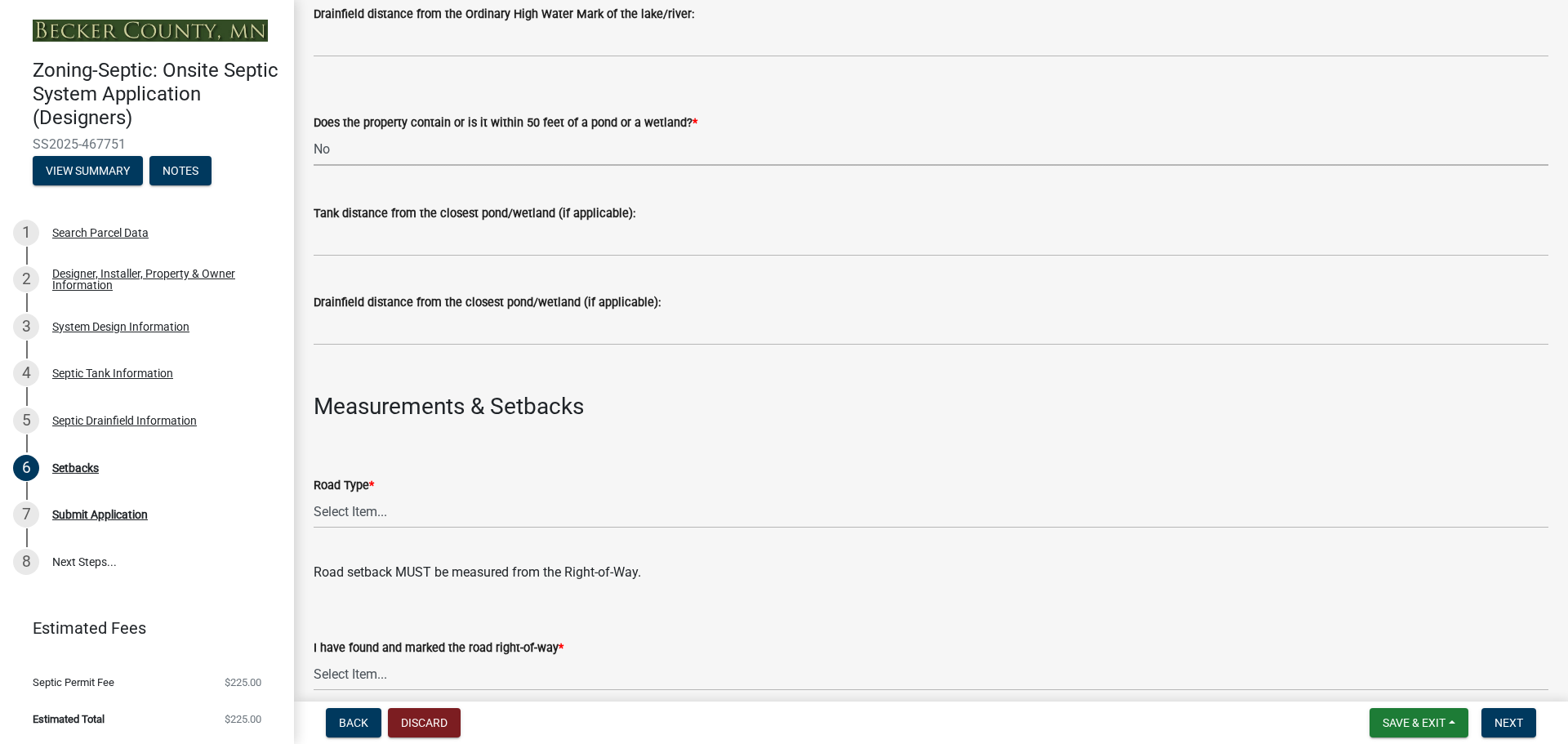
scroll to position [653, 0]
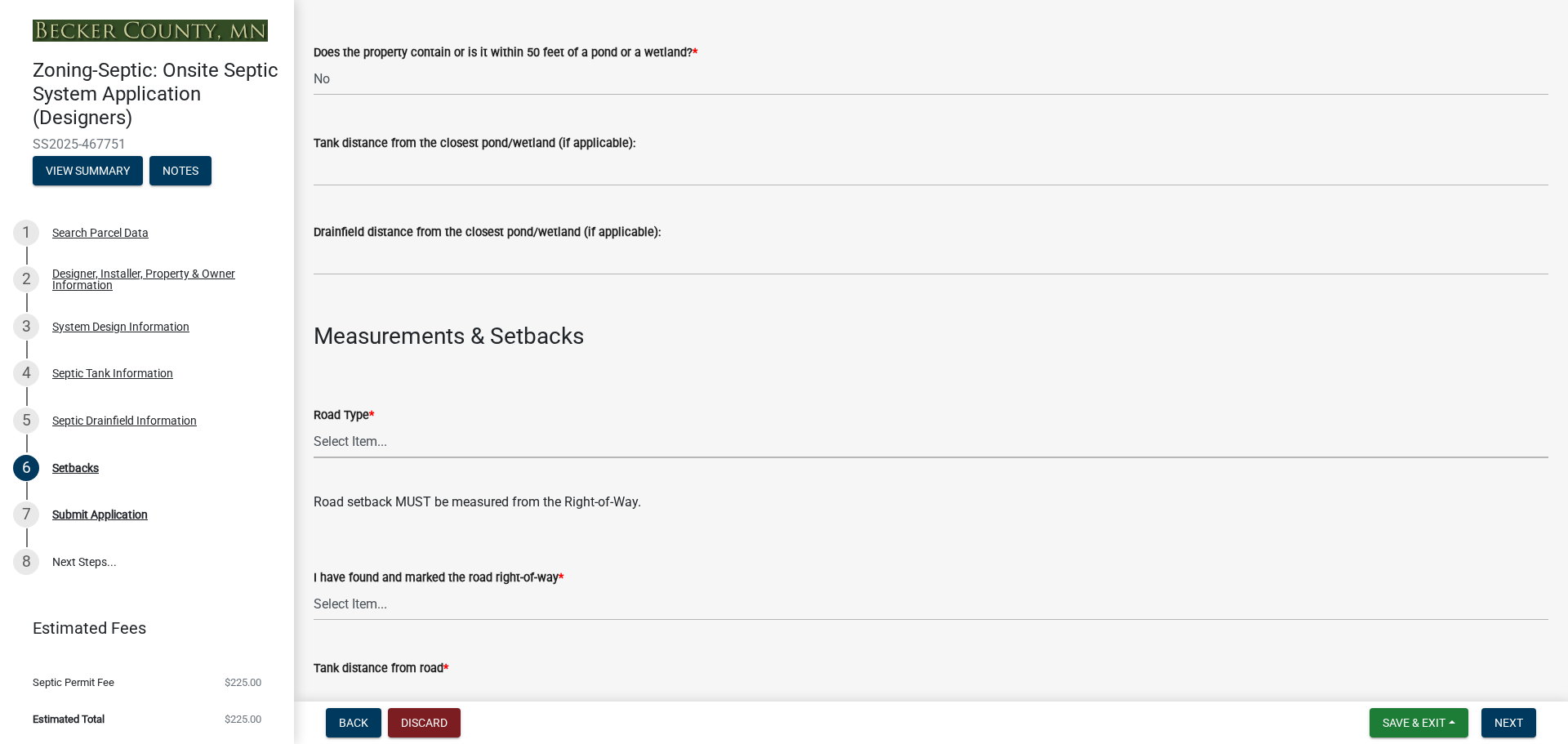
click at [342, 438] on select "Select Item... State County Public / Township Private Easement [GEOGRAPHIC_DATA]" at bounding box center [930, 441] width 1235 height 33
click at [313, 424] on select "Select Item... State County Public / Township Private Easement [GEOGRAPHIC_DATA]" at bounding box center [930, 441] width 1235 height 33
select select "21af9b93-f494-48c6-91ae-235d36c6c939"
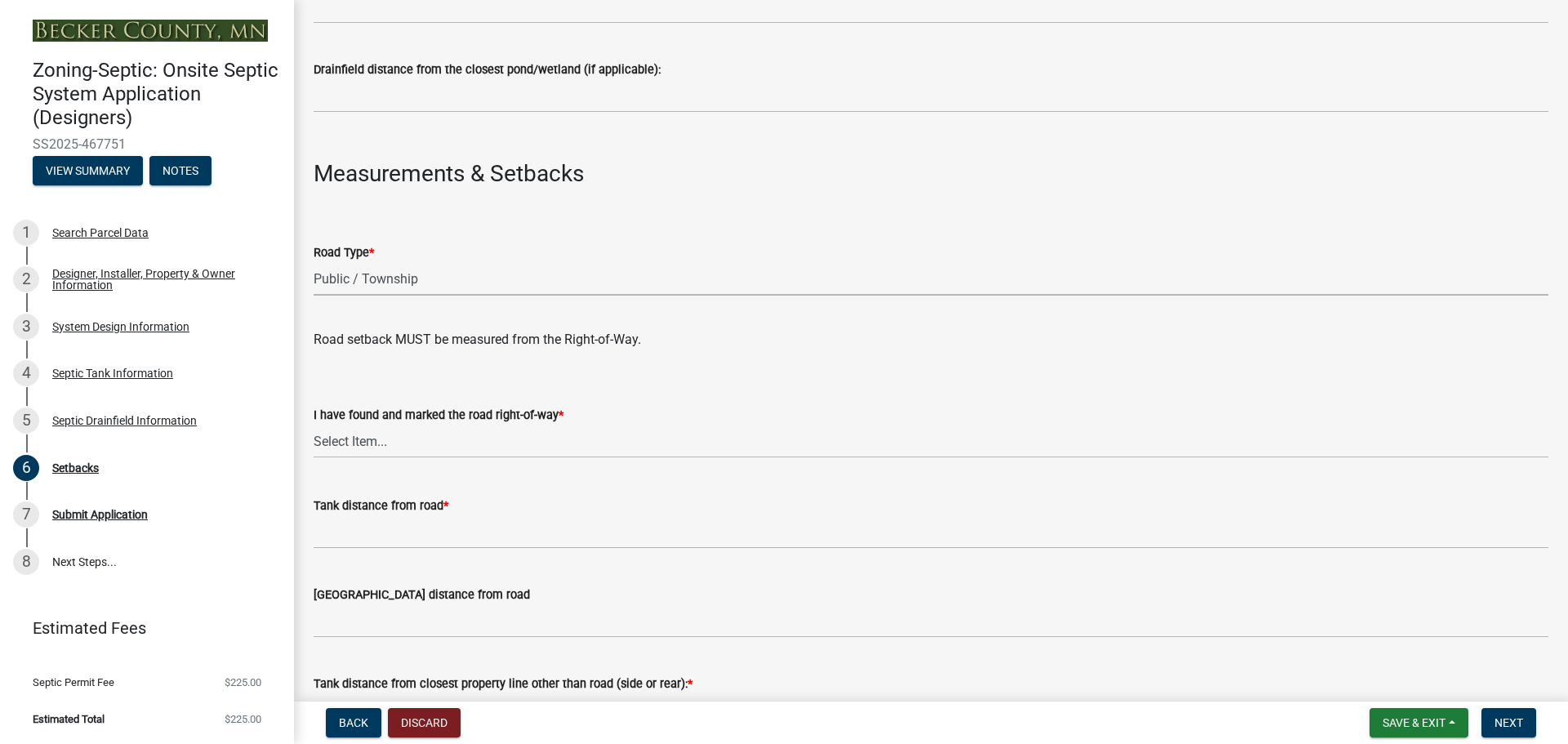
scroll to position [816, 0]
click at [431, 438] on select "Select Item... Yes No" at bounding box center [930, 440] width 1235 height 33
click at [313, 423] on select "Select Item... Yes No" at bounding box center [930, 440] width 1235 height 33
select select "a3ce498e-f8b1-44e2-889e-c4968ac74b5a"
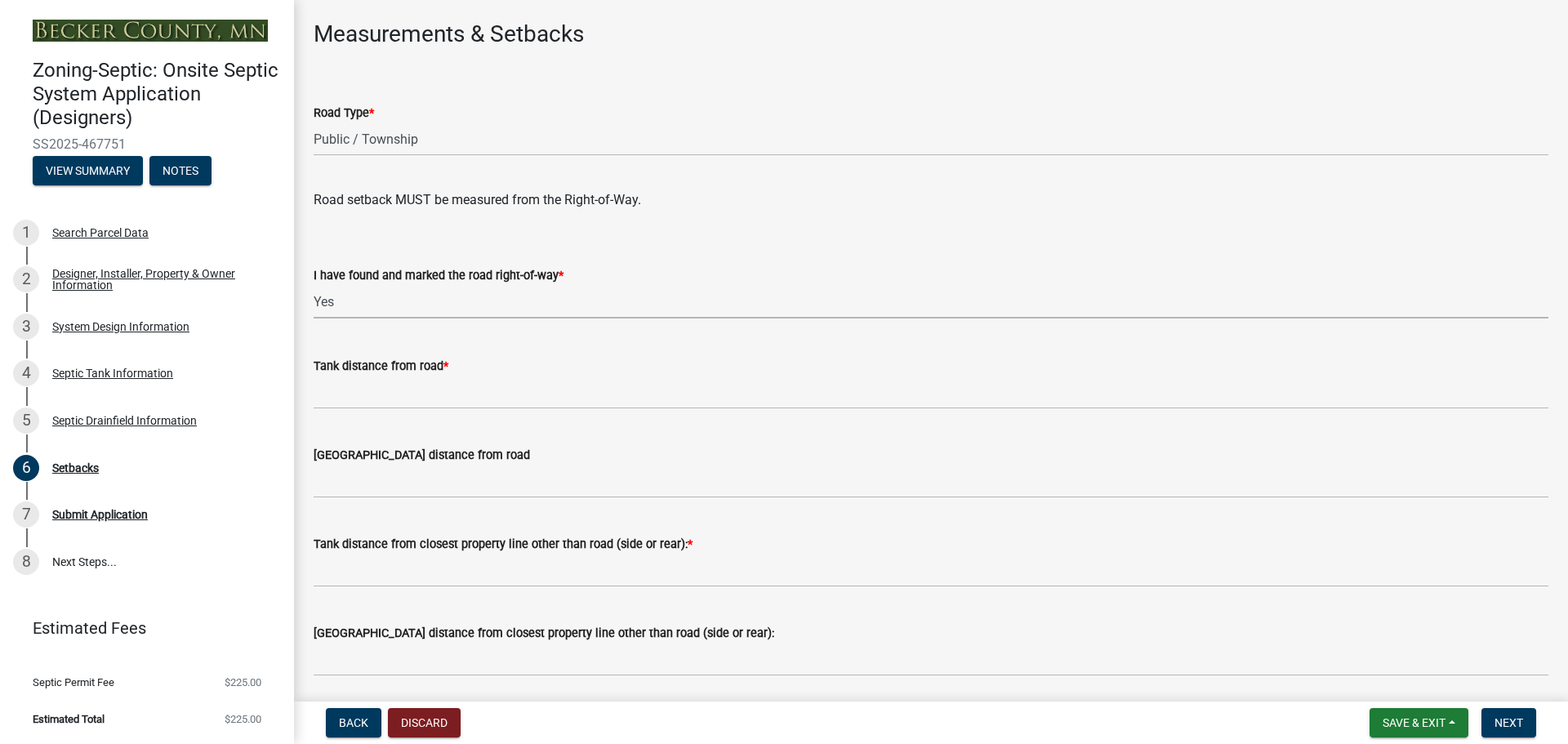
scroll to position [980, 0]
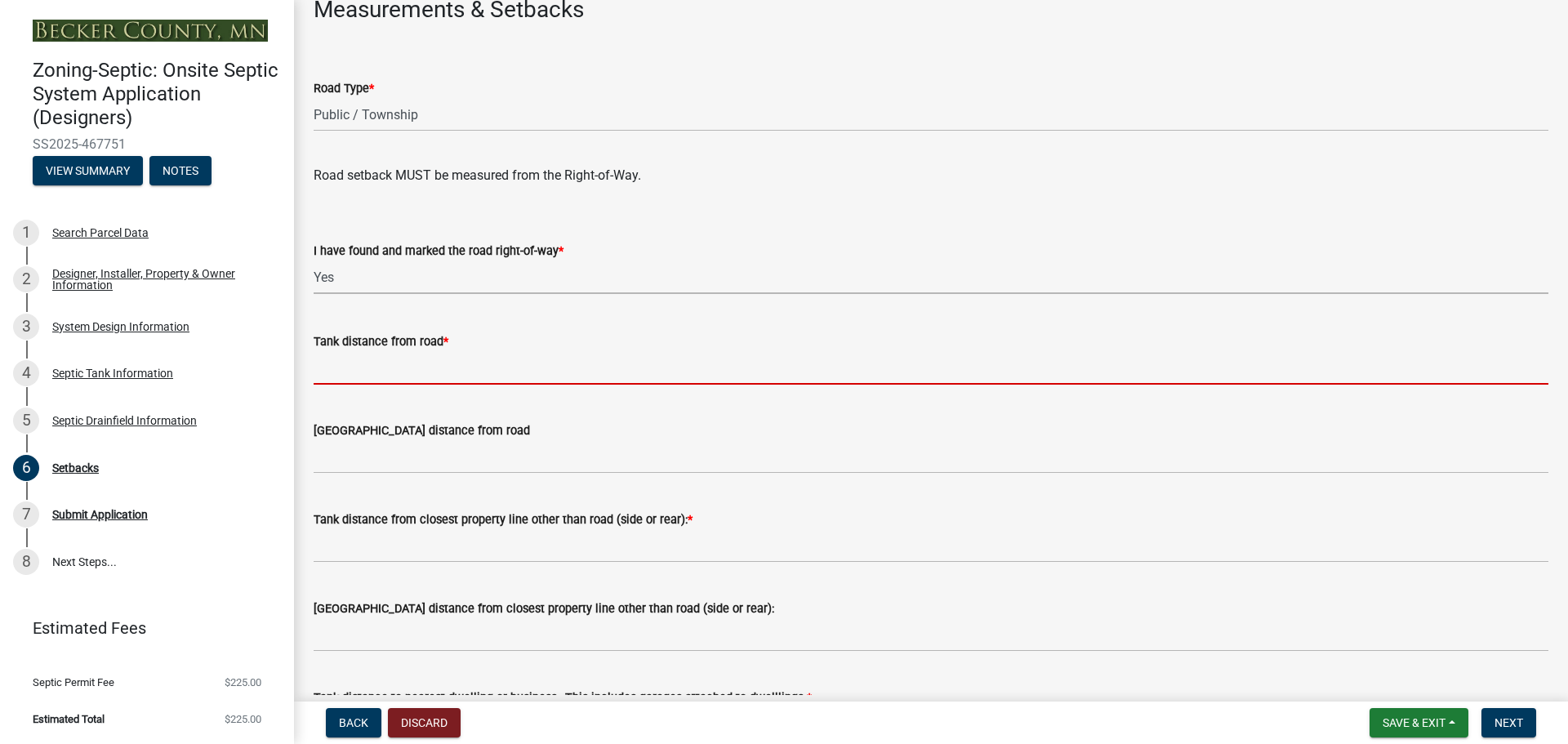
click at [369, 358] on input "Tank distance from road *" at bounding box center [930, 368] width 1235 height 33
type input "50"
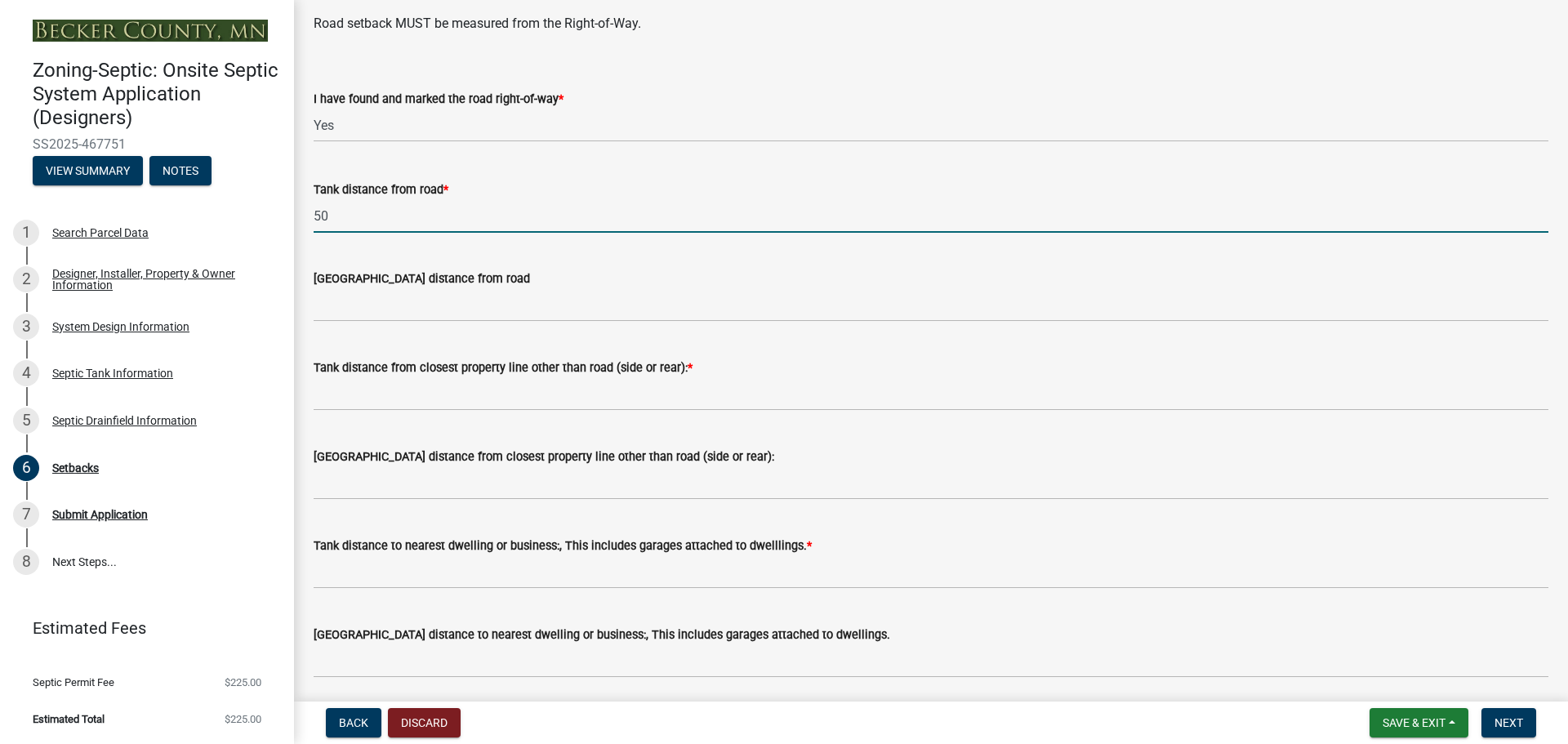
scroll to position [1143, 0]
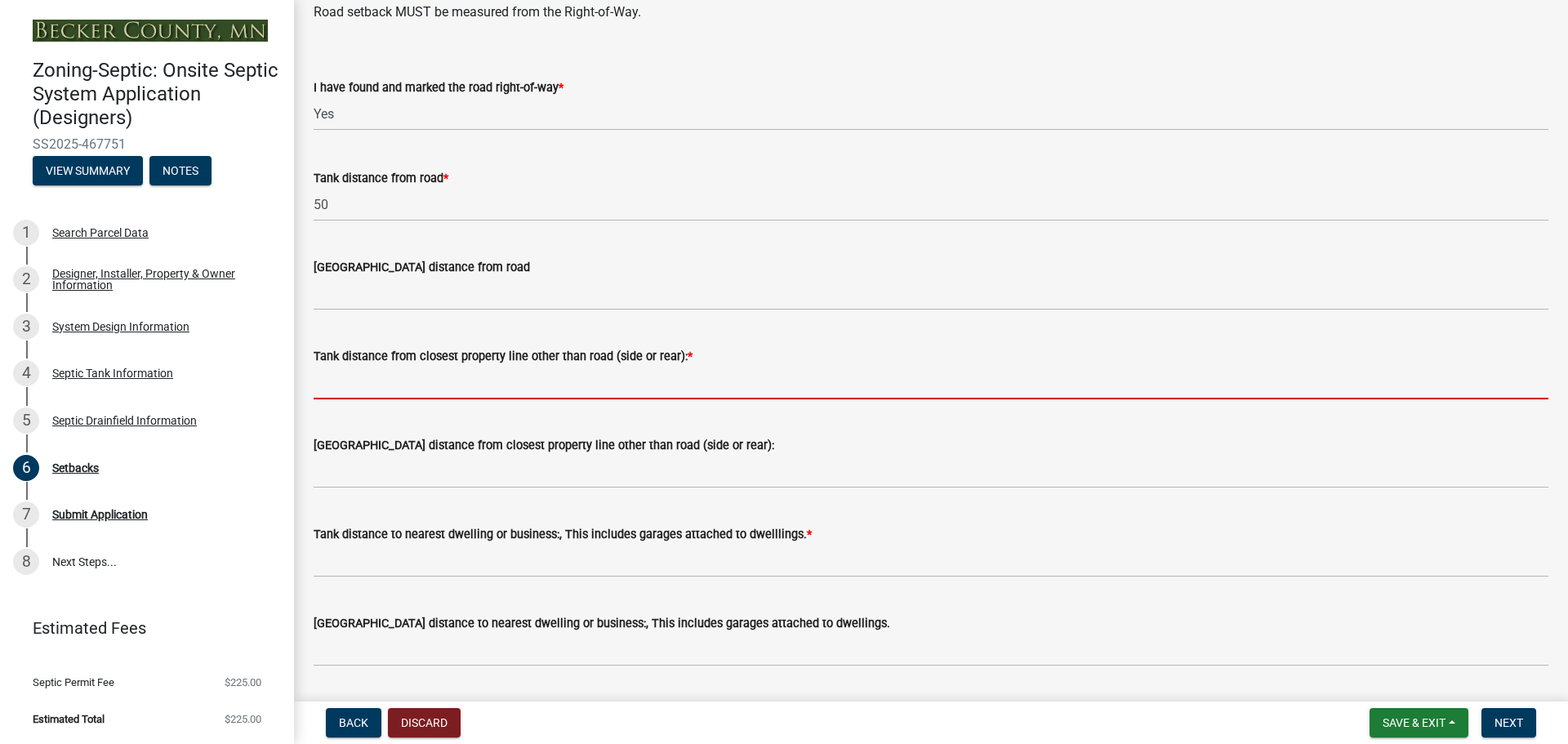
click at [456, 380] on input "Tank distance from closest property line other than road (side or rear): *" at bounding box center [930, 383] width 1235 height 33
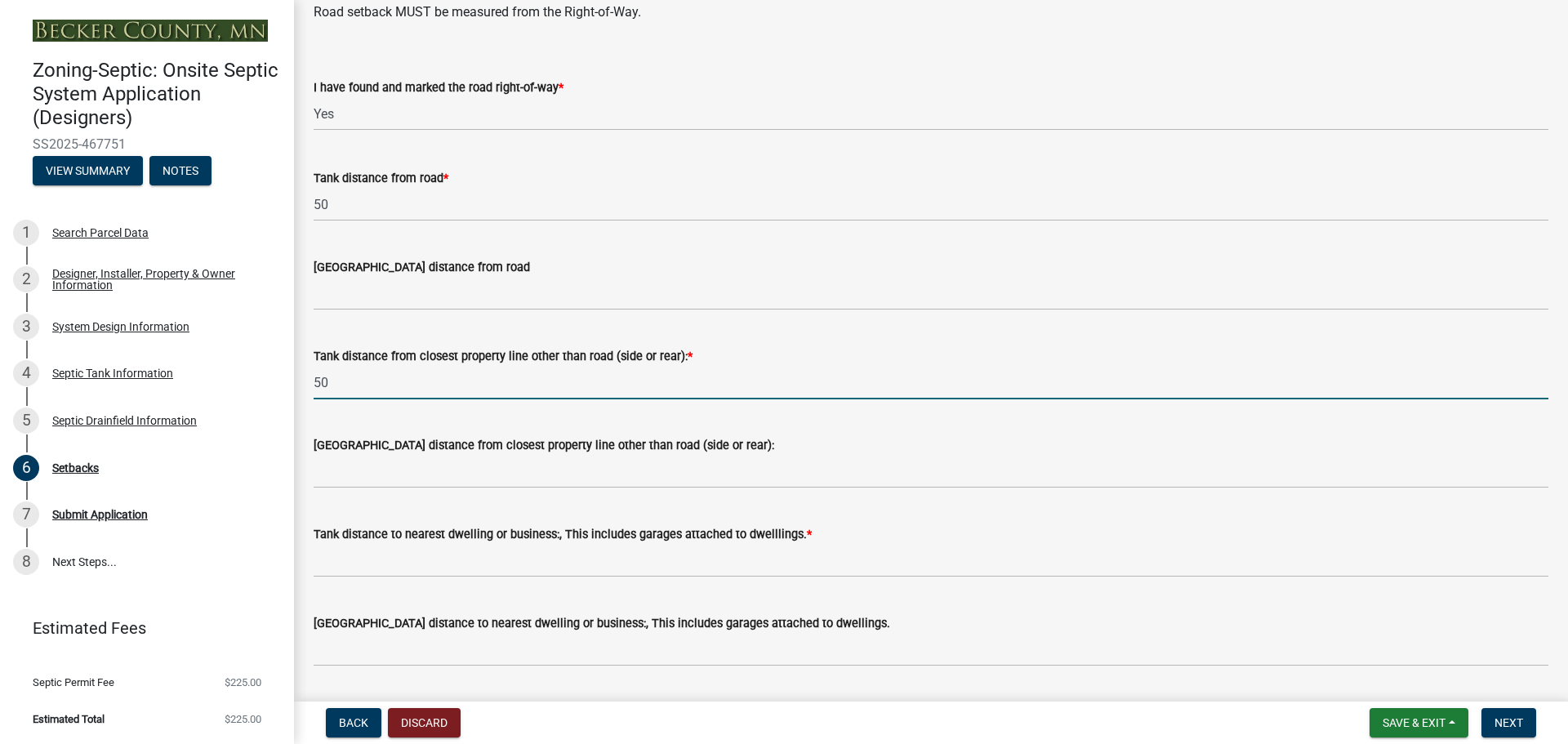
scroll to position [1225, 0]
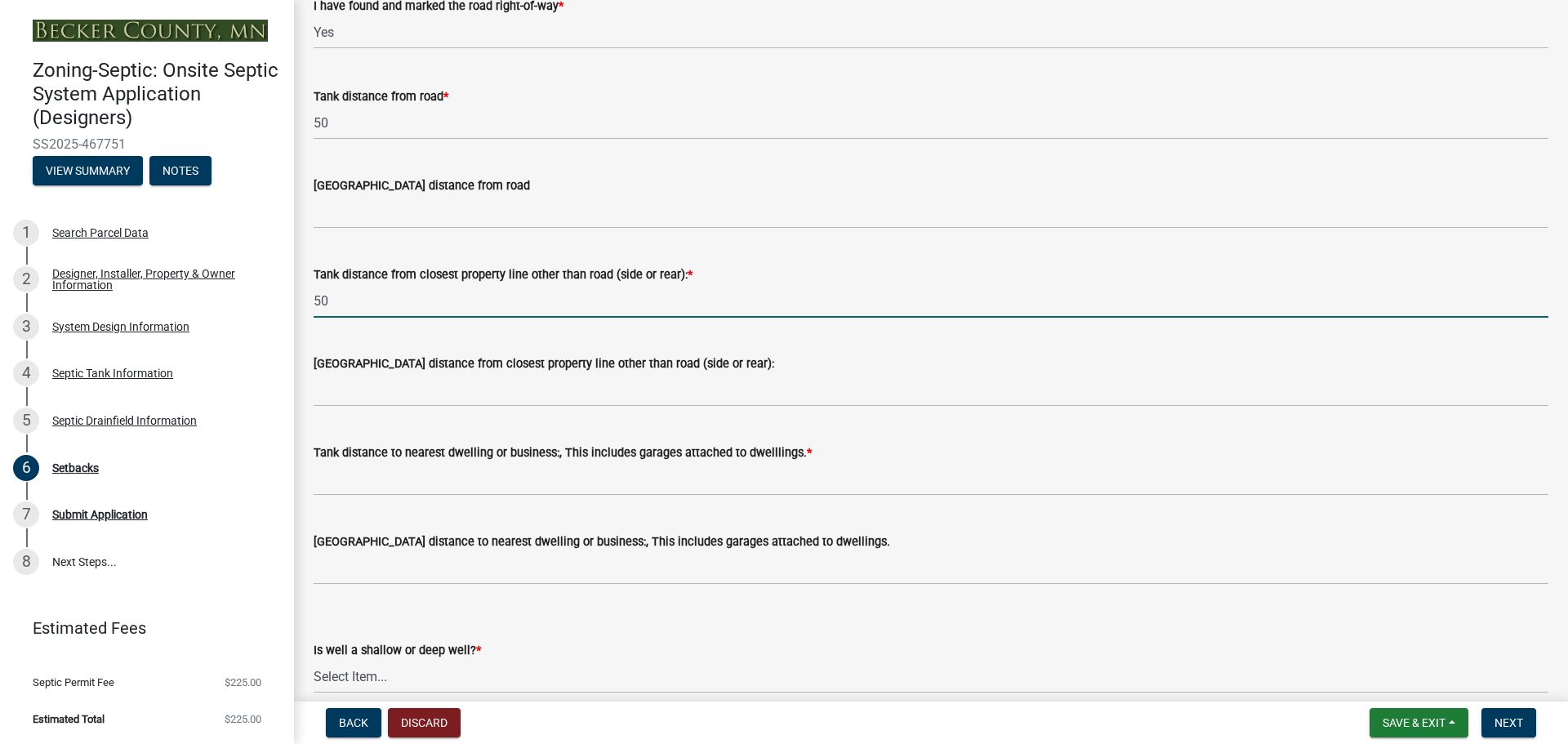
type input "50"
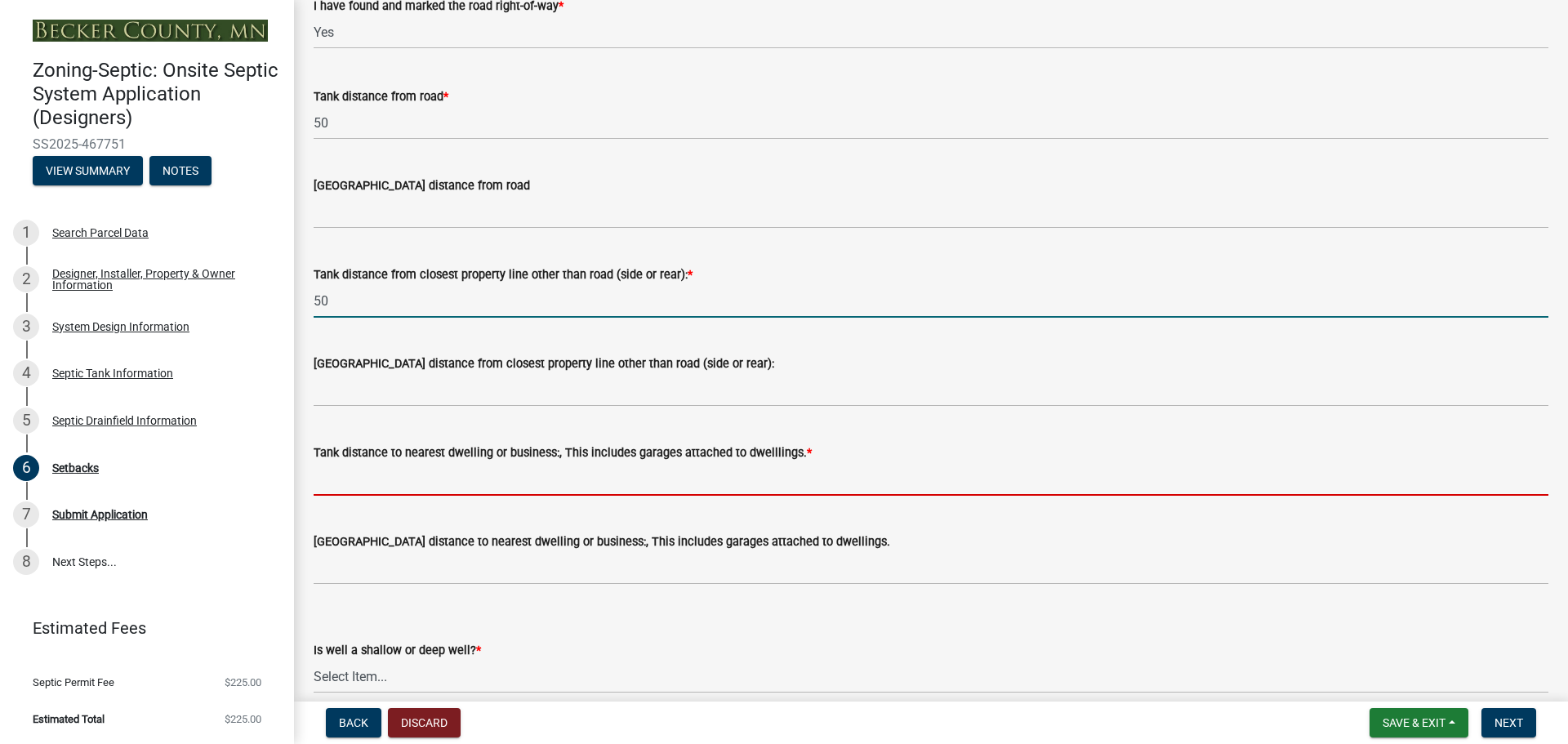
click at [393, 480] on input "Tank distance to nearest dwelling or business:, This includes garages attached …" at bounding box center [930, 479] width 1235 height 33
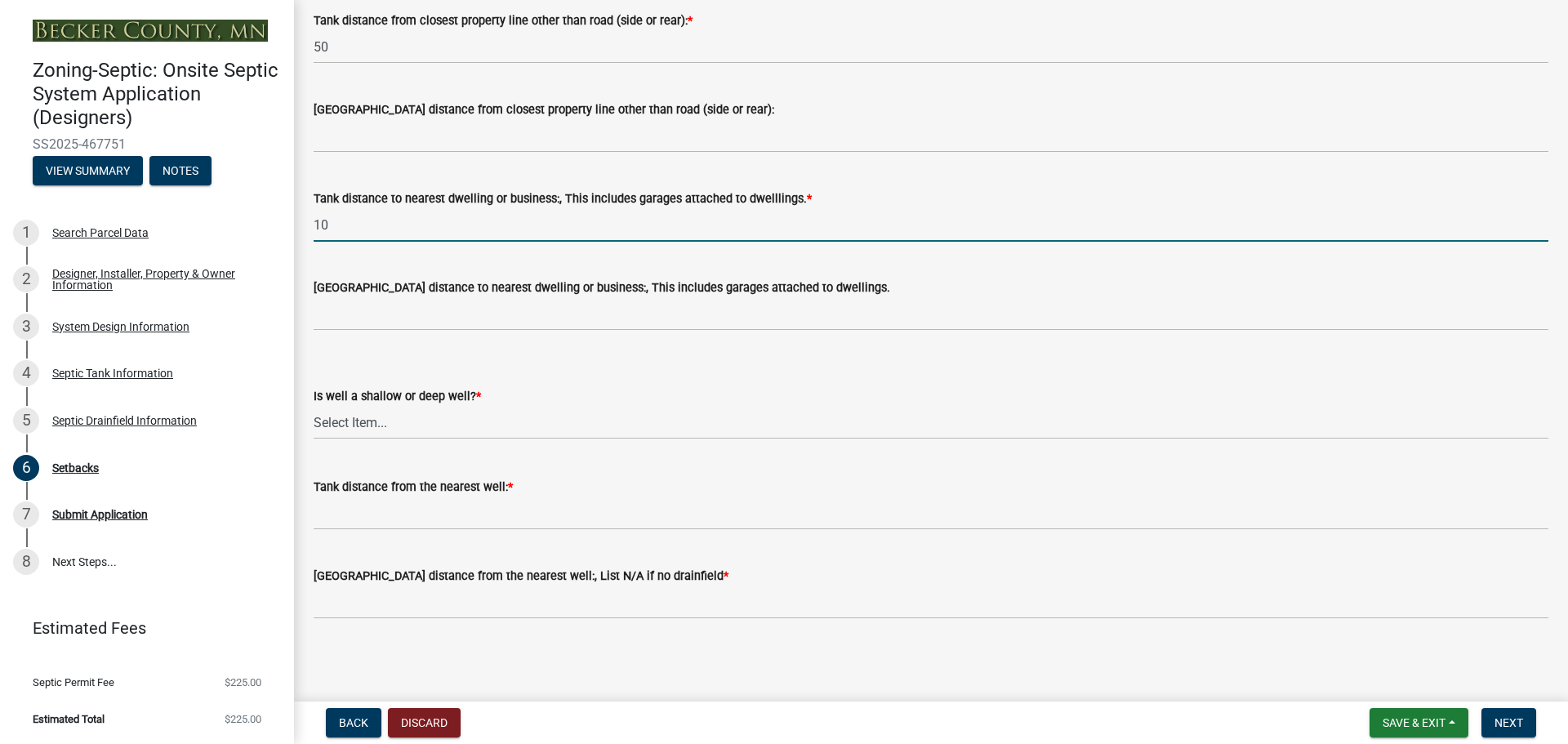
scroll to position [1480, 0]
type input "10"
click at [370, 424] on select "Select Item... Deep Well Shallow Well No Well - Connected or to be connected to…" at bounding box center [930, 422] width 1235 height 33
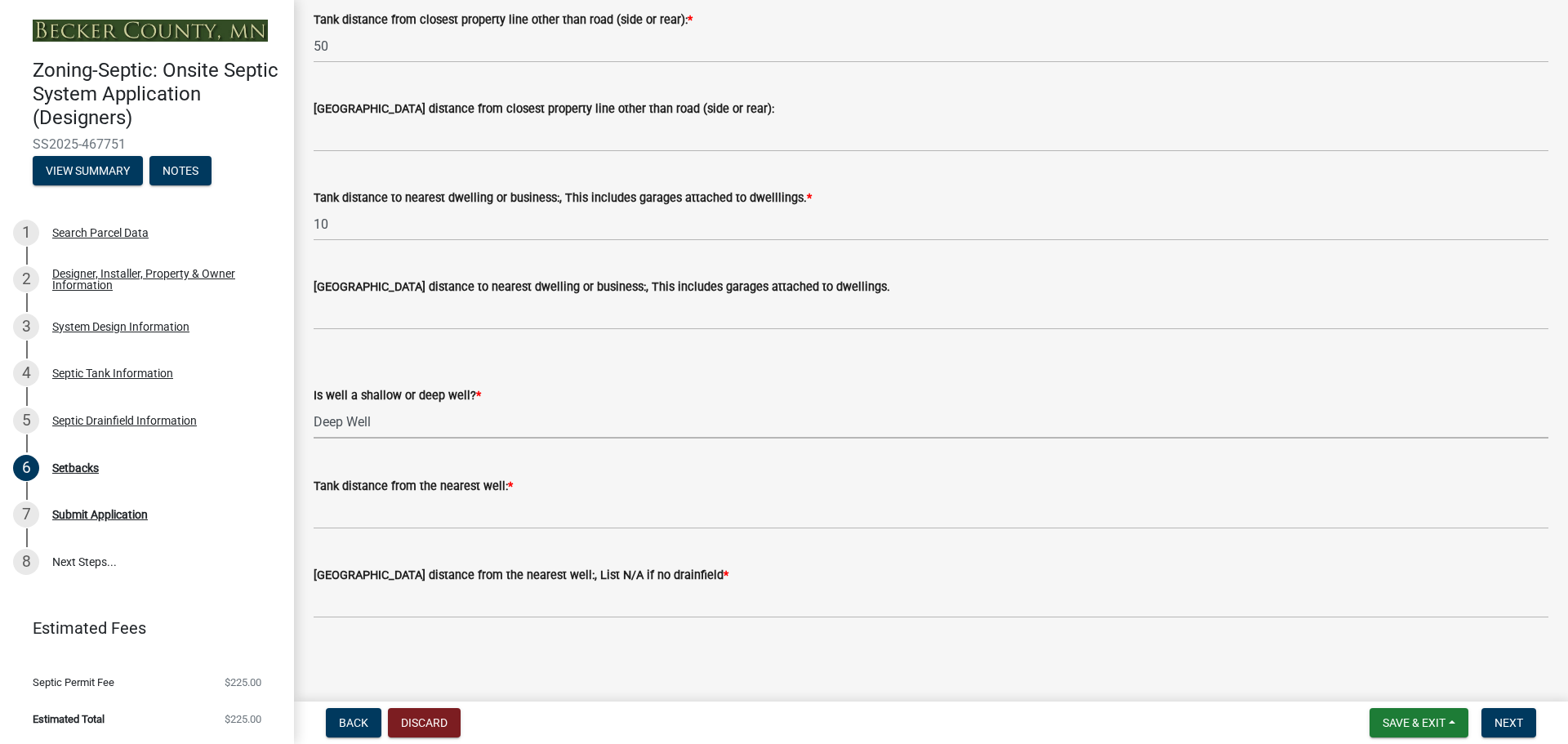
click at [313, 405] on select "Select Item... Deep Well Shallow Well No Well - Connected or to be connected to…" at bounding box center [930, 422] width 1235 height 33
select select "cf78f1da-f066-4305-88a2-864abad1fa52"
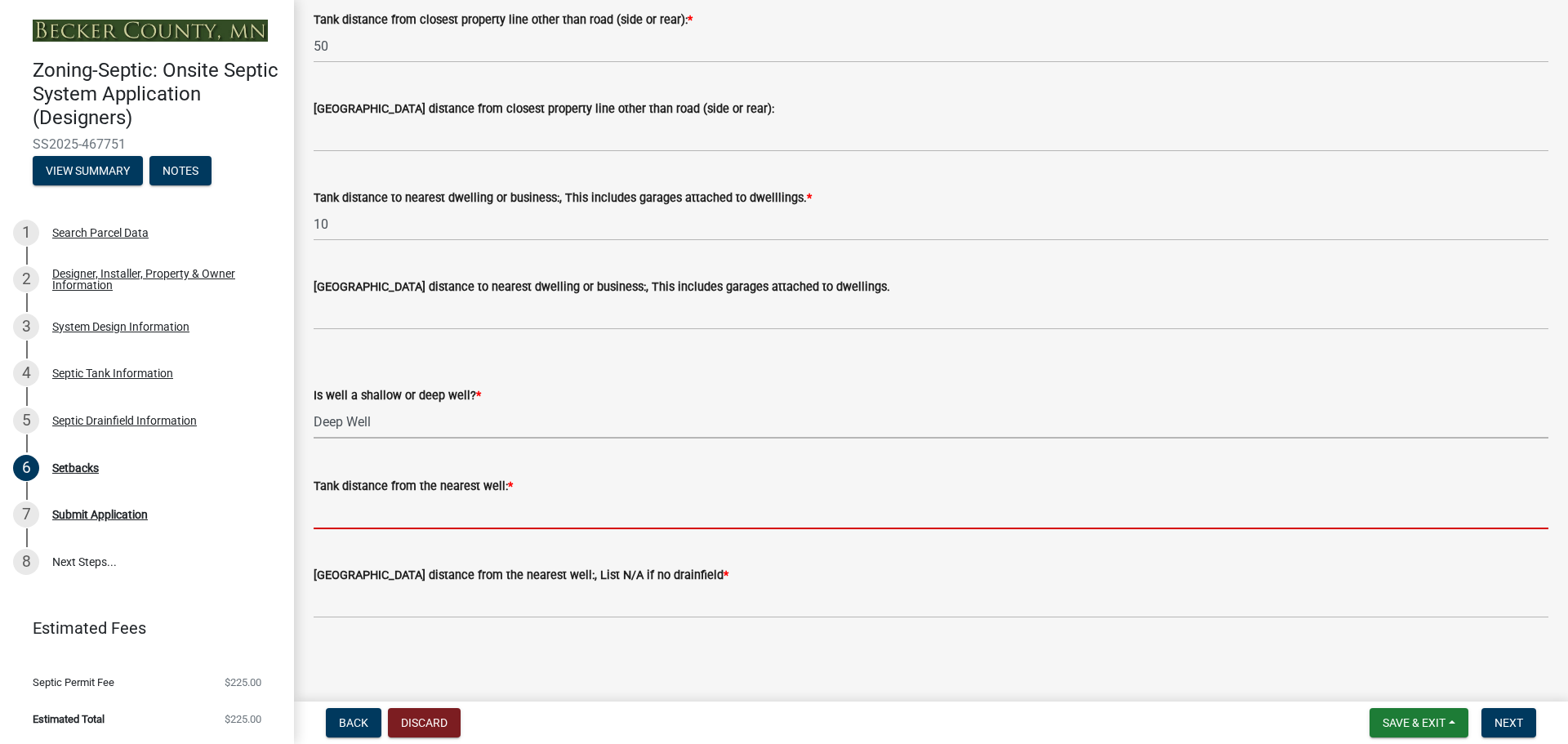
click at [350, 507] on input "Tank distance from the nearest well: *" at bounding box center [930, 512] width 1235 height 33
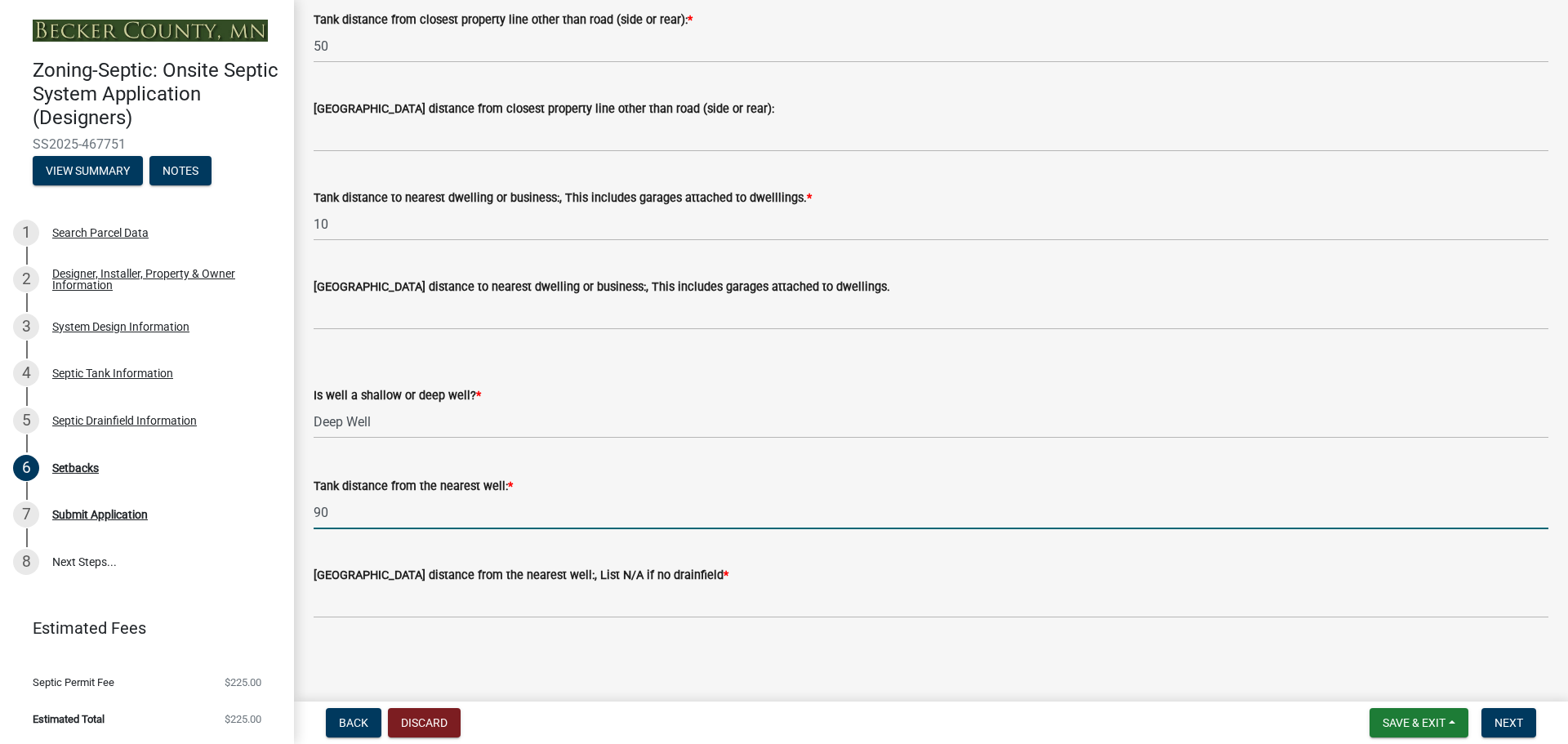
type input "90"
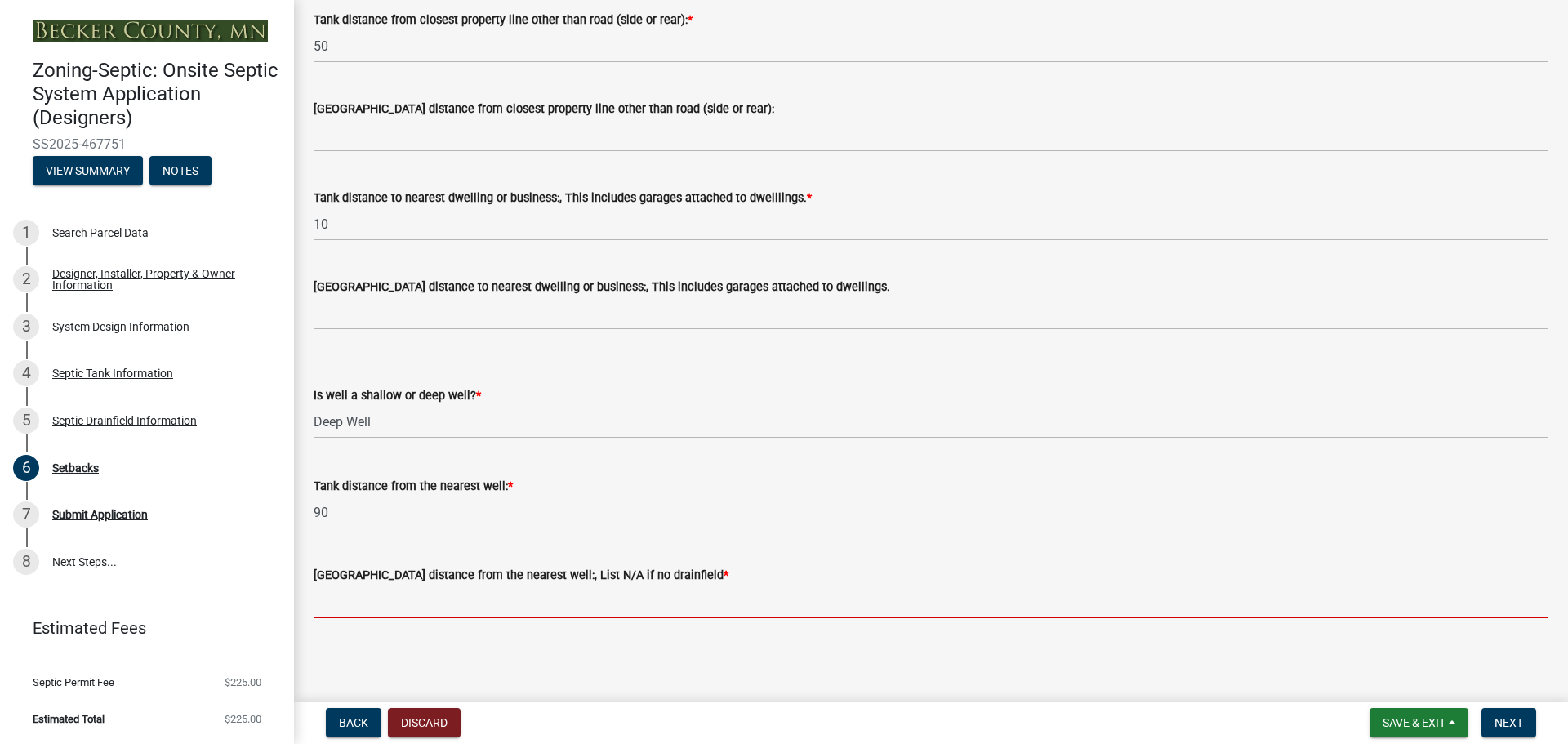
click at [373, 599] on input "[GEOGRAPHIC_DATA] distance from the nearest well:, List N/A if no drainfield *" at bounding box center [930, 601] width 1235 height 33
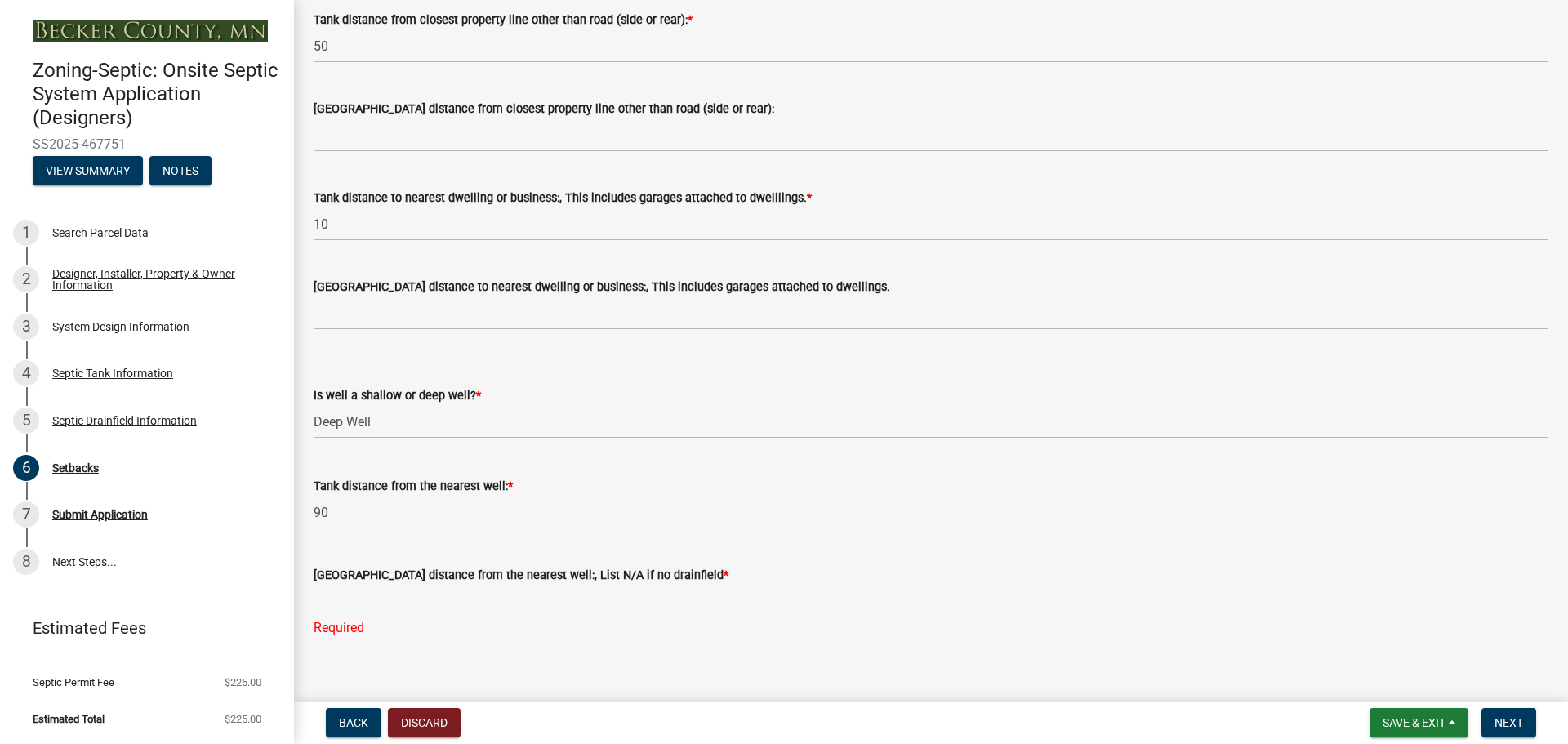
click at [846, 534] on wm-data-entity-input "Tank distance from the nearest well: * 90" at bounding box center [930, 498] width 1235 height 89
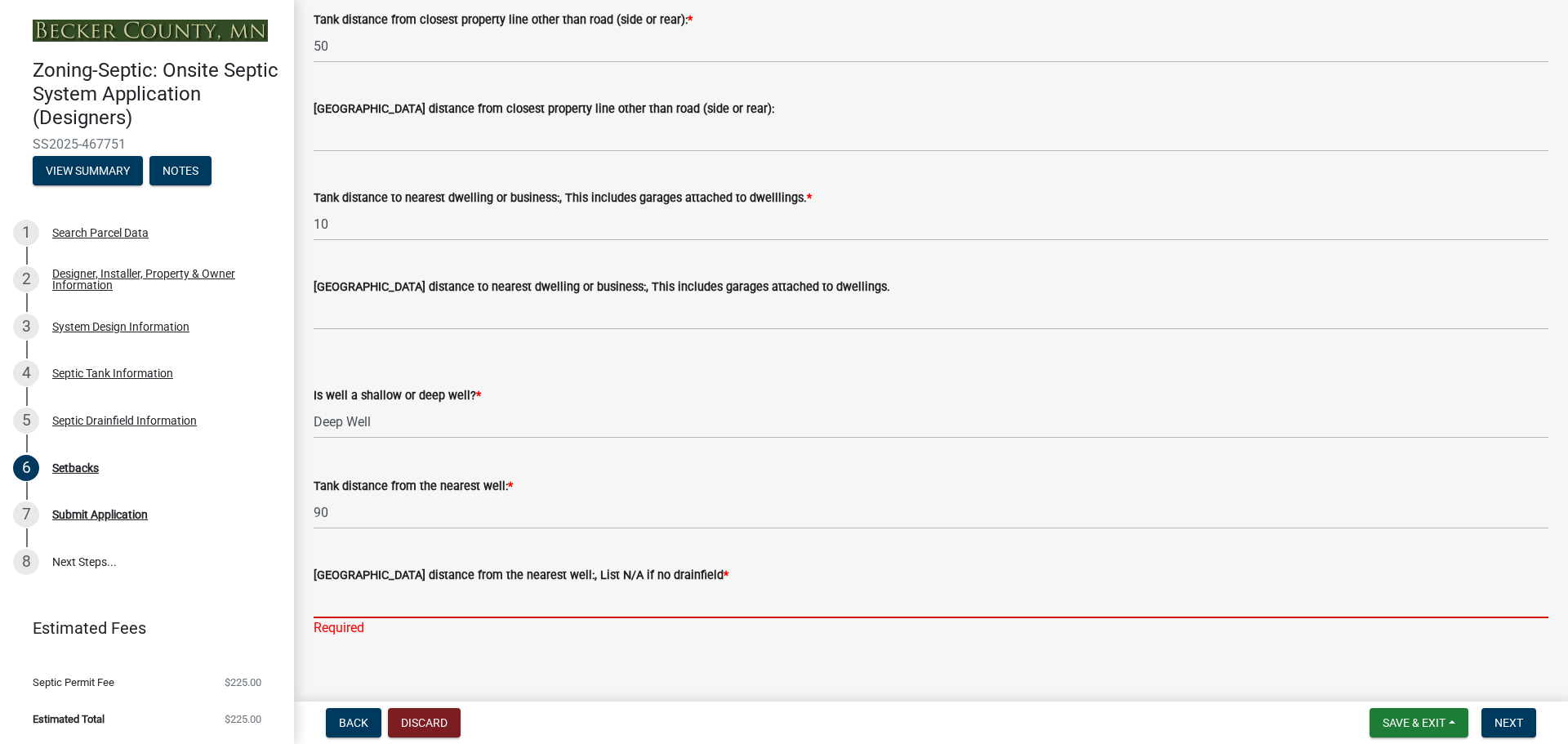
click at [377, 601] on input "[GEOGRAPHIC_DATA] distance from the nearest well:, List N/A if no drainfield *" at bounding box center [930, 601] width 1235 height 33
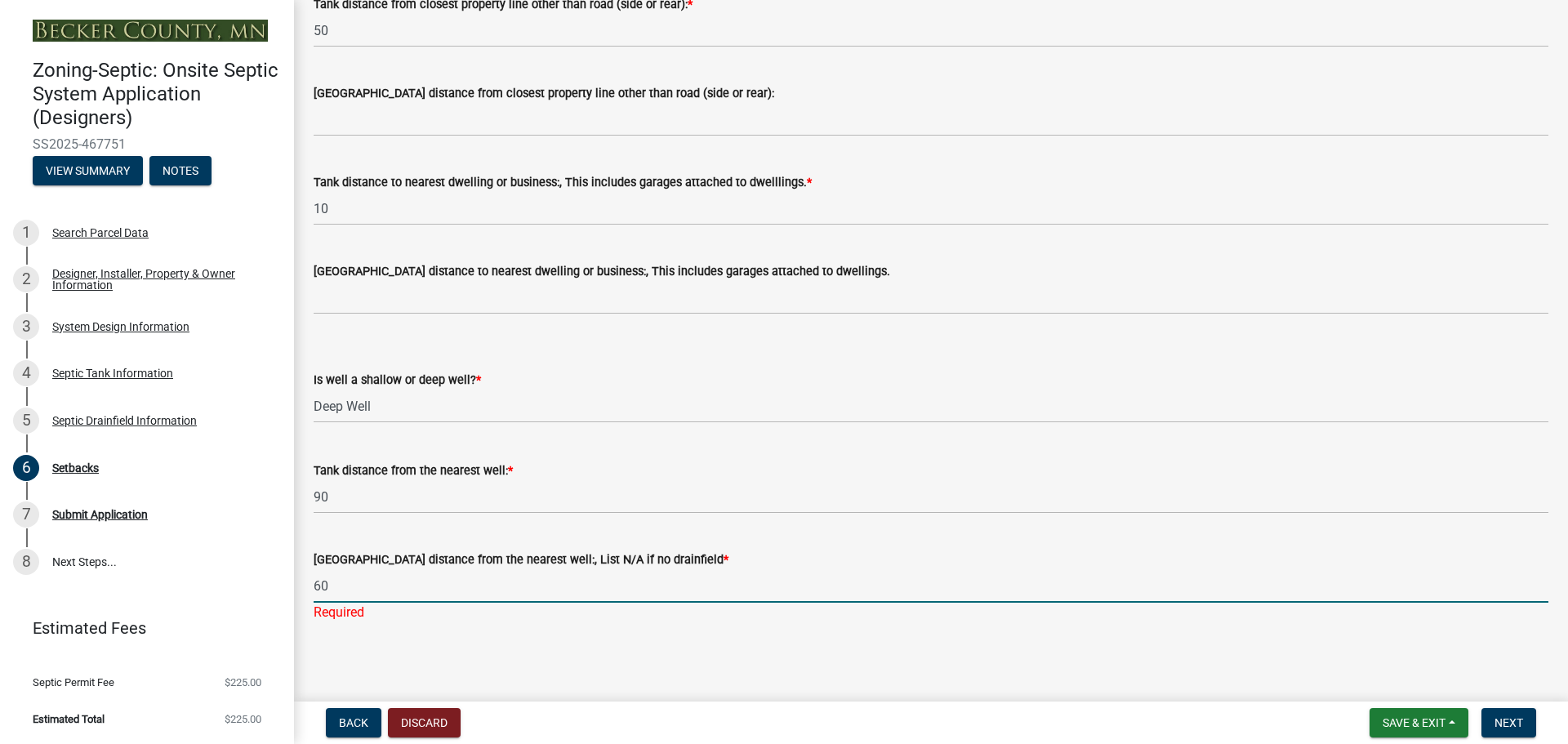
scroll to position [1499, 0]
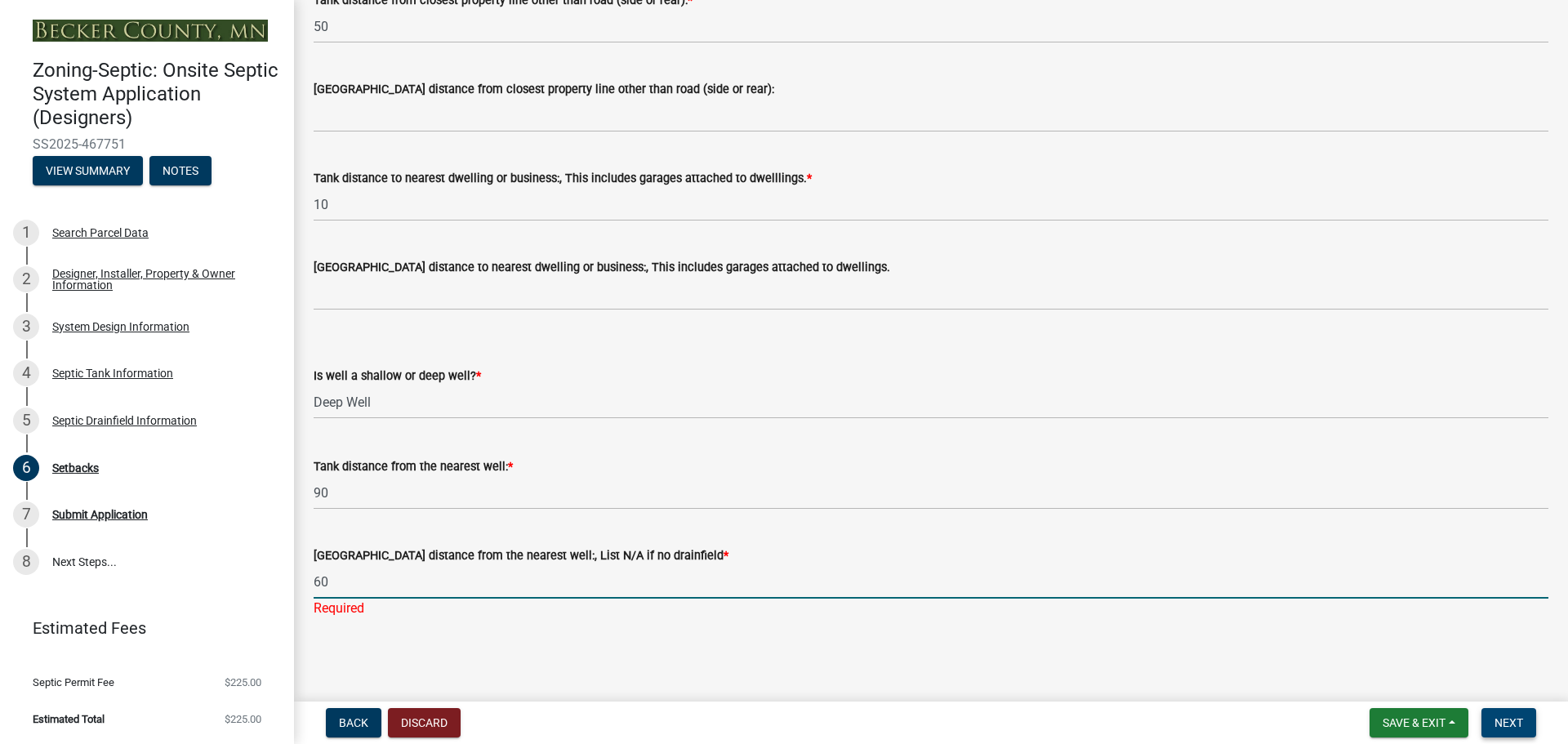
type input "60"
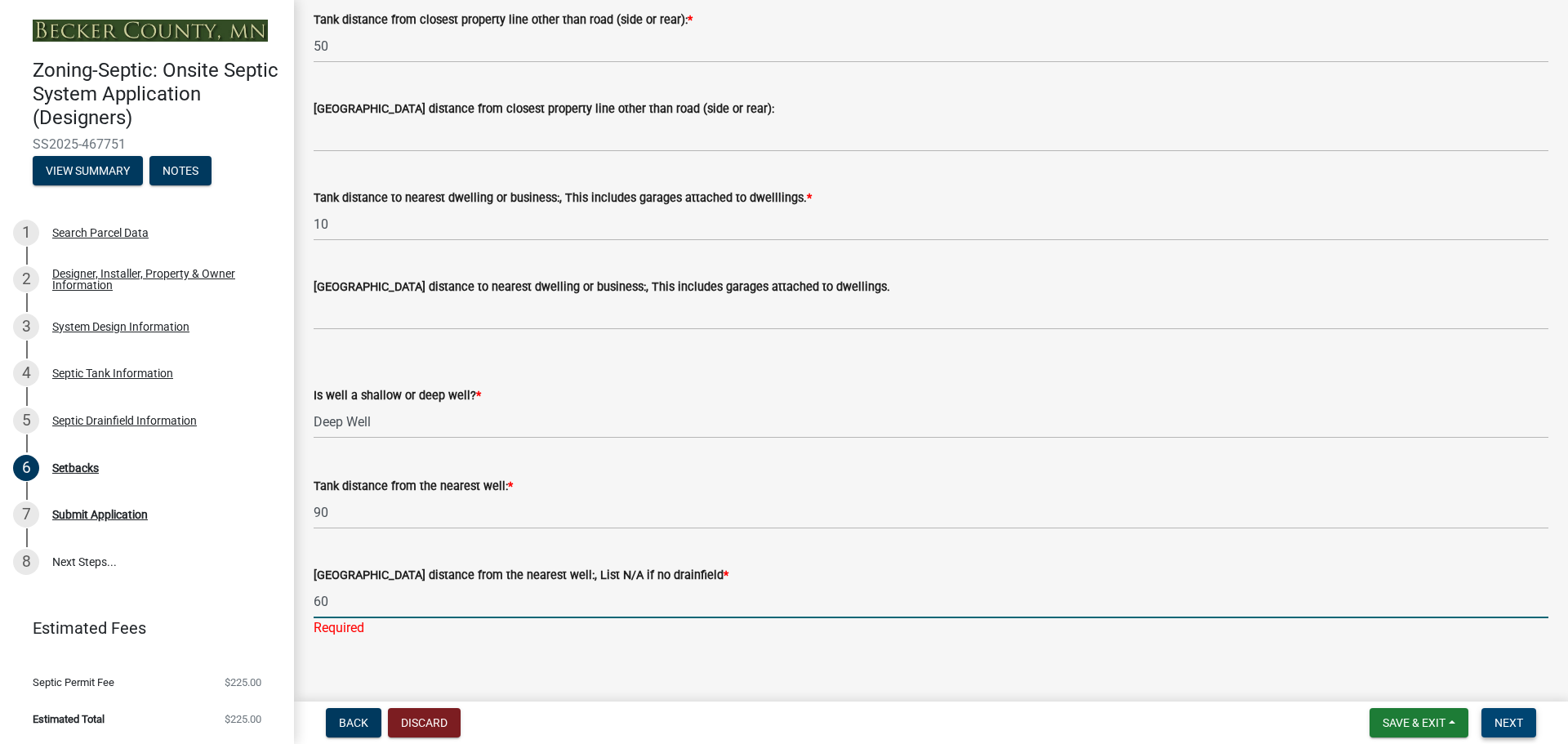
click at [1516, 714] on button "Next" at bounding box center [1509, 723] width 55 height 30
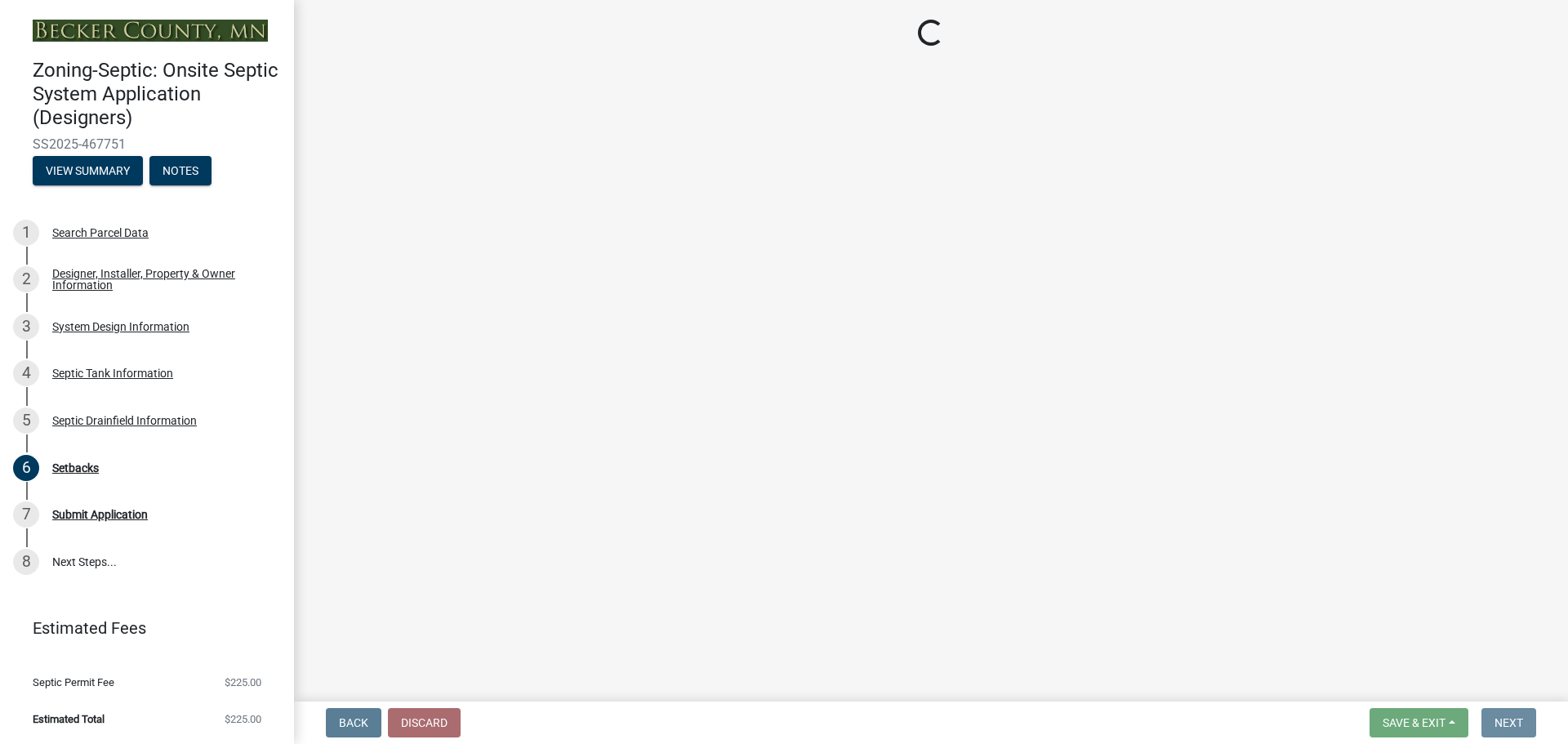
scroll to position [0, 0]
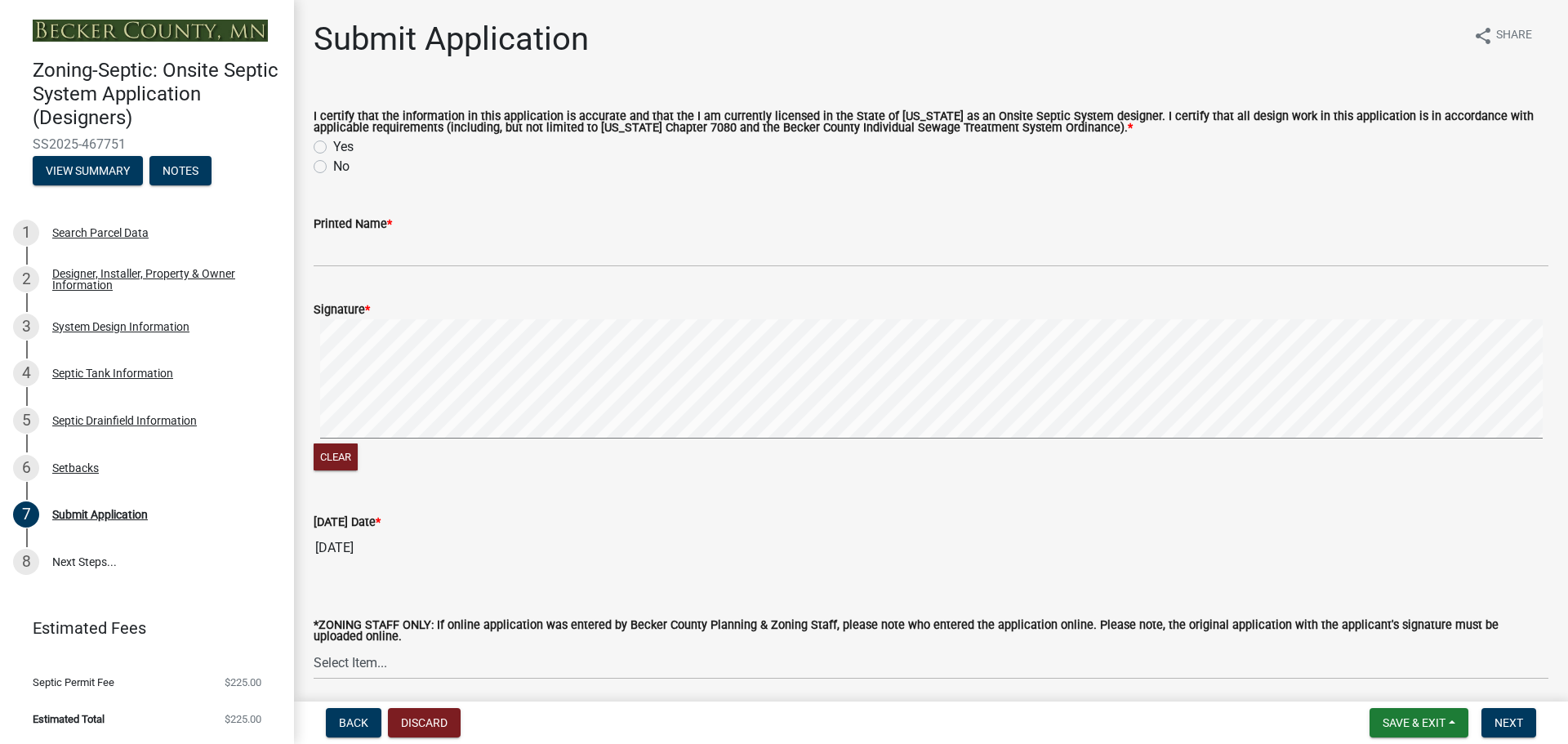
click at [334, 144] on label "Yes" at bounding box center [344, 146] width 20 height 19
click at [334, 144] on input "Yes" at bounding box center [338, 142] width 10 height 10
radio input "true"
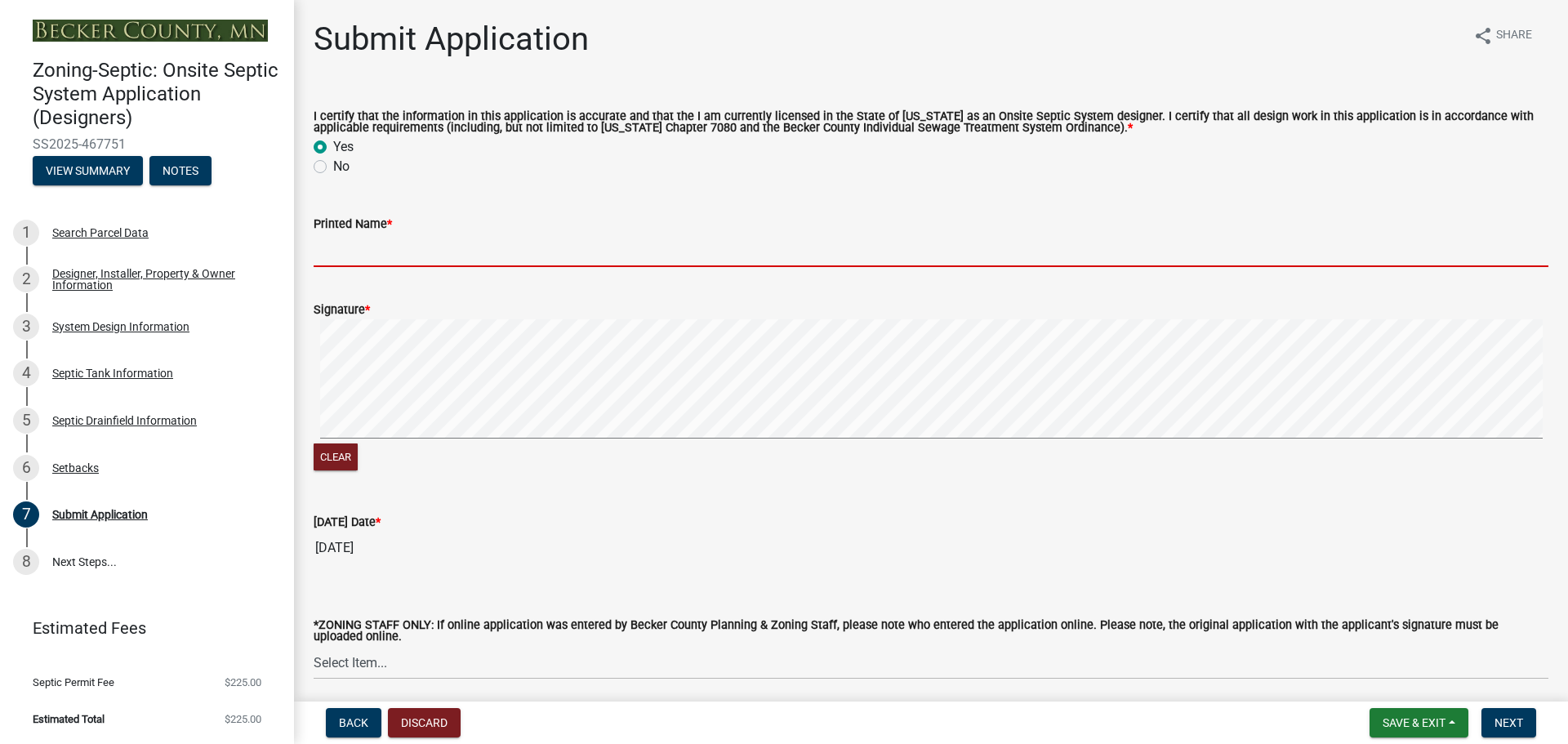
click at [386, 247] on input "Printed Name *" at bounding box center [930, 250] width 1235 height 33
type input "[PERSON_NAME]"
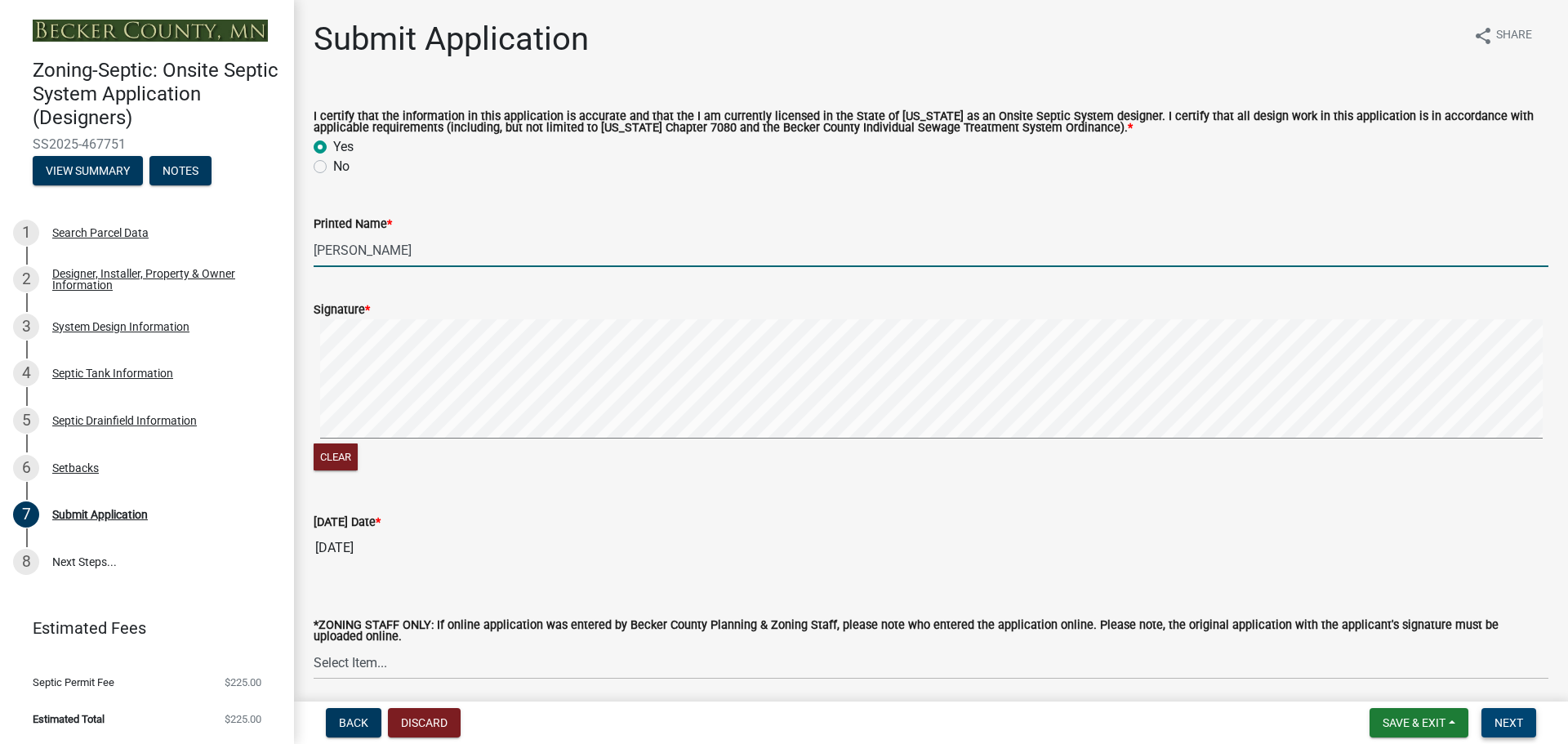
click at [1517, 726] on span "Next" at bounding box center [1509, 723] width 29 height 13
